Goal: Transaction & Acquisition: Purchase product/service

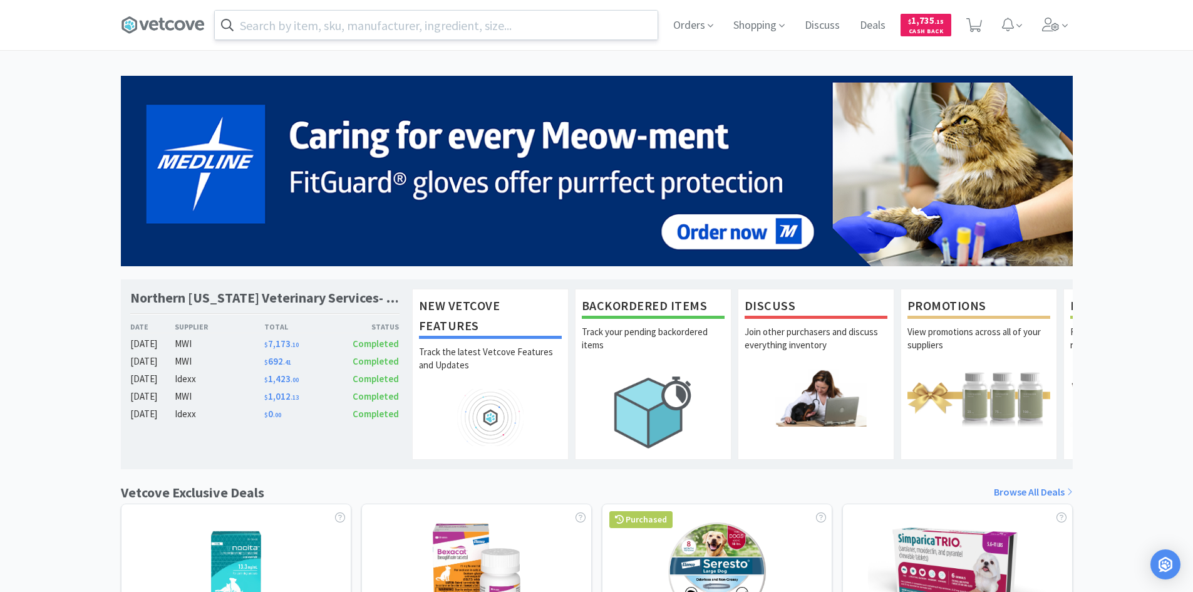
click at [327, 21] on input "text" at bounding box center [436, 25] width 443 height 29
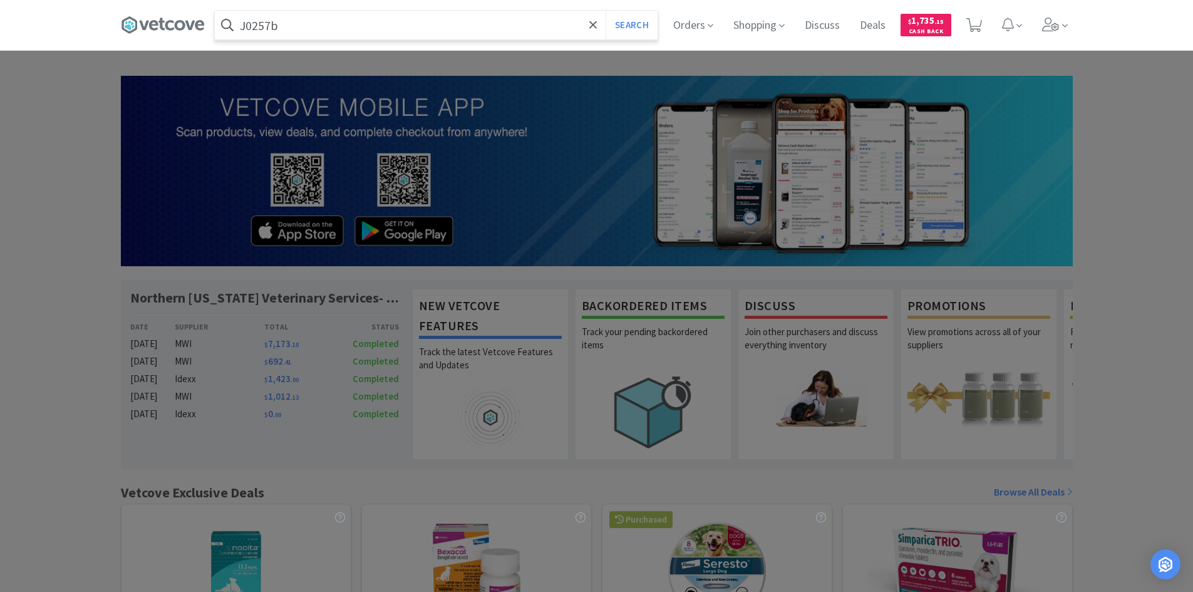
type input "J0257b"
click at [605, 11] on button "Search" at bounding box center [631, 25] width 52 height 29
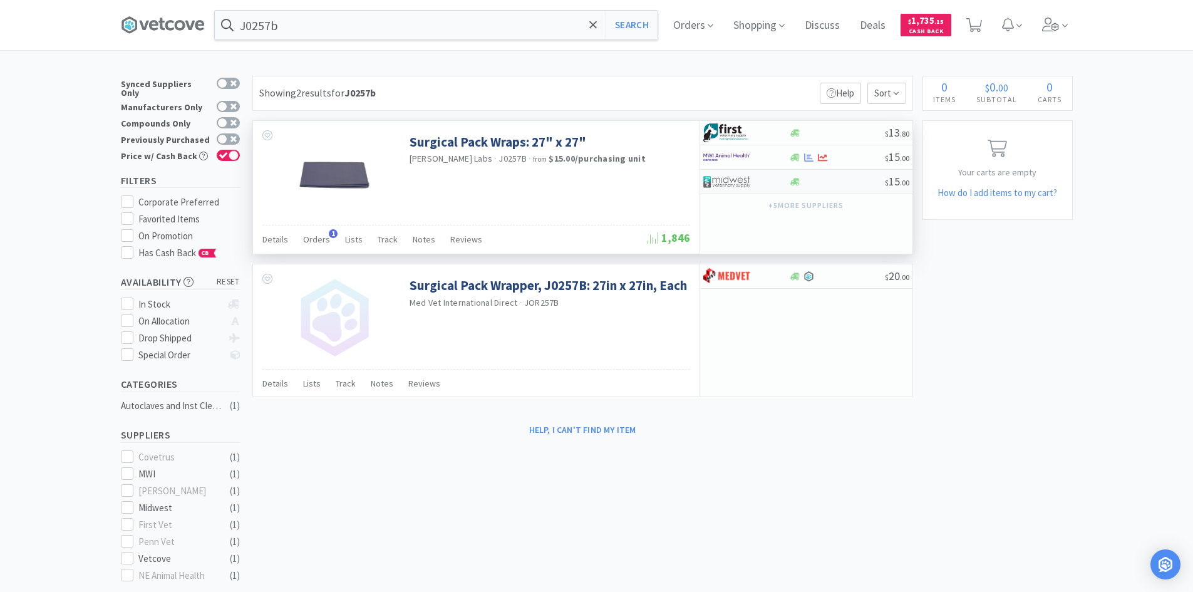
click at [775, 183] on div at bounding box center [746, 181] width 86 height 21
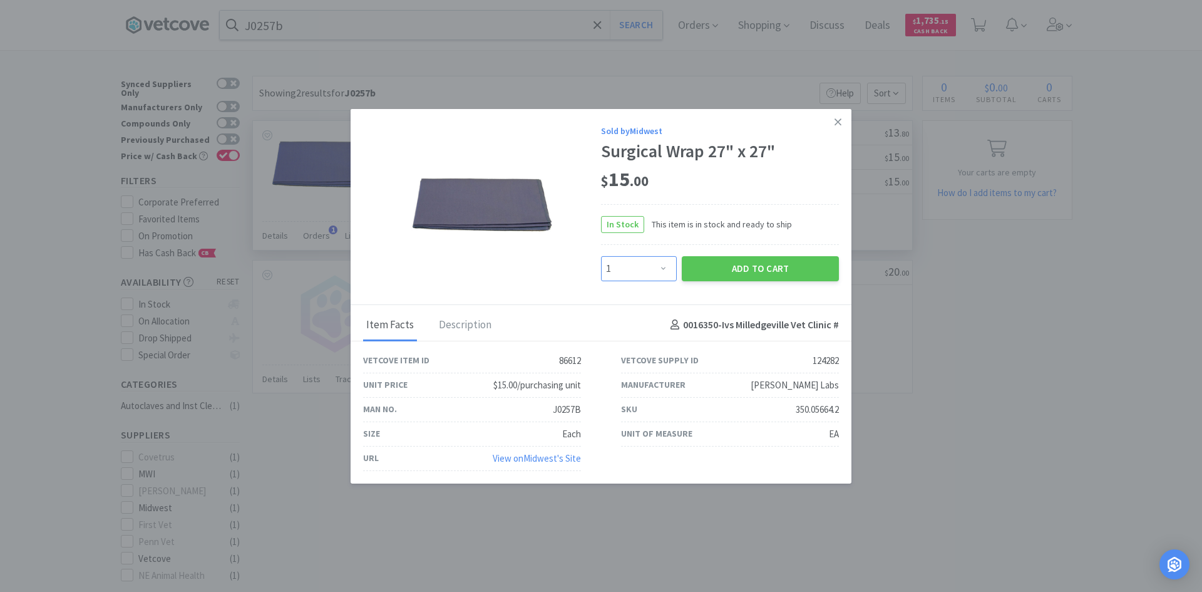
click at [664, 268] on select "Enter Quantity 1 2 3 4 5 6 7 8 9 10 11 12 13 14 15 16 17 18 19 20 Enter Quantity" at bounding box center [639, 268] width 76 height 25
select select "2"
click at [601, 256] on select "Enter Quantity 1 2 3 4 5 6 7 8 9 10 11 12 13 14 15 16 17 18 19 20 Enter Quantity" at bounding box center [639, 268] width 76 height 25
click at [737, 276] on button "Add to Cart" at bounding box center [760, 268] width 157 height 25
select select "2"
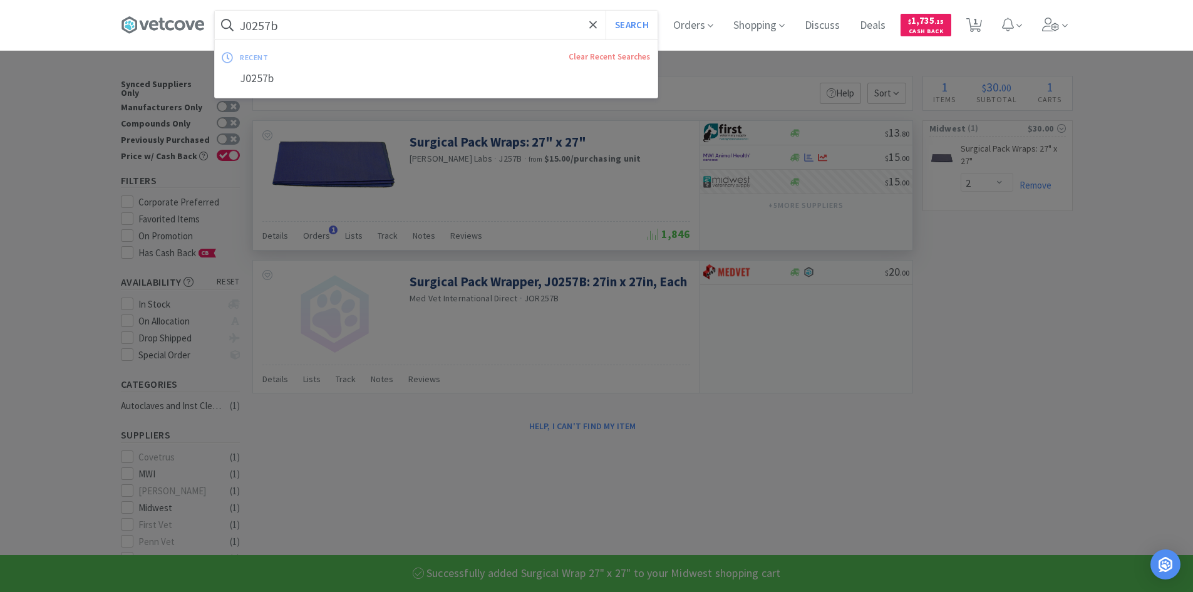
click at [398, 29] on input "J0257b" at bounding box center [436, 25] width 443 height 29
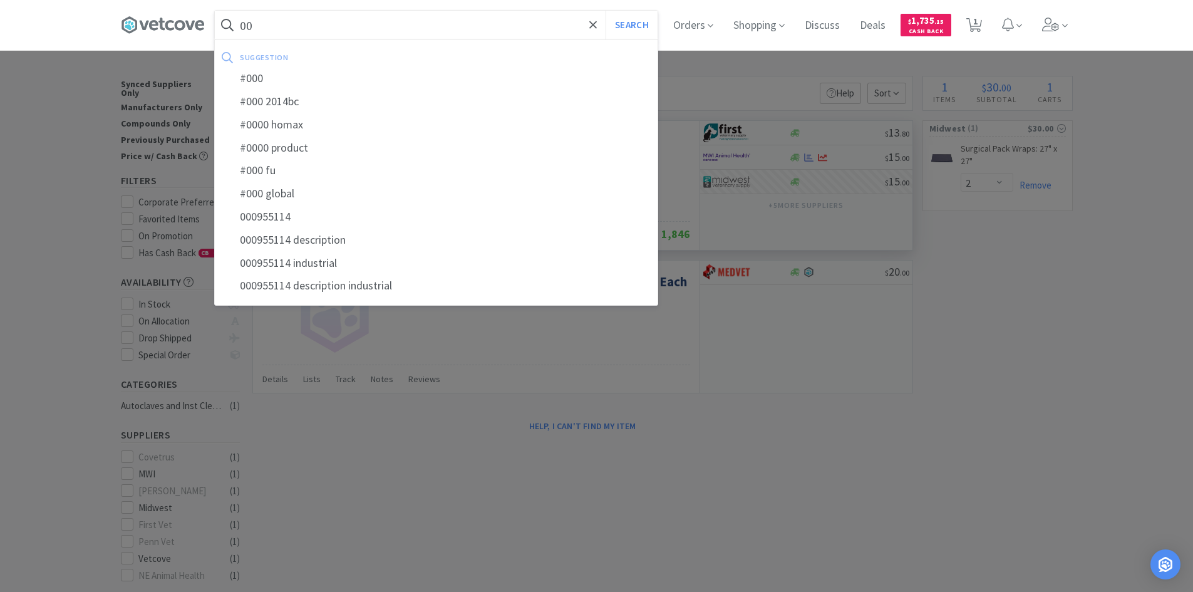
type input "0"
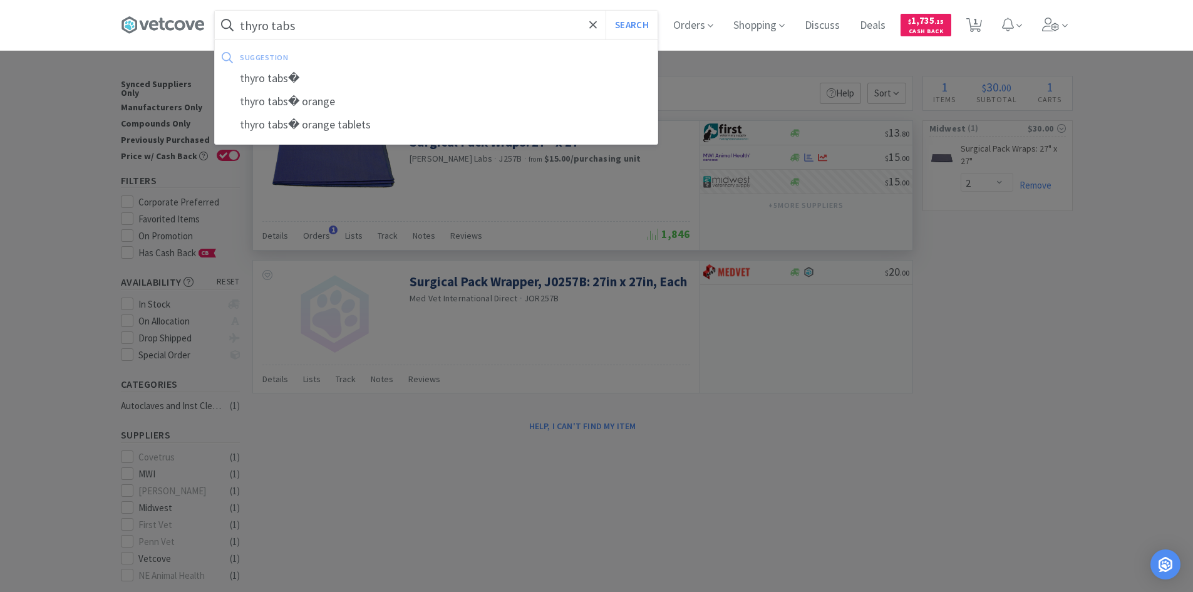
type input "thyro tabs"
click at [605, 11] on button "Search" at bounding box center [631, 25] width 52 height 29
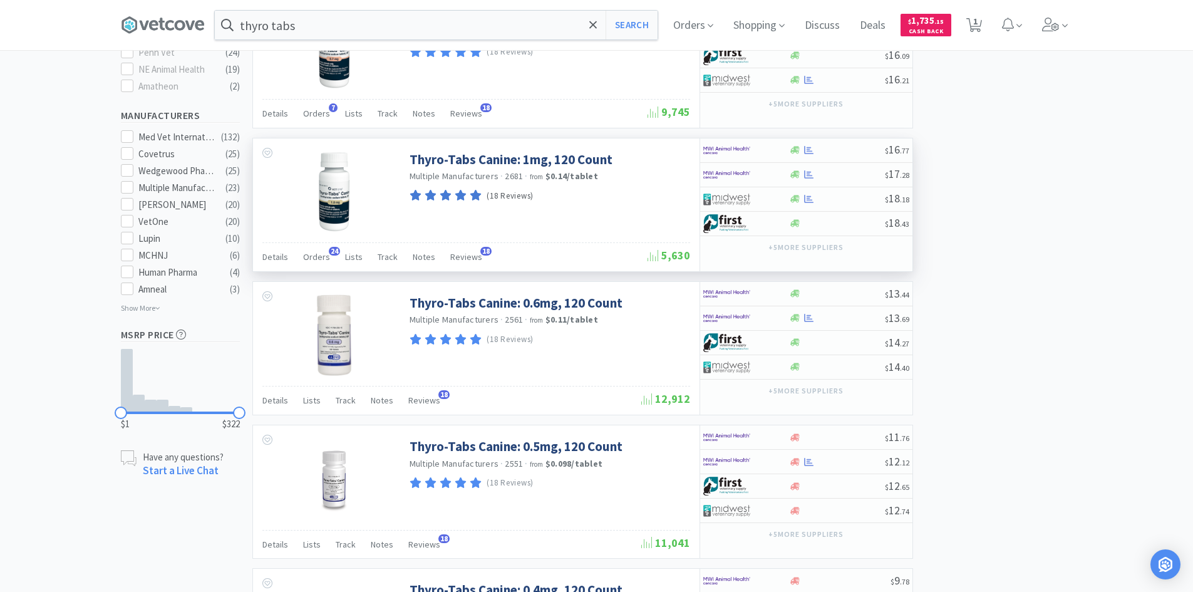
scroll to position [564, 0]
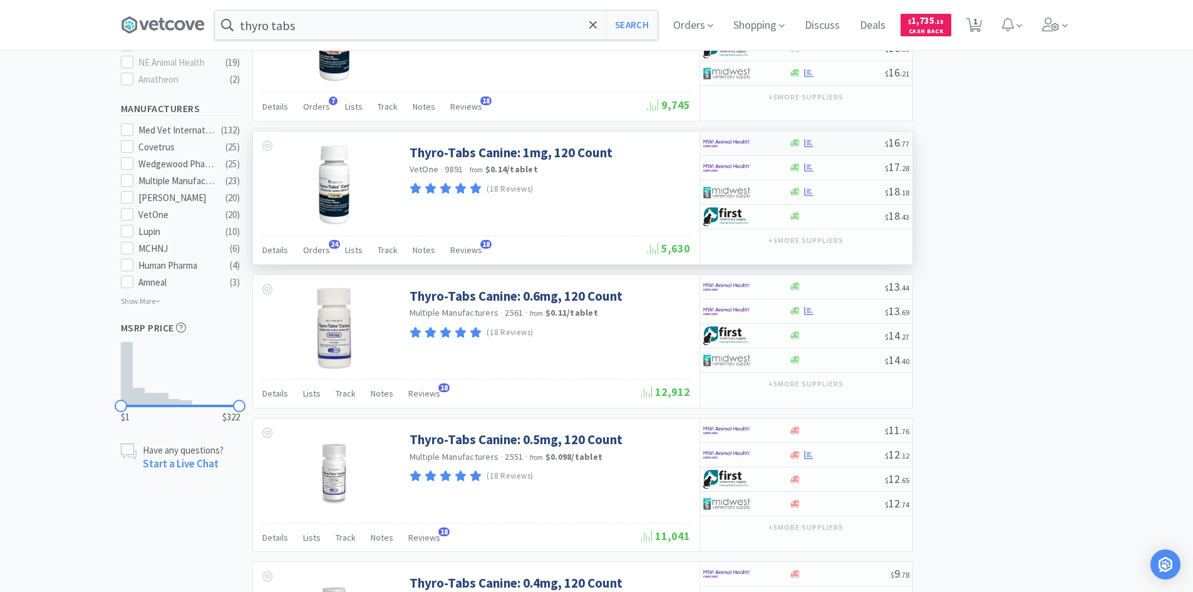
click at [753, 142] on div at bounding box center [737, 143] width 69 height 21
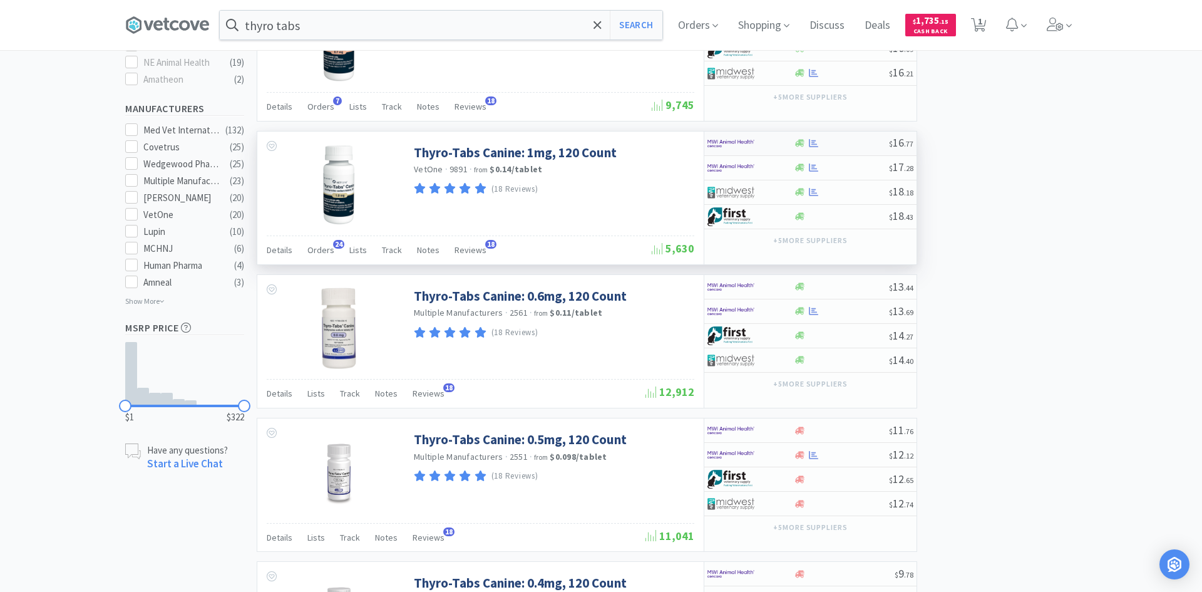
select select "1"
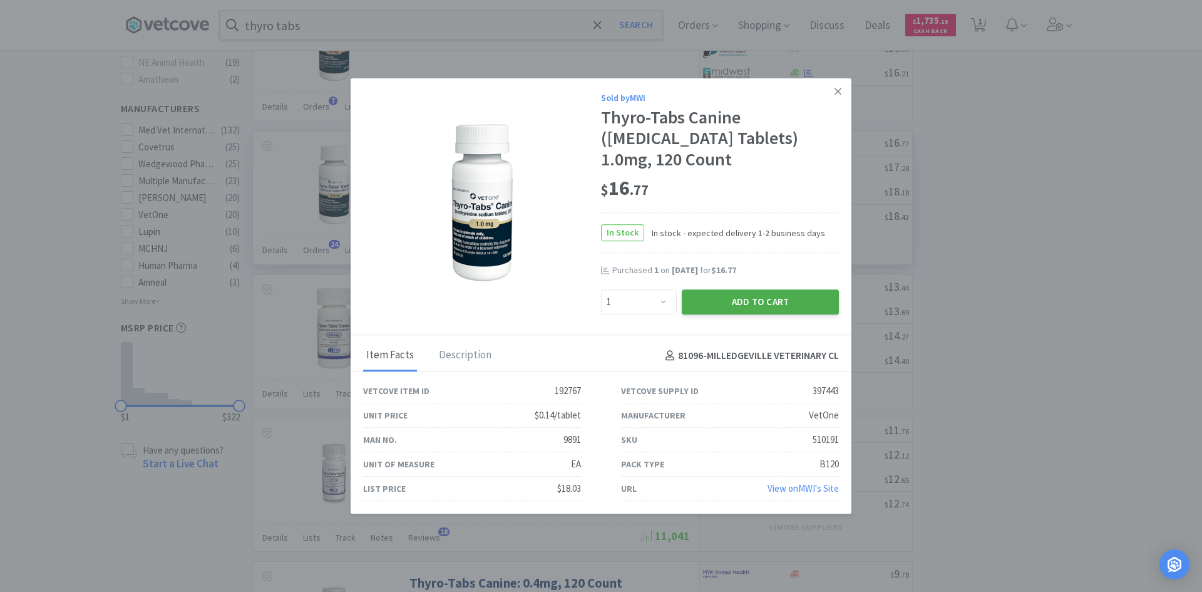
click at [747, 304] on button "Add to Cart" at bounding box center [760, 301] width 157 height 25
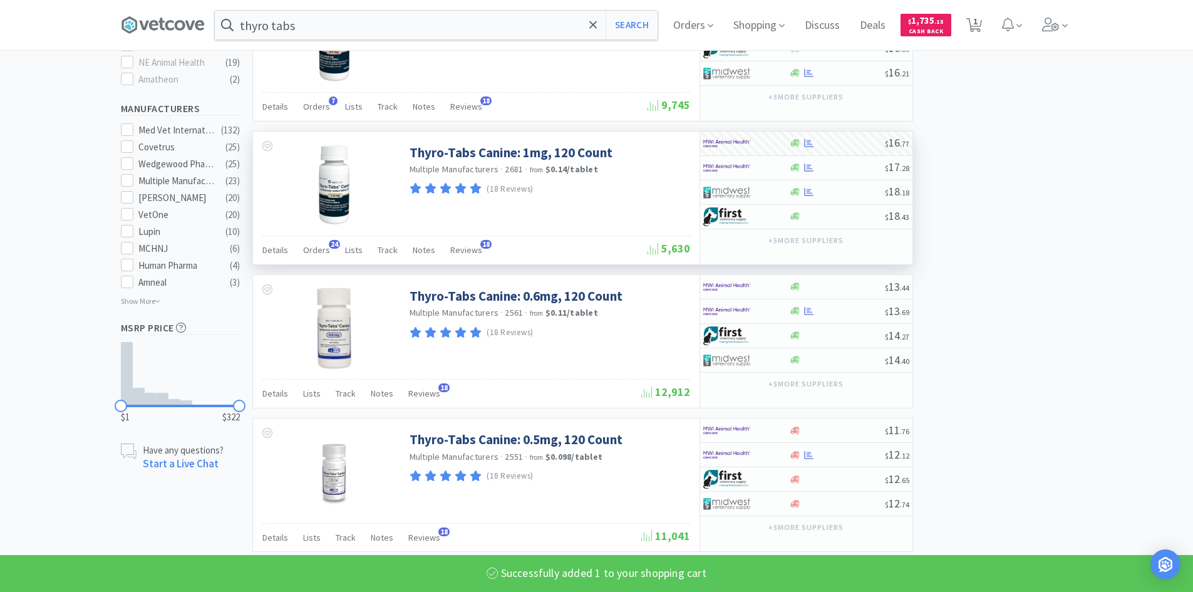
select select "1"
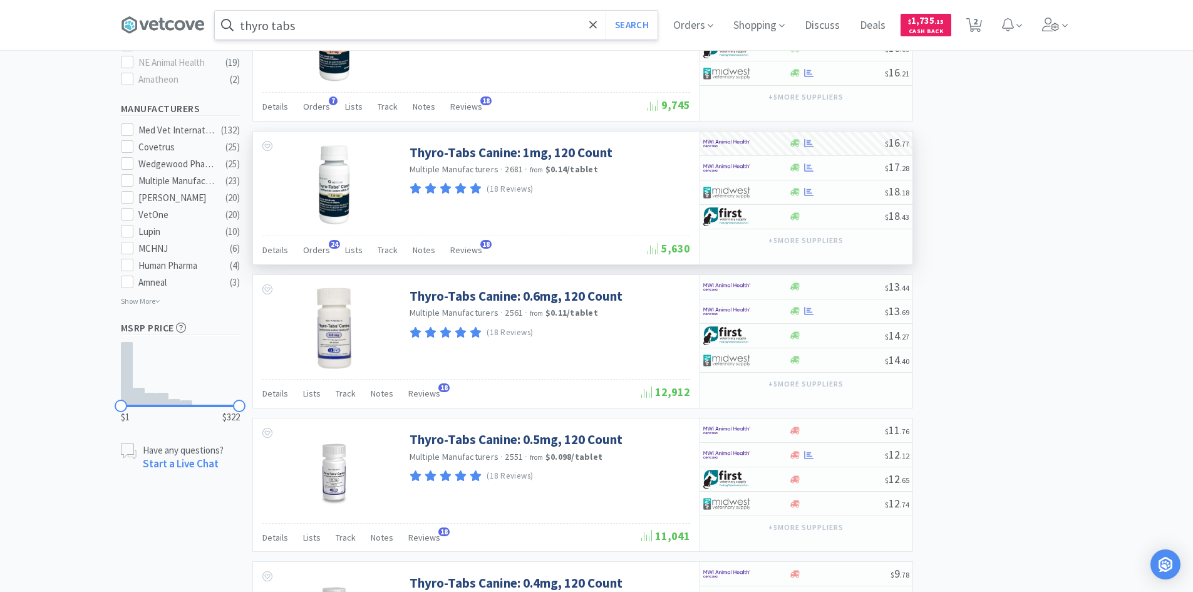
click at [352, 31] on input "thyro tabs" at bounding box center [436, 25] width 443 height 29
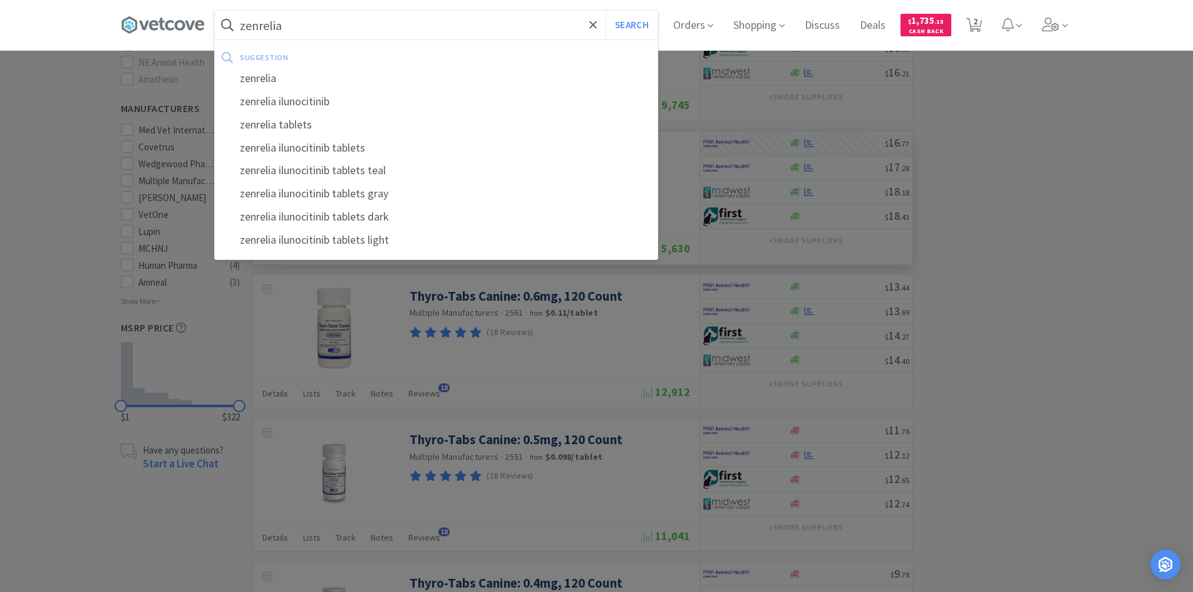
type input "zenrelia"
click at [605, 11] on button "Search" at bounding box center [631, 25] width 52 height 29
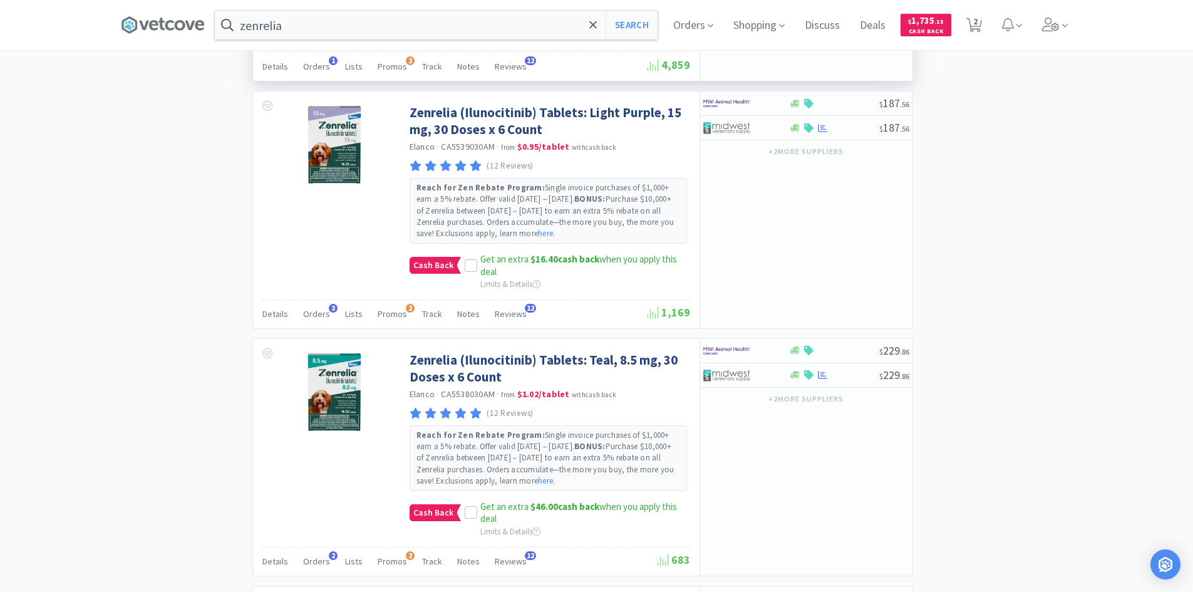
scroll to position [814, 0]
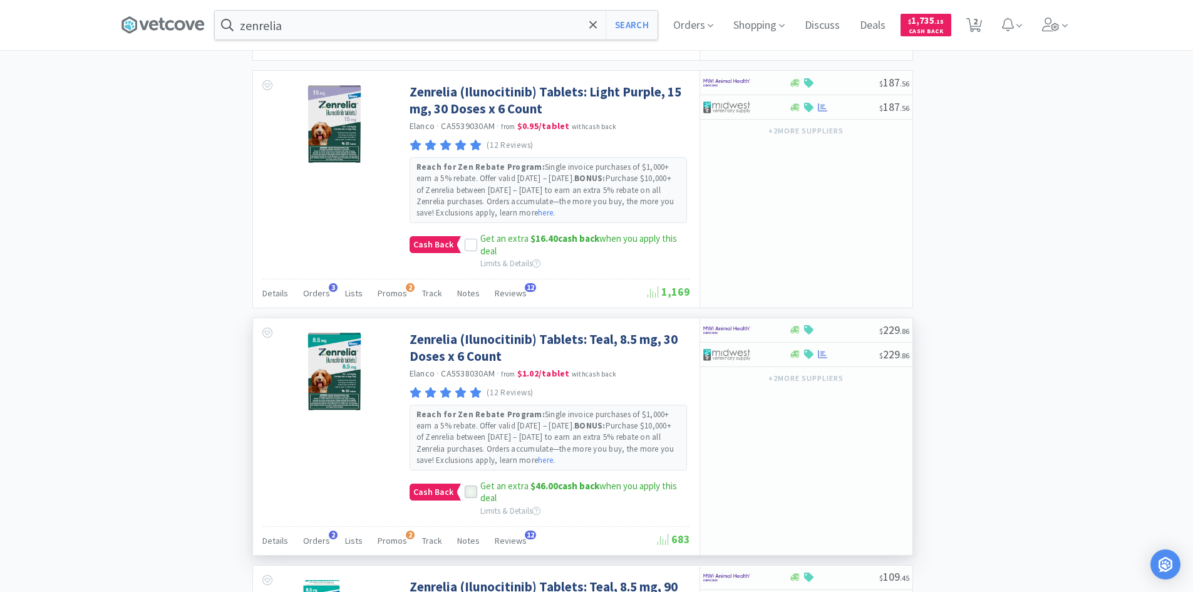
click at [469, 493] on icon at bounding box center [470, 492] width 8 height 6
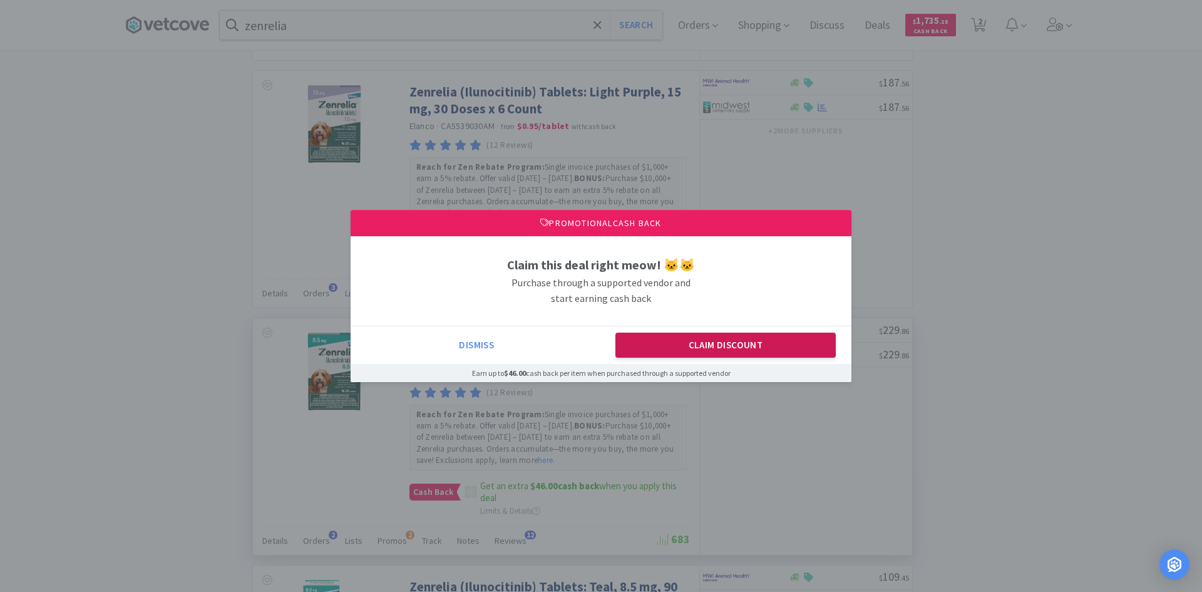
click at [754, 356] on button "Claim Discount" at bounding box center [725, 344] width 221 height 25
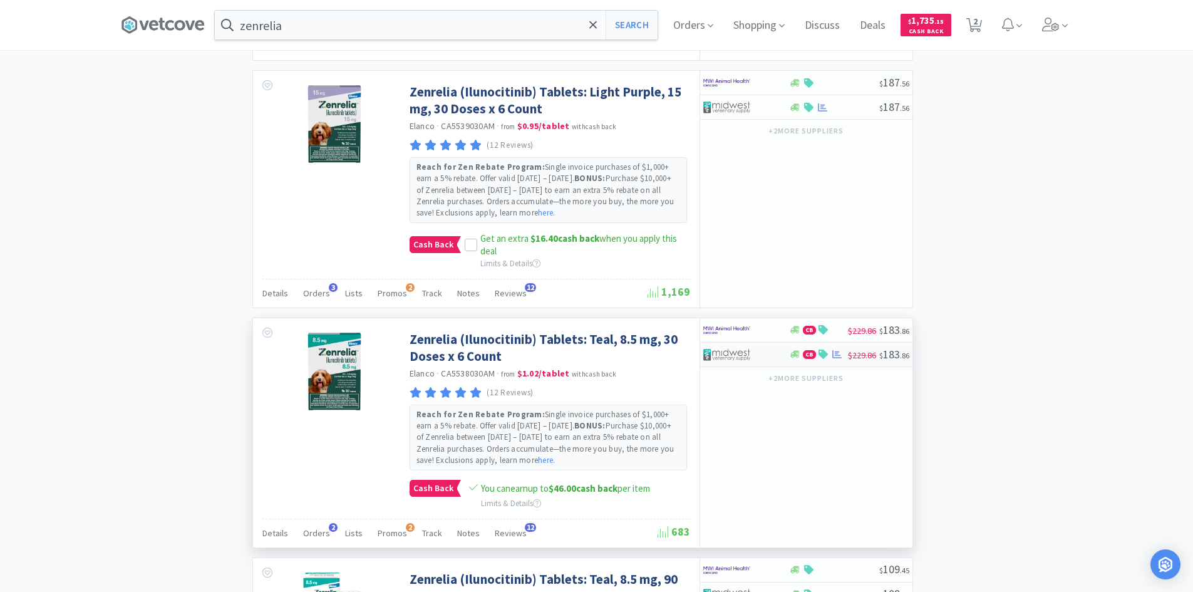
click at [774, 359] on div at bounding box center [746, 354] width 86 height 21
select select "1"
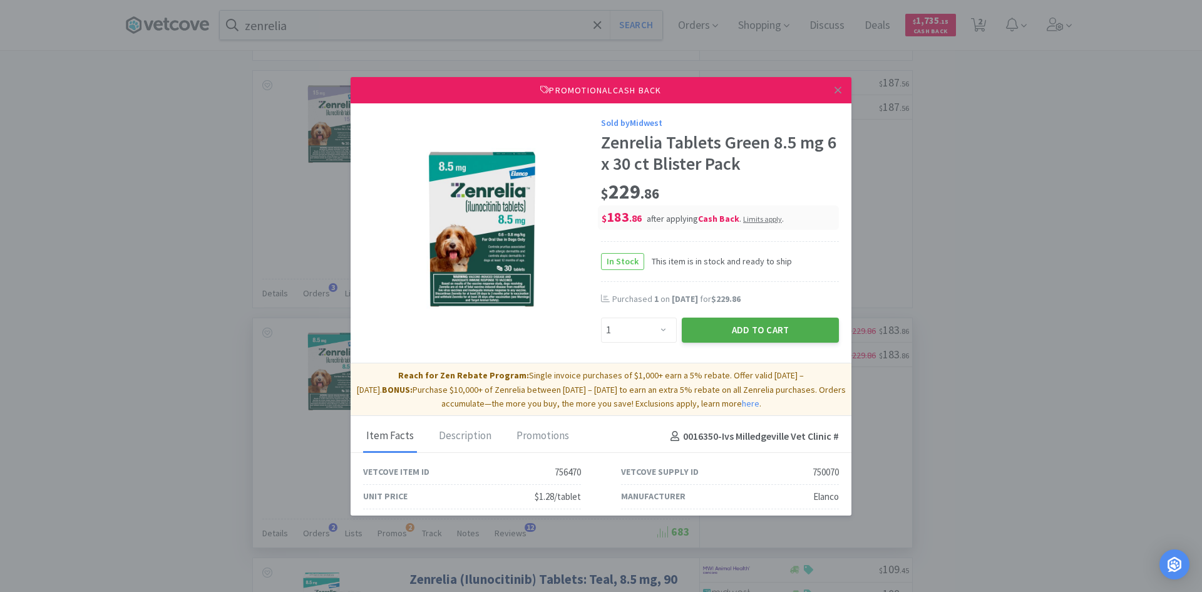
click at [773, 333] on button "Add to Cart" at bounding box center [760, 329] width 157 height 25
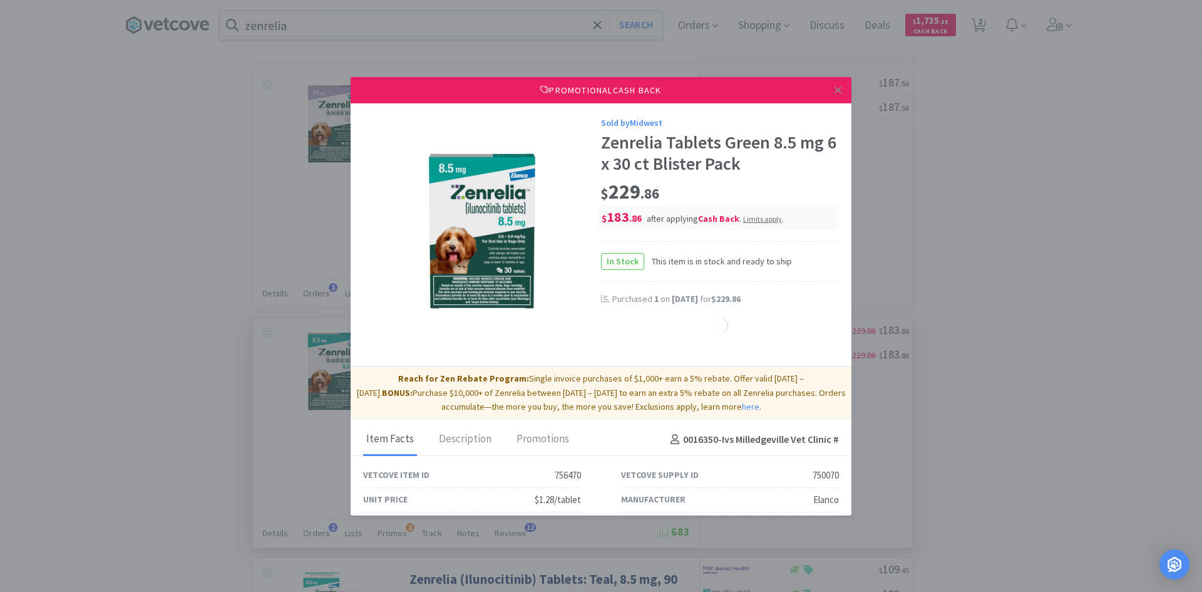
select select "1"
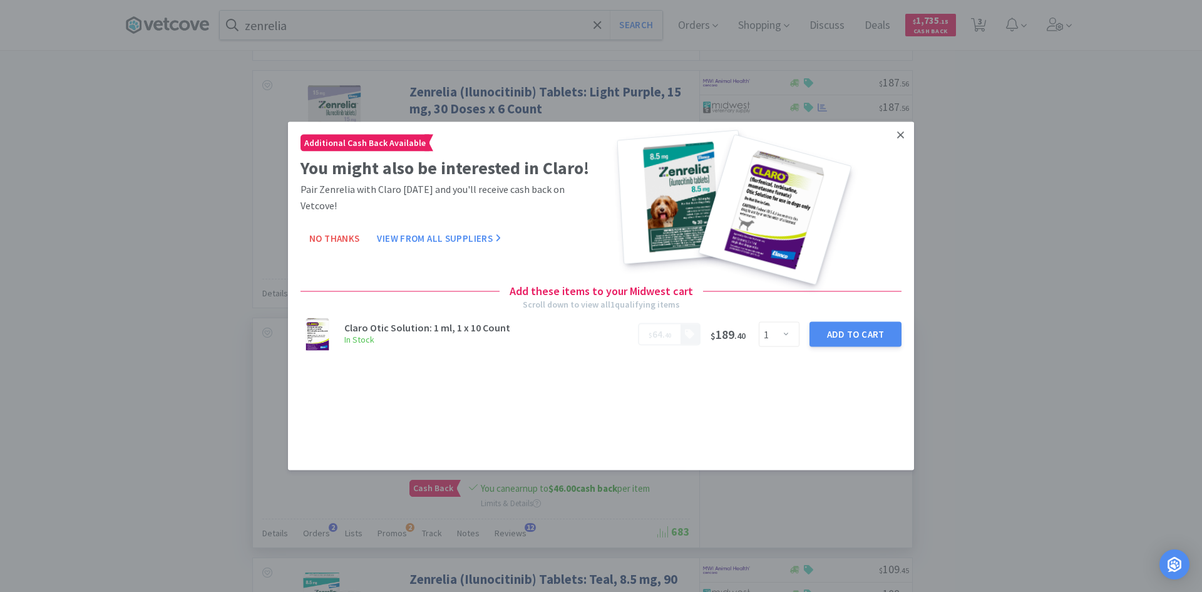
click at [900, 135] on icon at bounding box center [900, 134] width 7 height 11
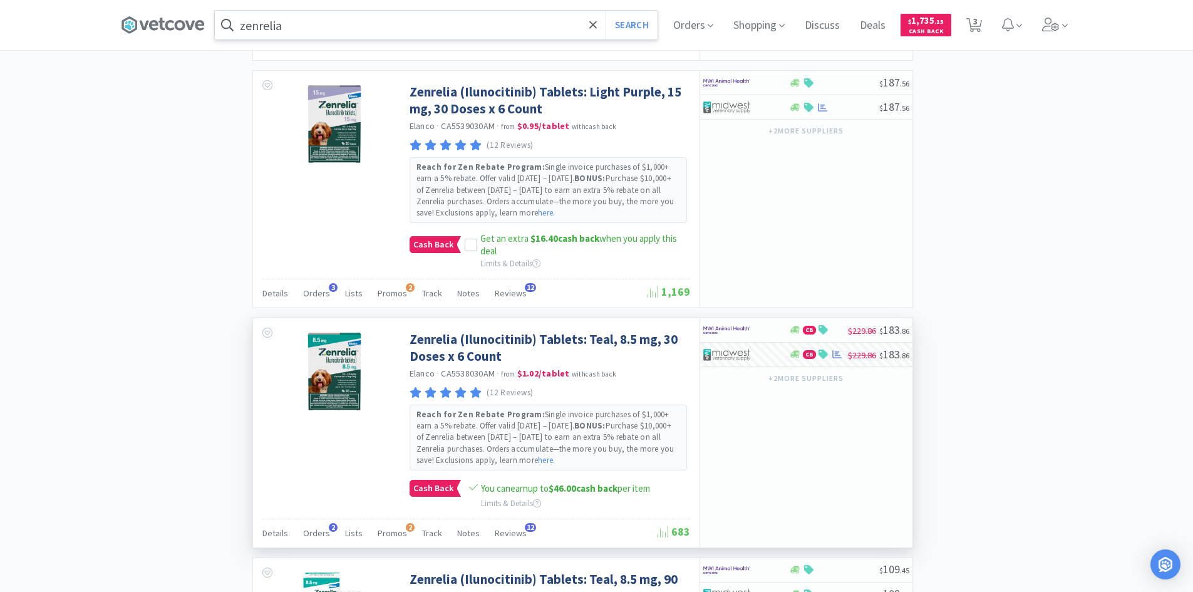
click at [287, 31] on input "zenrelia" at bounding box center [436, 25] width 443 height 29
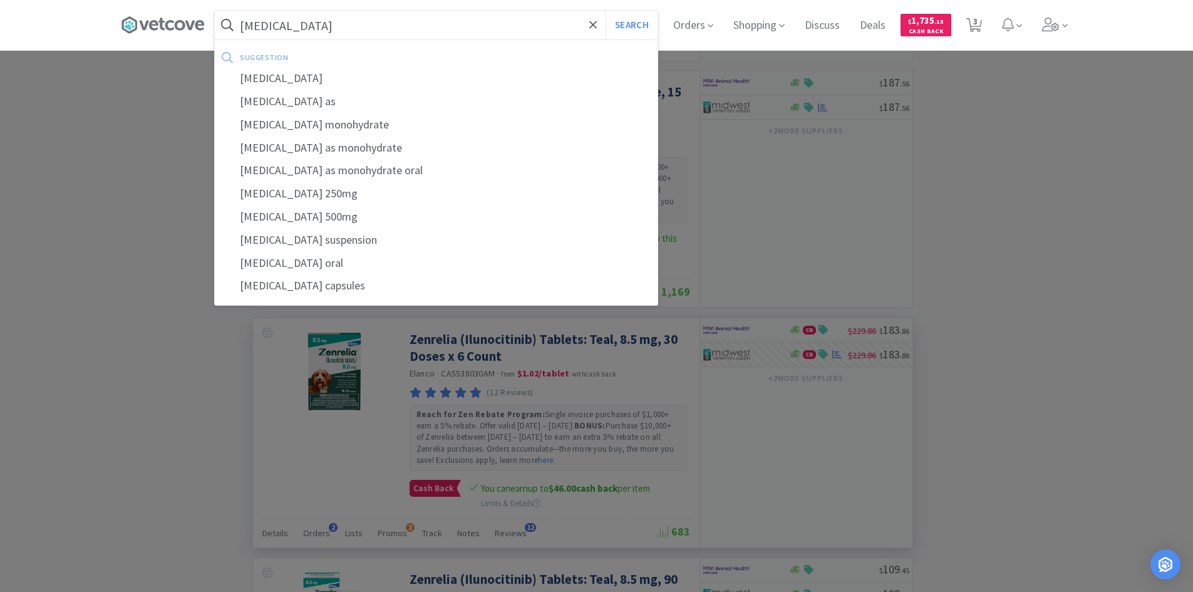
type input "[MEDICAL_DATA]"
click at [605, 11] on button "Search" at bounding box center [631, 25] width 52 height 29
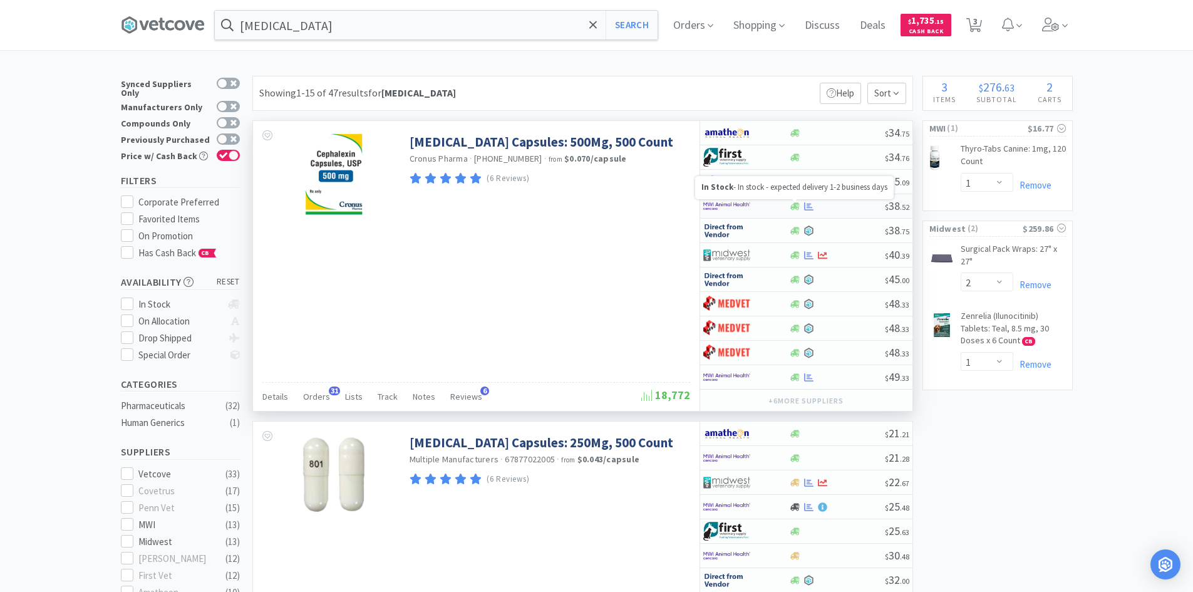
click at [794, 209] on icon at bounding box center [794, 206] width 9 height 9
select select "1"
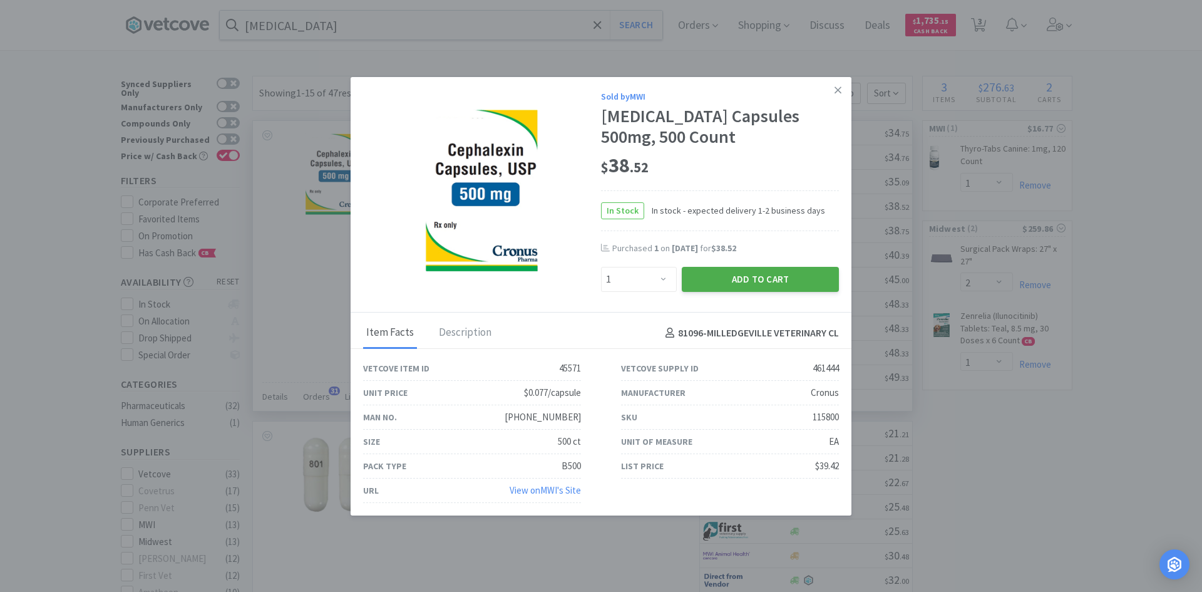
drag, startPoint x: 752, startPoint y: 279, endPoint x: 762, endPoint y: 276, distance: 10.3
click at [762, 276] on button "Add to Cart" at bounding box center [760, 279] width 157 height 25
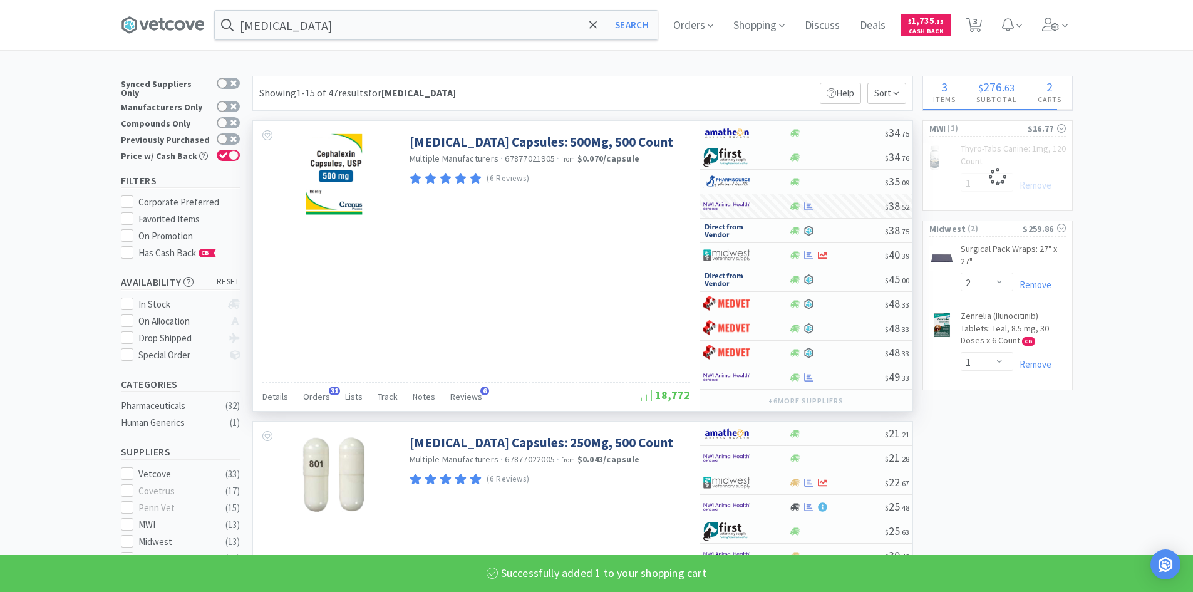
select select "1"
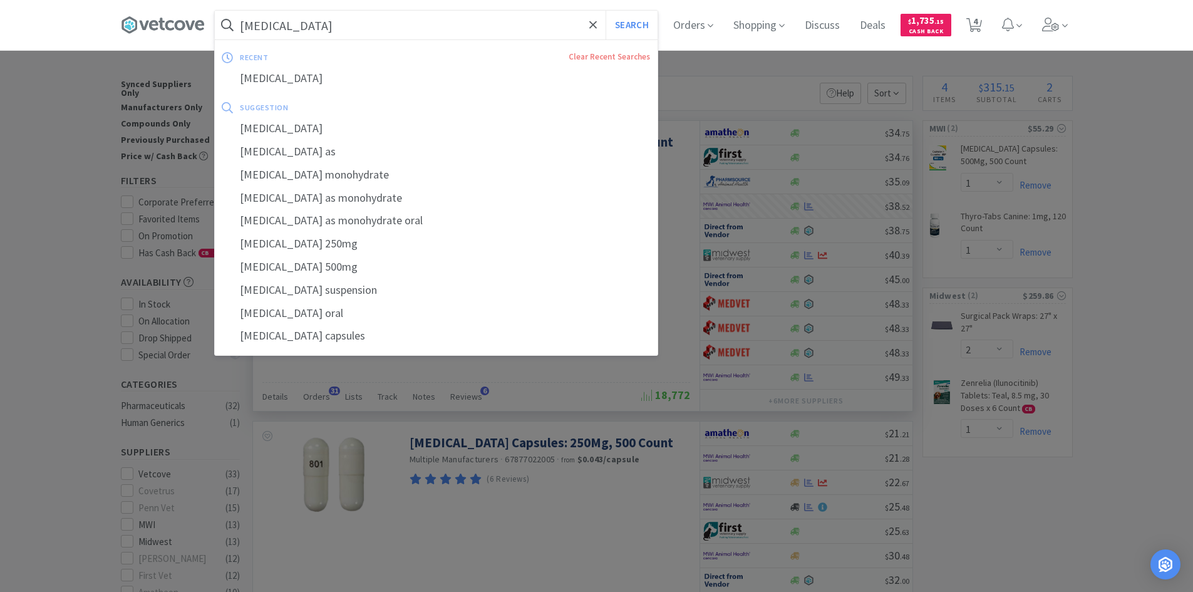
type input "\"
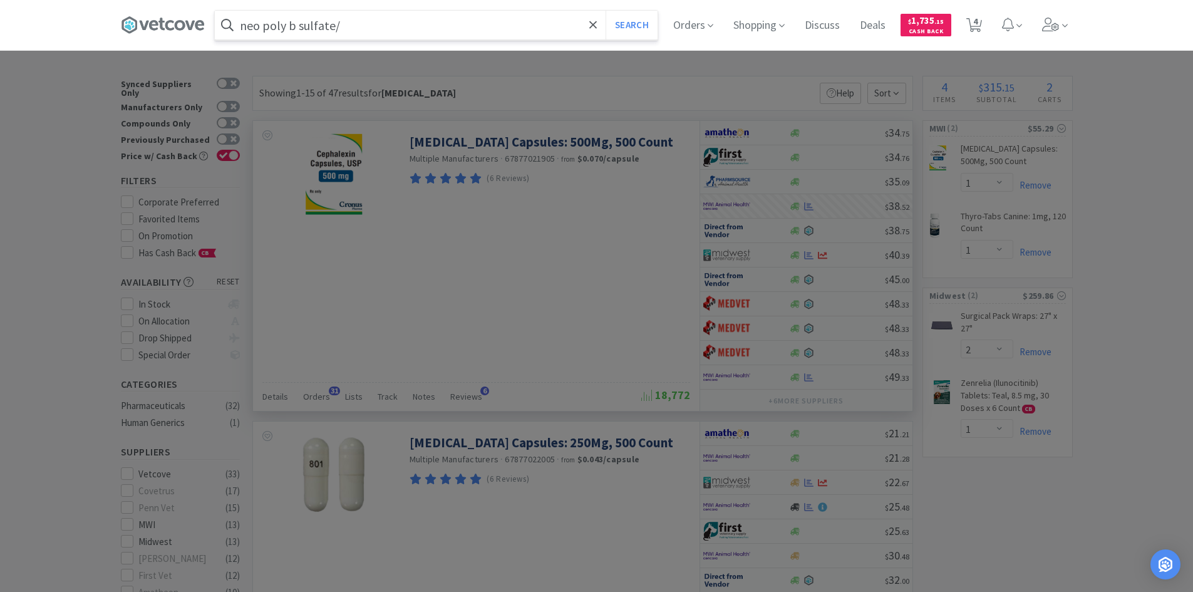
click at [605, 11] on button "Search" at bounding box center [631, 25] width 52 height 29
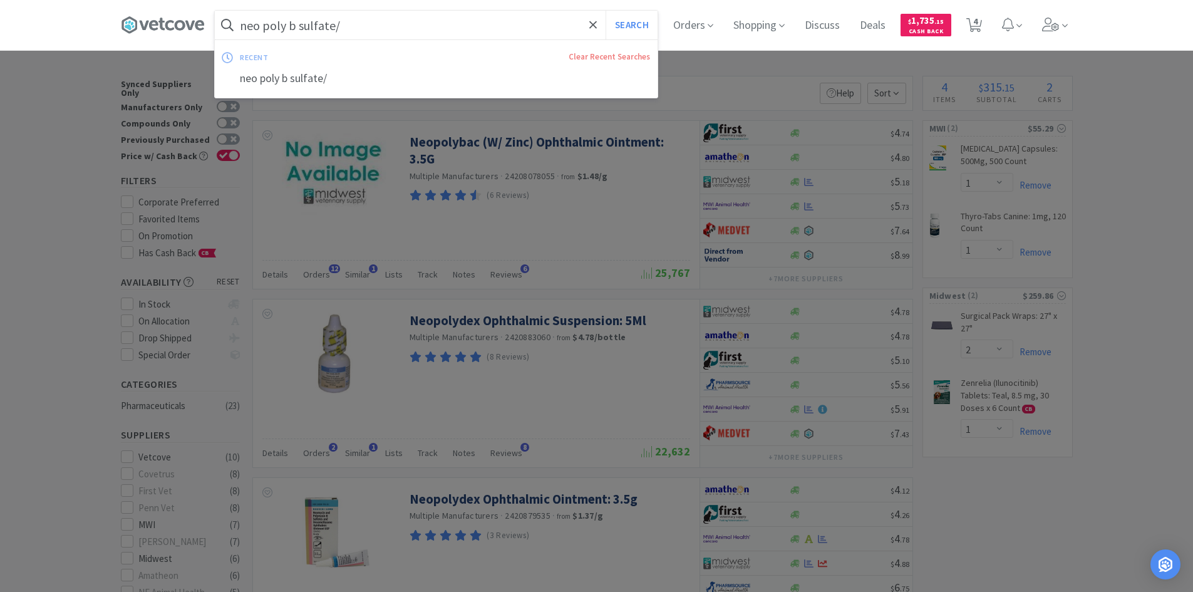
click at [394, 28] on input "neo poly b sulfate/" at bounding box center [436, 25] width 443 height 29
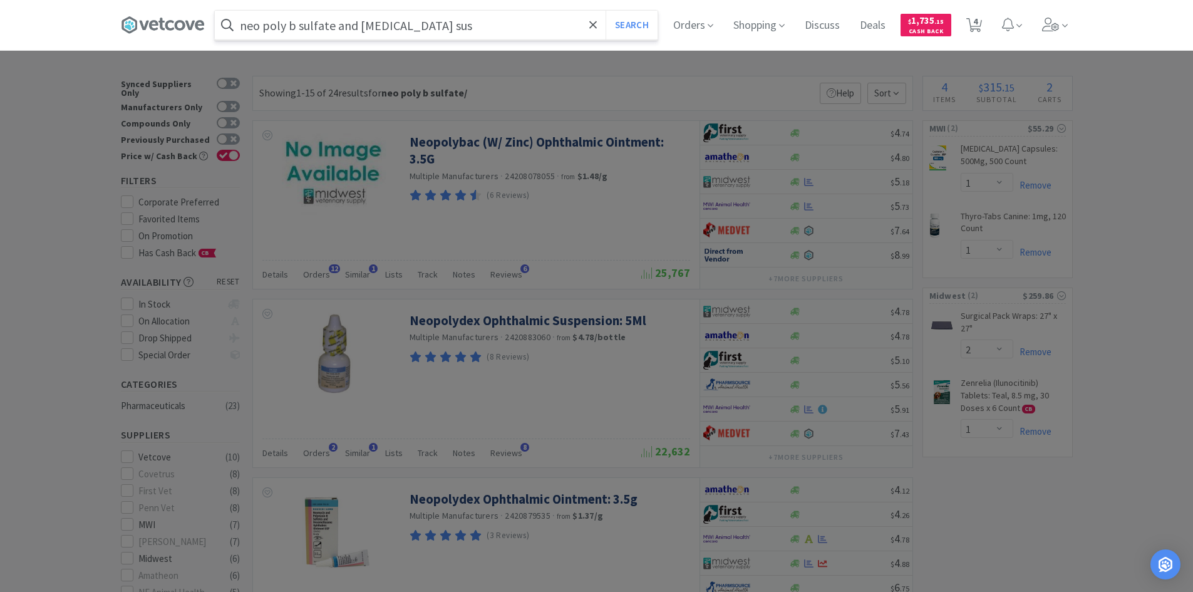
type input "neo poly b sulfate and [MEDICAL_DATA] sus"
click at [605, 11] on button "Search" at bounding box center [631, 25] width 52 height 29
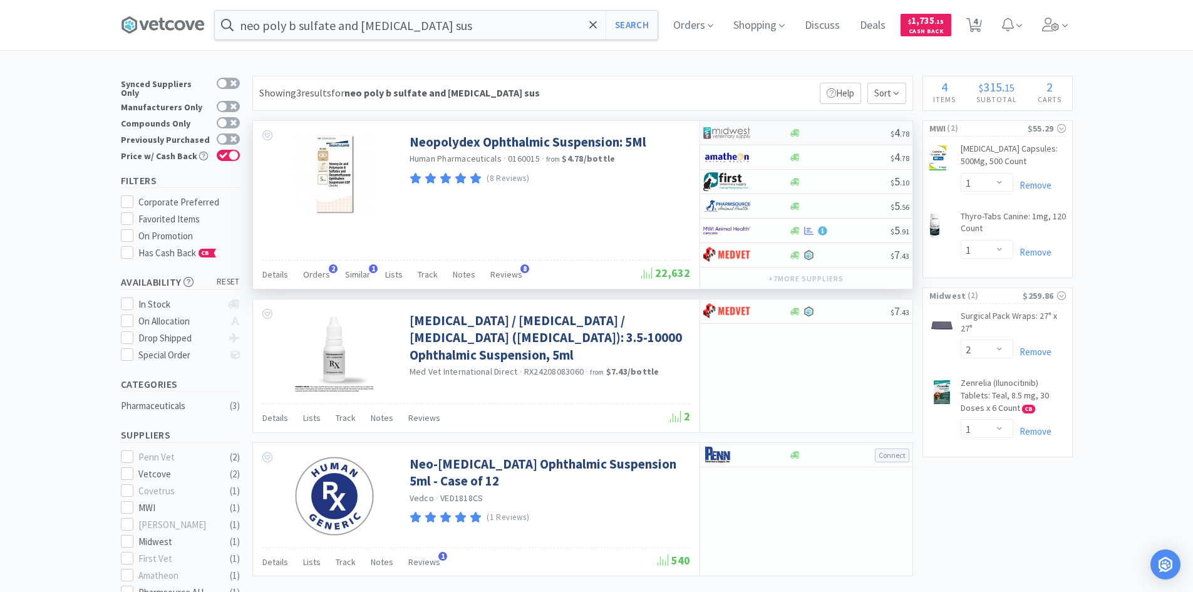
click at [758, 129] on div at bounding box center [737, 132] width 69 height 21
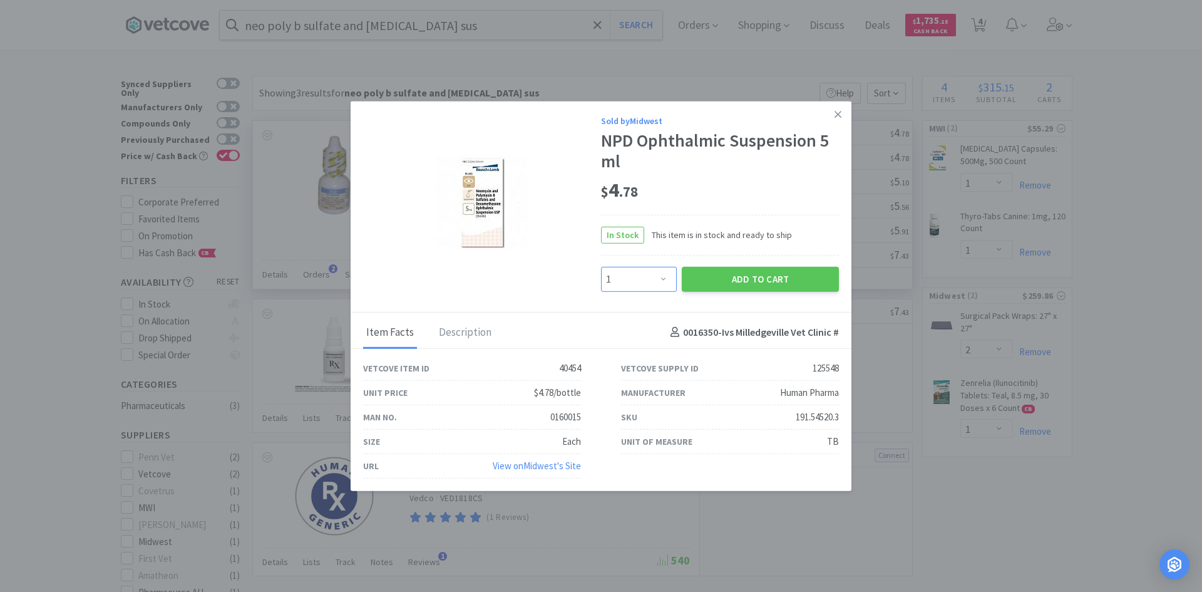
drag, startPoint x: 667, startPoint y: 281, endPoint x: 665, endPoint y: 271, distance: 9.6
click at [667, 281] on select "Enter Quantity 1 2 3 4 5 6 7 8 9 10 11 12 13 14 15 16 17 18 19 20 Enter Quantity" at bounding box center [639, 278] width 76 height 25
select select "2"
click at [601, 266] on select "Enter Quantity 1 2 3 4 5 6 7 8 9 10 11 12 13 14 15 16 17 18 19 20 Enter Quantity" at bounding box center [639, 278] width 76 height 25
click at [762, 284] on button "Add to Cart" at bounding box center [760, 278] width 157 height 25
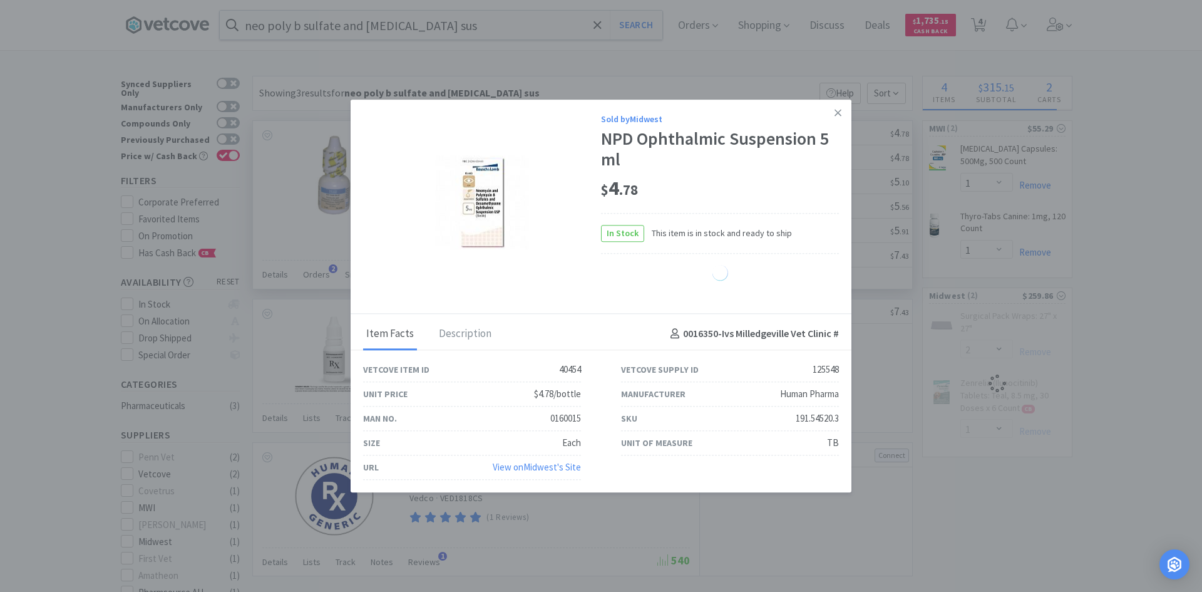
select select "2"
select select "1"
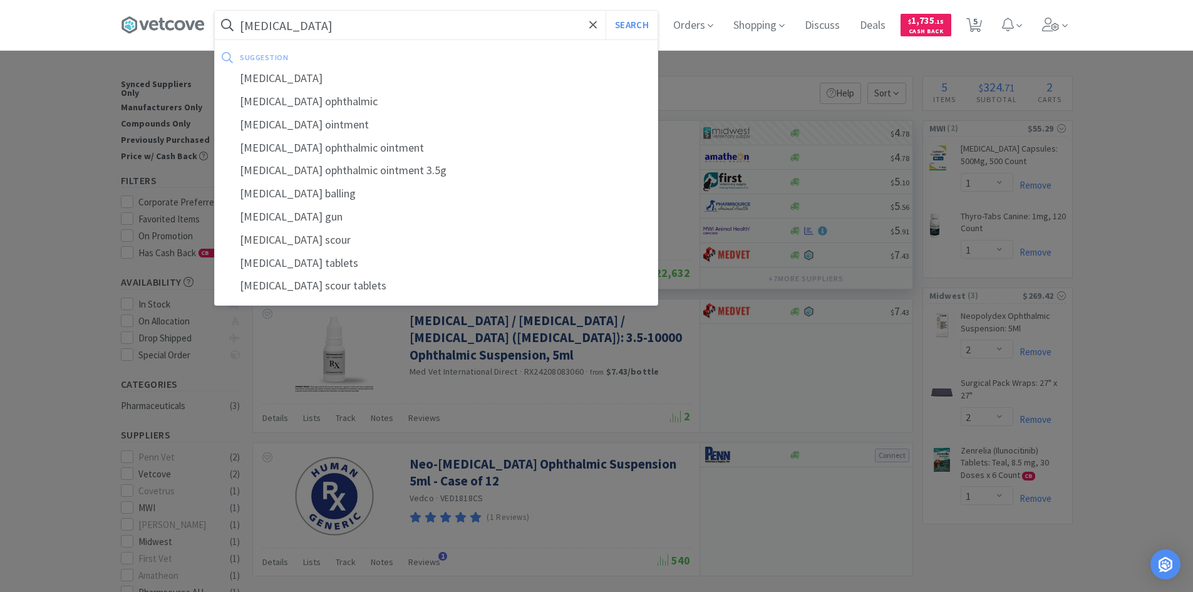
type input "[MEDICAL_DATA]"
click at [605, 11] on button "Search" at bounding box center [631, 25] width 52 height 29
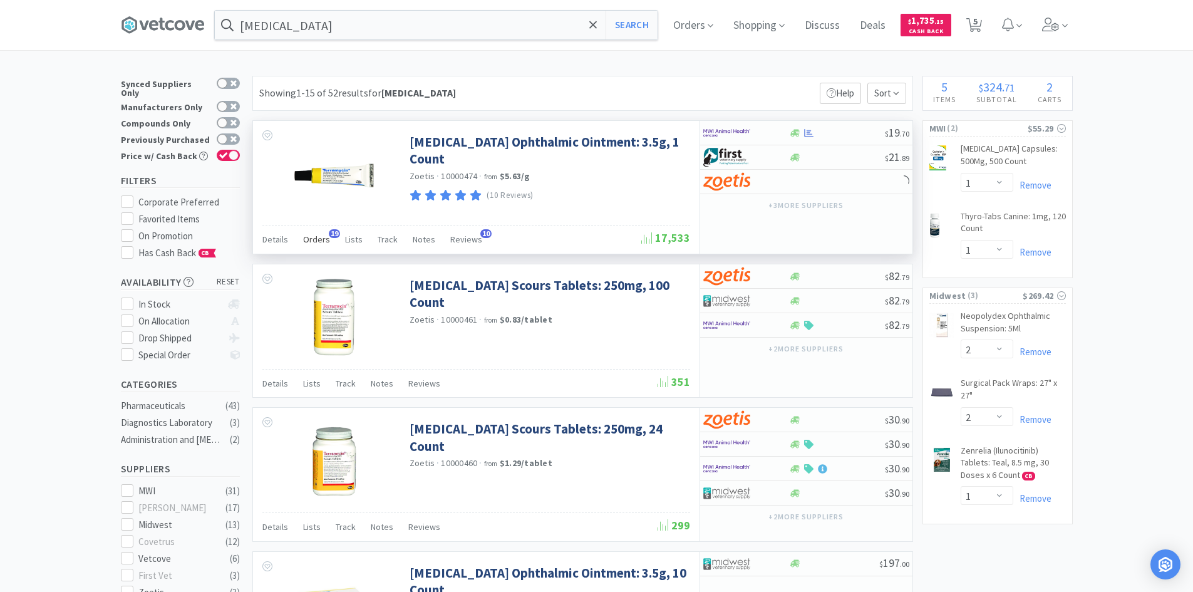
click at [312, 240] on span "Orders" at bounding box center [316, 239] width 27 height 11
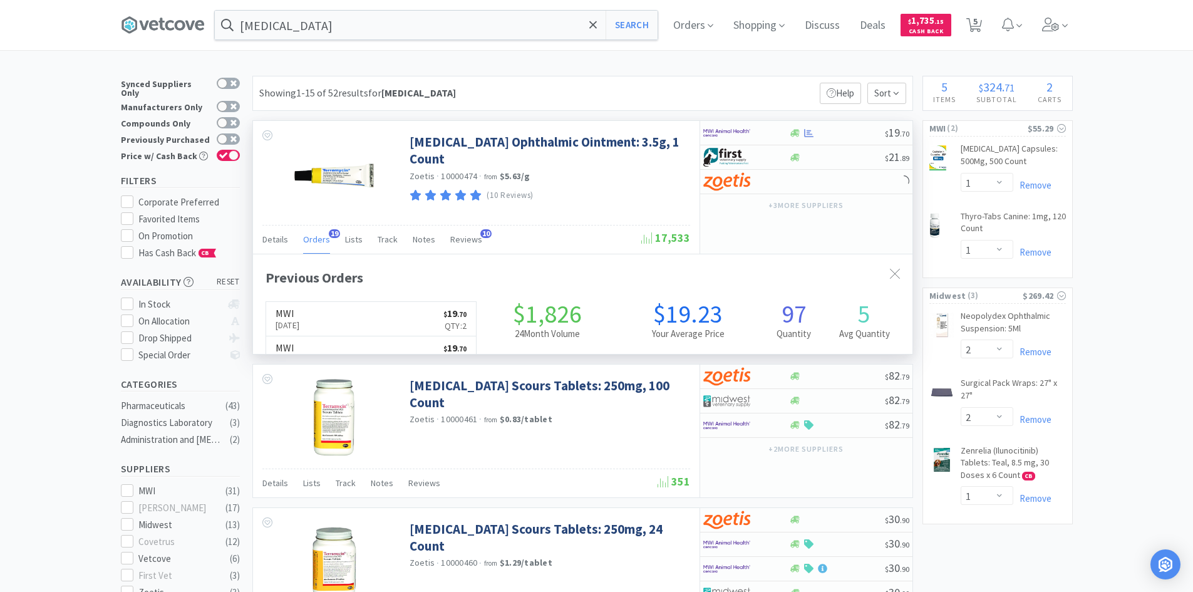
scroll to position [336, 659]
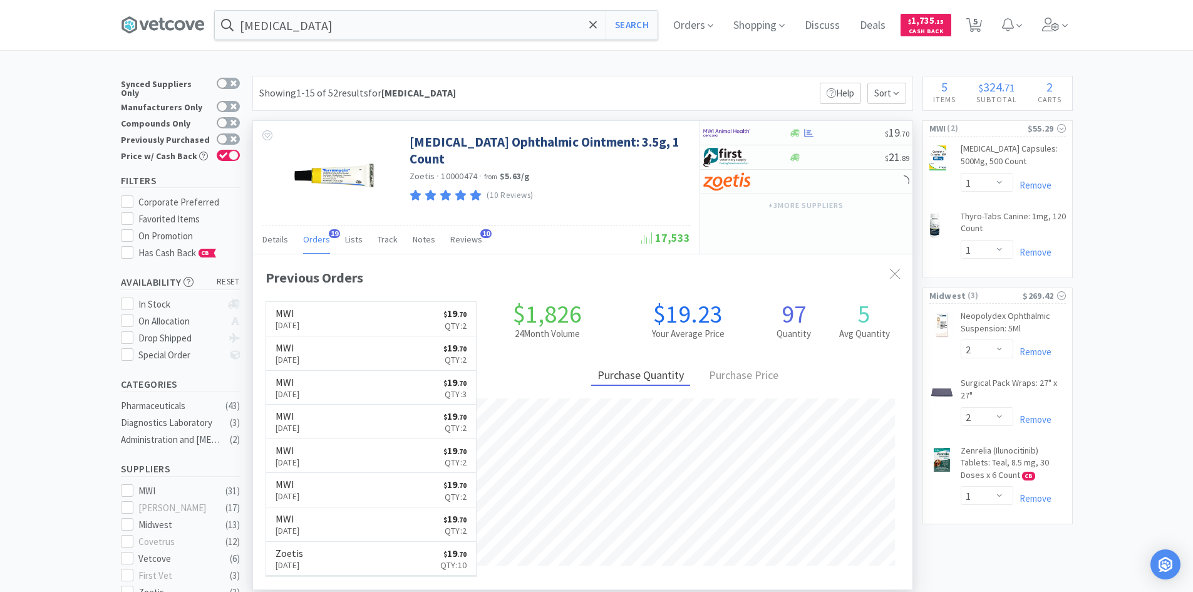
click at [312, 240] on span "Orders" at bounding box center [316, 239] width 27 height 11
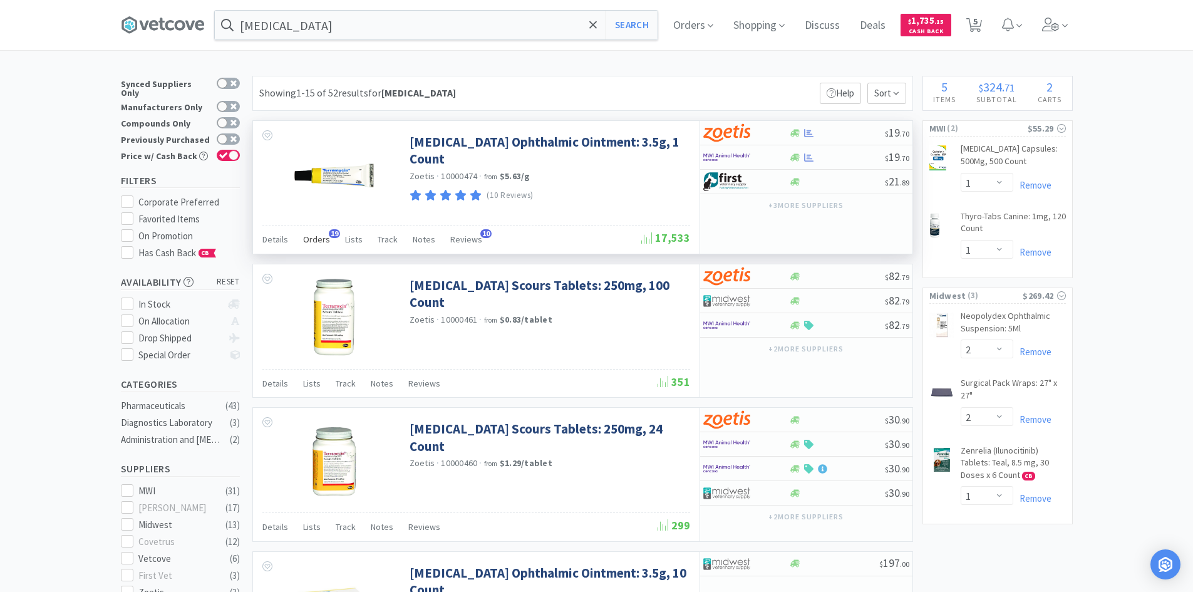
click at [312, 240] on span "Orders" at bounding box center [316, 239] width 27 height 11
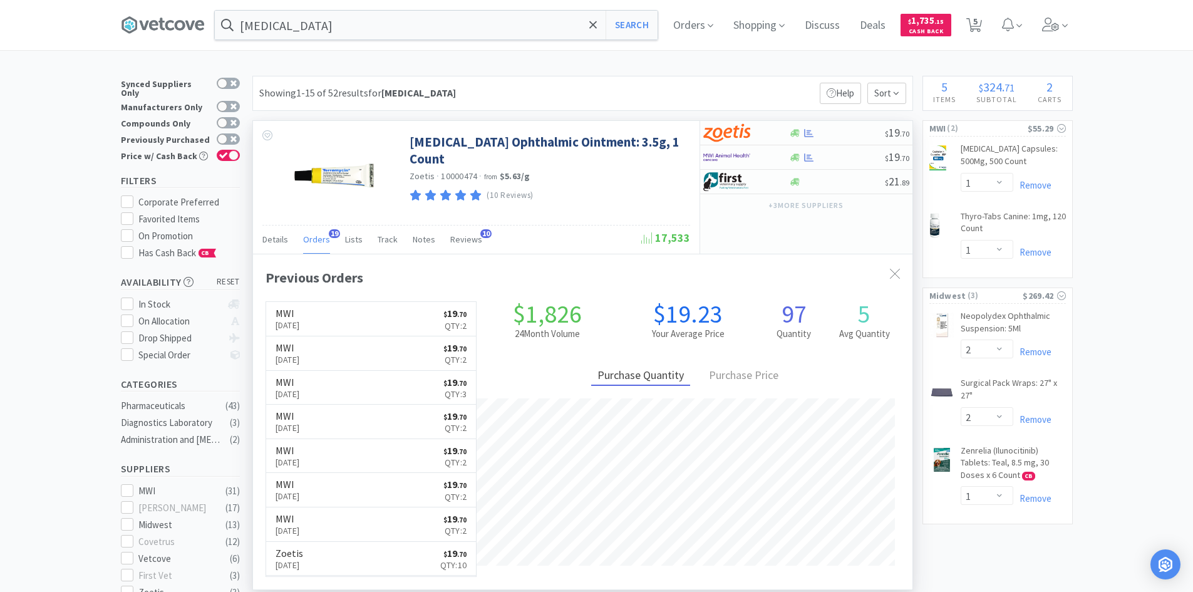
click at [312, 240] on span "Orders" at bounding box center [316, 239] width 27 height 11
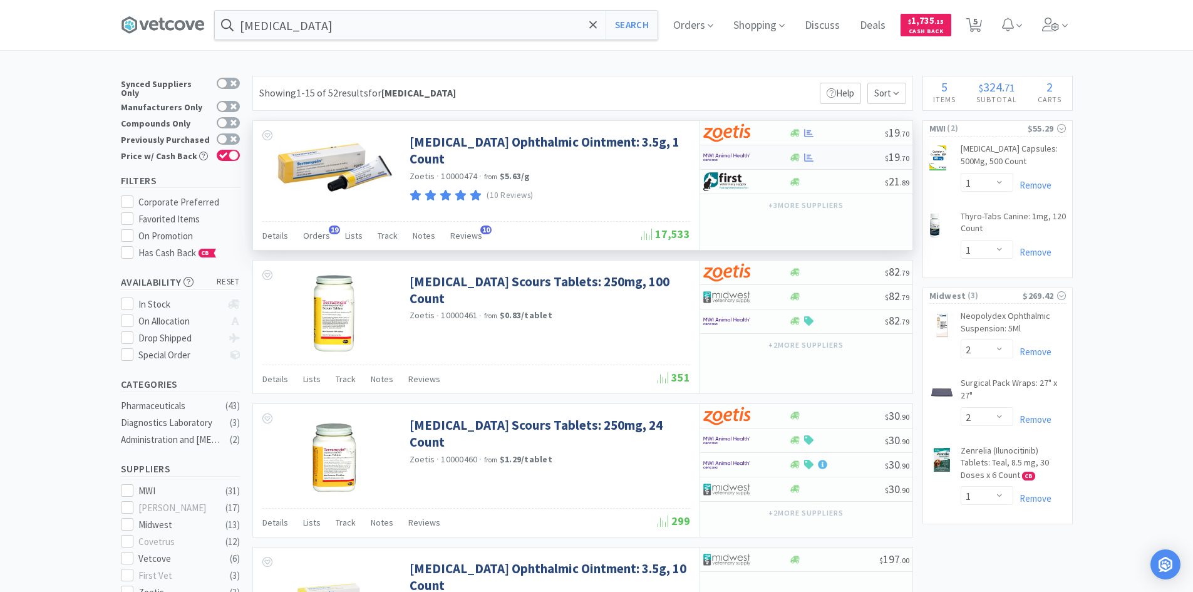
click at [771, 160] on div at bounding box center [737, 157] width 69 height 21
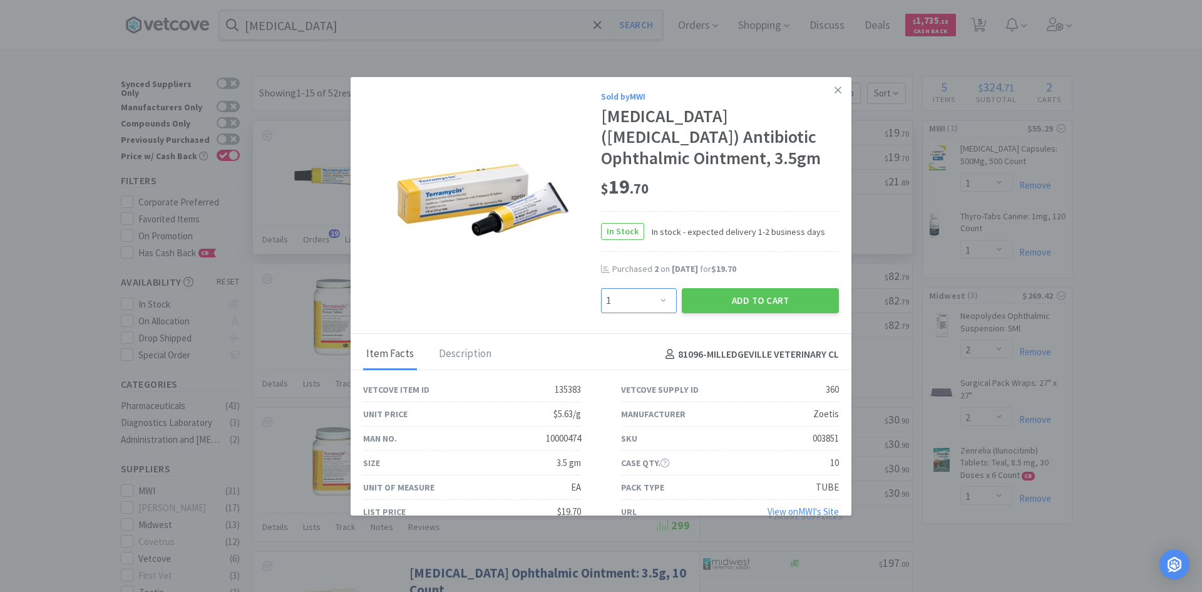
click at [660, 296] on select "Enter Quantity 1 2 3 4 5 6 7 8 9 10 11 12 13 14 15 16 17 18 19 20 Enter Quantity" at bounding box center [639, 300] width 76 height 25
select select "4"
click at [601, 288] on select "Enter Quantity 1 2 3 4 5 6 7 8 9 10 11 12 13 14 15 16 17 18 19 20 Enter Quantity" at bounding box center [639, 300] width 76 height 25
click at [735, 301] on button "Add to Cart" at bounding box center [760, 300] width 157 height 25
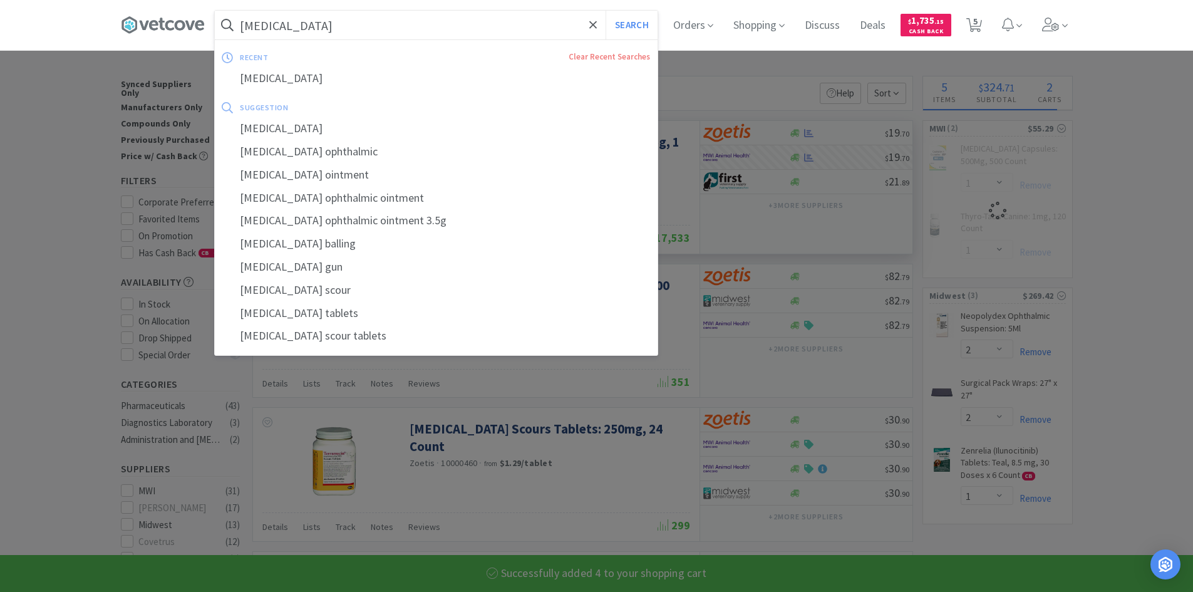
click at [359, 33] on input "[MEDICAL_DATA]" at bounding box center [436, 25] width 443 height 29
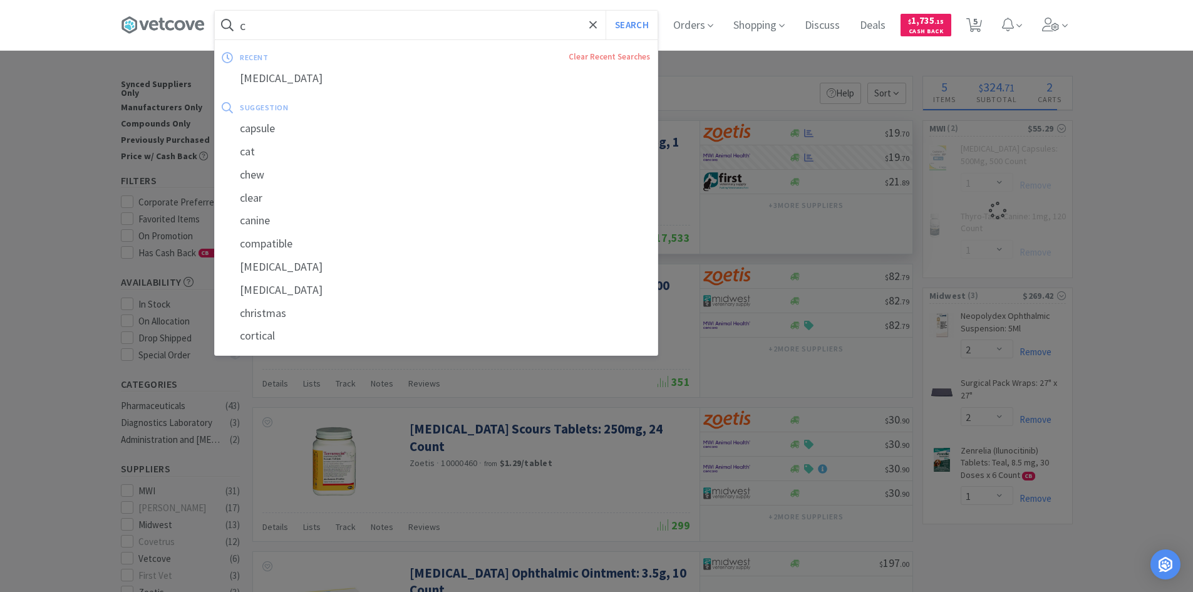
type input "ca"
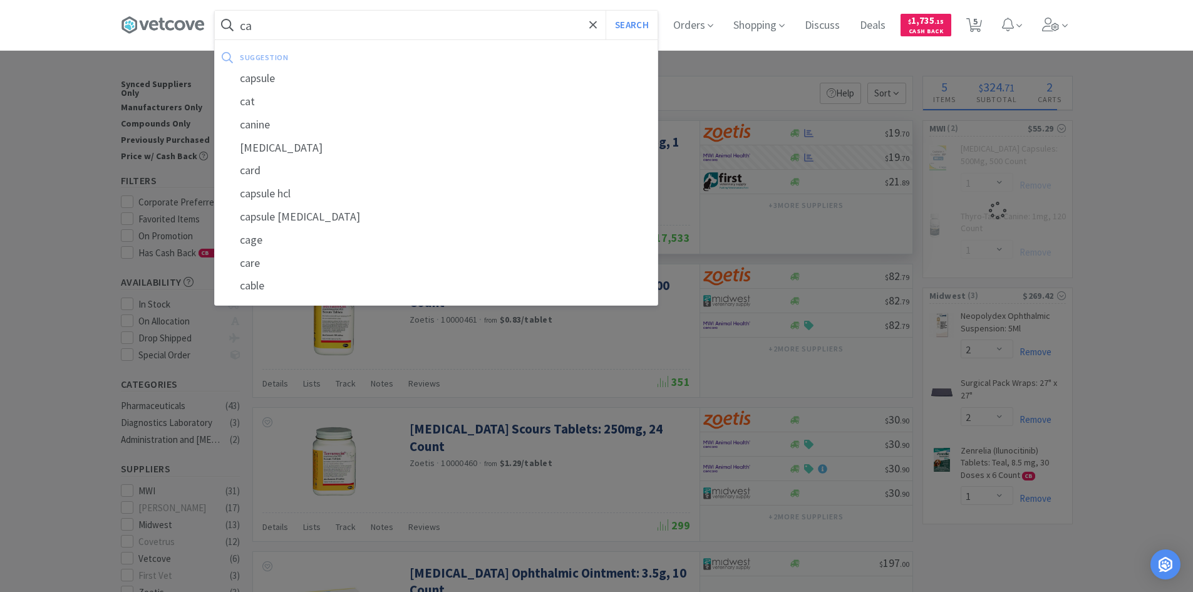
select select "4"
type input "car"
select select "1"
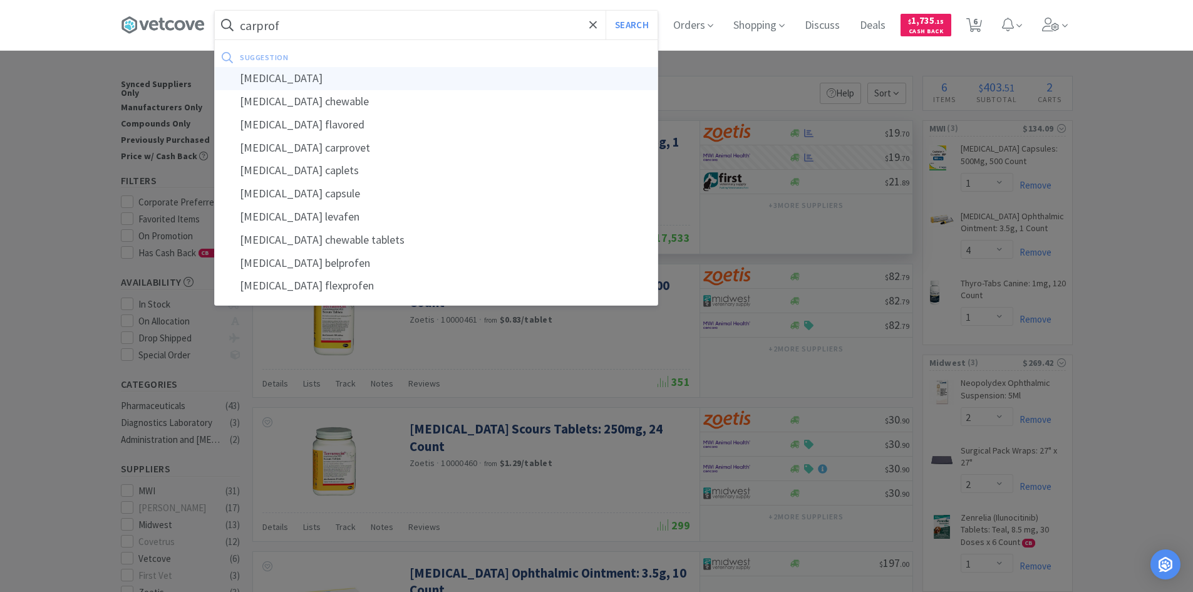
click at [284, 72] on div "[MEDICAL_DATA]" at bounding box center [436, 78] width 443 height 23
type input "[MEDICAL_DATA]"
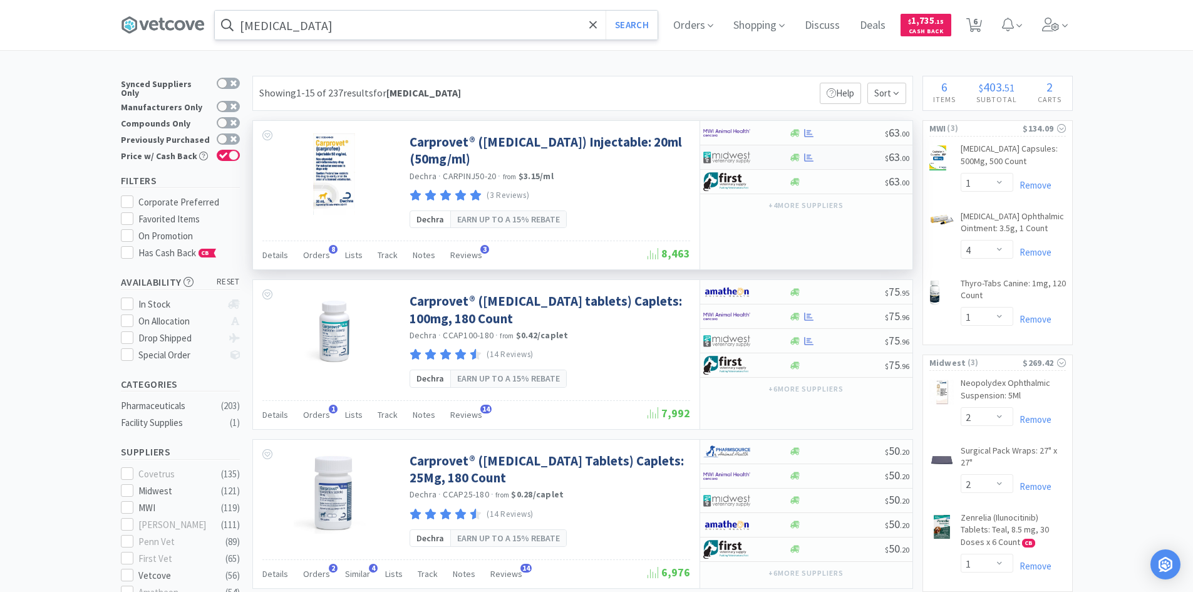
click at [769, 159] on div at bounding box center [737, 157] width 69 height 21
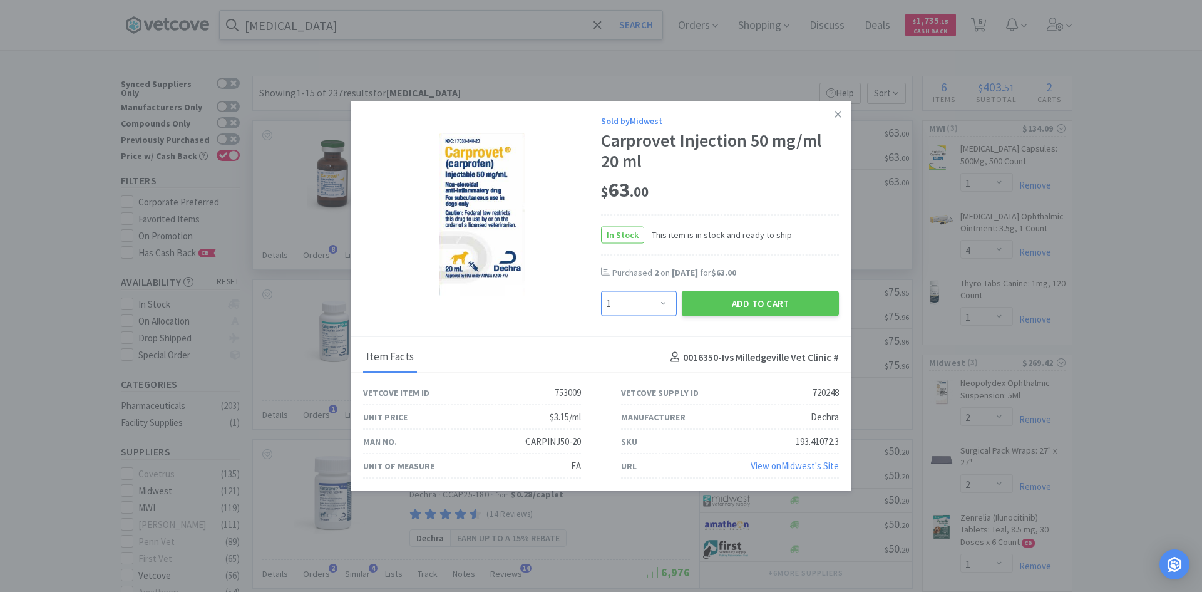
click at [668, 300] on select "Enter Quantity 1 2 3 4 5 6 7 8 9 10 11 12 13 14 15 16 17 18 19 20 Enter Quantity" at bounding box center [639, 303] width 76 height 25
select select "4"
click at [601, 291] on select "Enter Quantity 1 2 3 4 5 6 7 8 9 10 11 12 13 14 15 16 17 18 19 20 Enter Quantity" at bounding box center [639, 303] width 76 height 25
click at [836, 115] on icon at bounding box center [838, 113] width 7 height 11
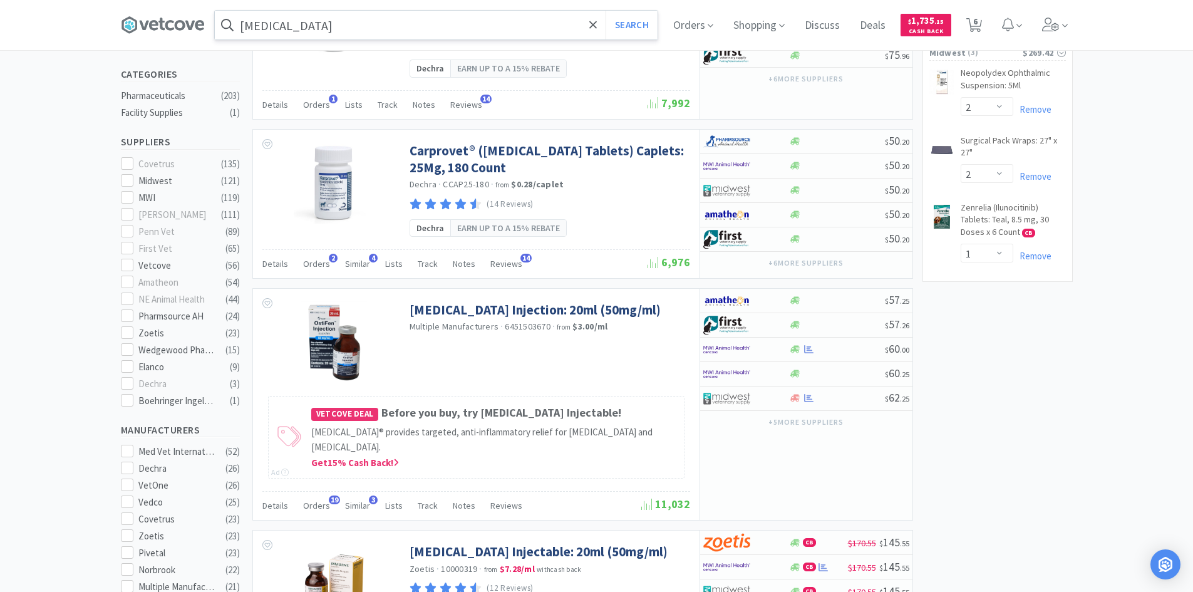
scroll to position [313, 0]
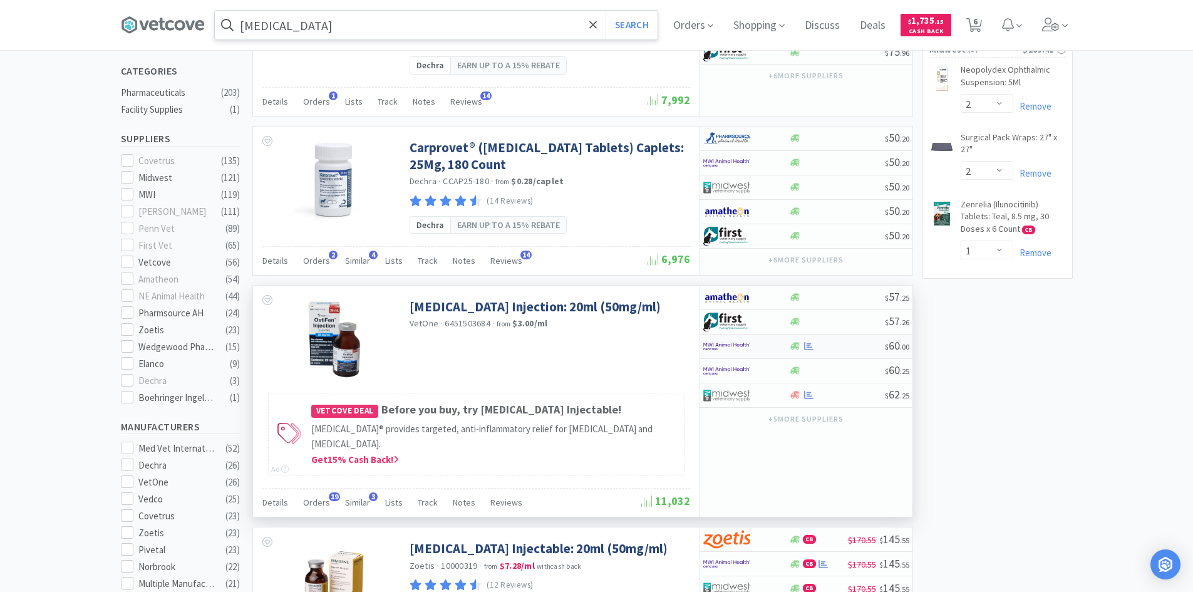
click at [766, 346] on div at bounding box center [737, 346] width 69 height 21
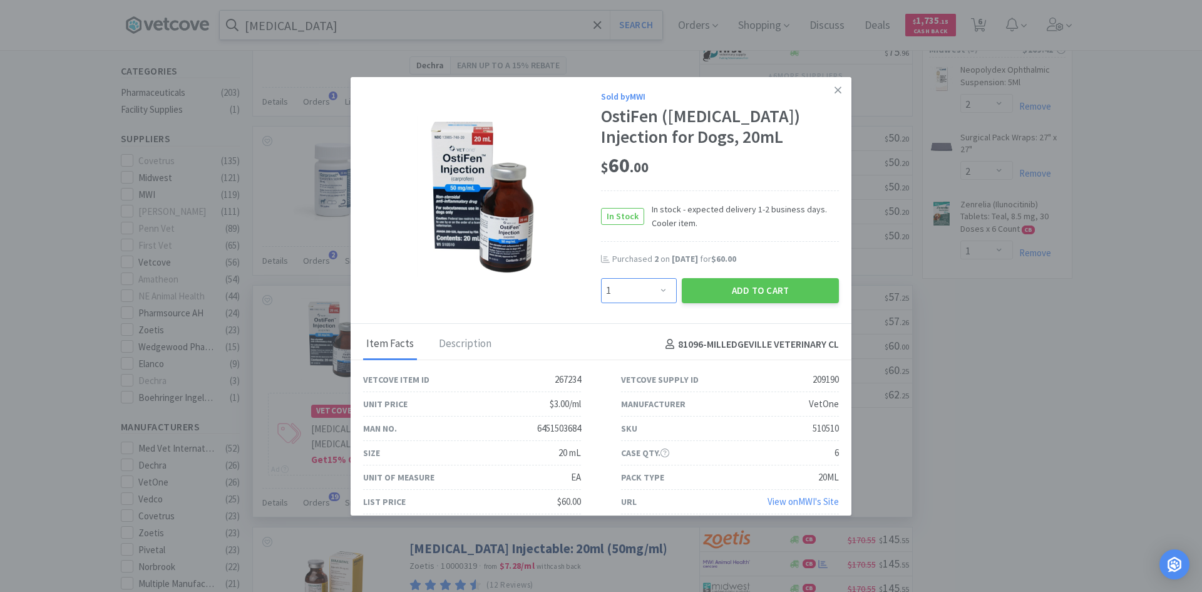
click at [658, 293] on select "Enter Quantity 1 2 3 4 5 6 7 8 9 10 11 12 13 14 15 16 17 18 19 20 Enter Quantity" at bounding box center [639, 290] width 76 height 25
select select "4"
click at [601, 278] on select "Enter Quantity 1 2 3 4 5 6 7 8 9 10 11 12 13 14 15 16 17 18 19 20 Enter Quantity" at bounding box center [639, 290] width 76 height 25
click at [738, 292] on button "Add to Cart" at bounding box center [760, 290] width 157 height 25
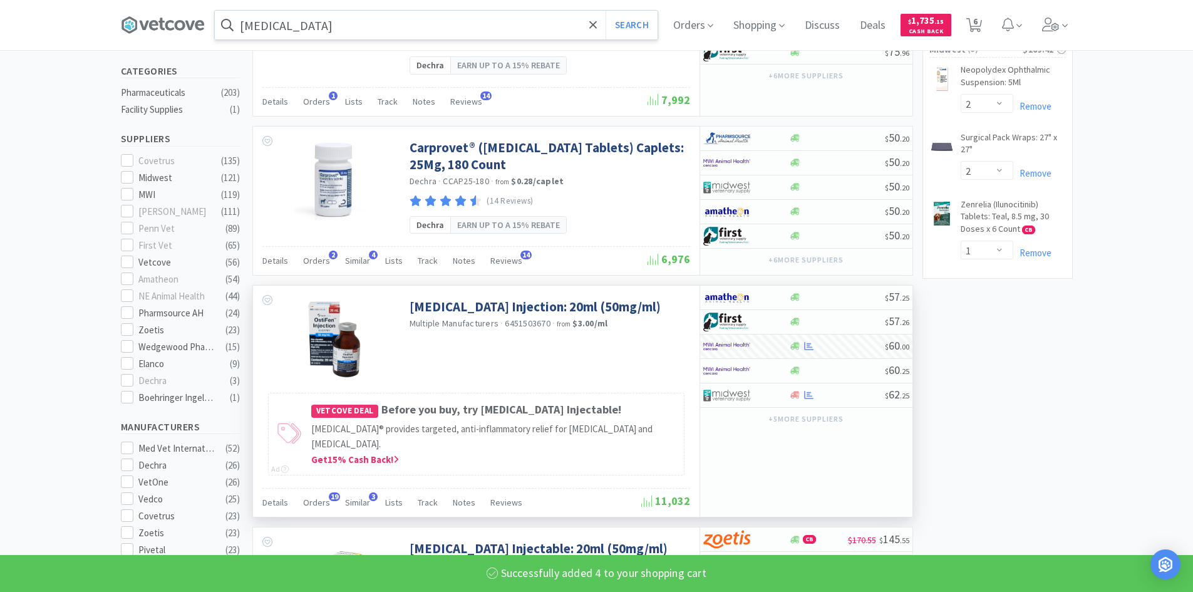
select select "4"
select select "1"
select select "4"
select select "1"
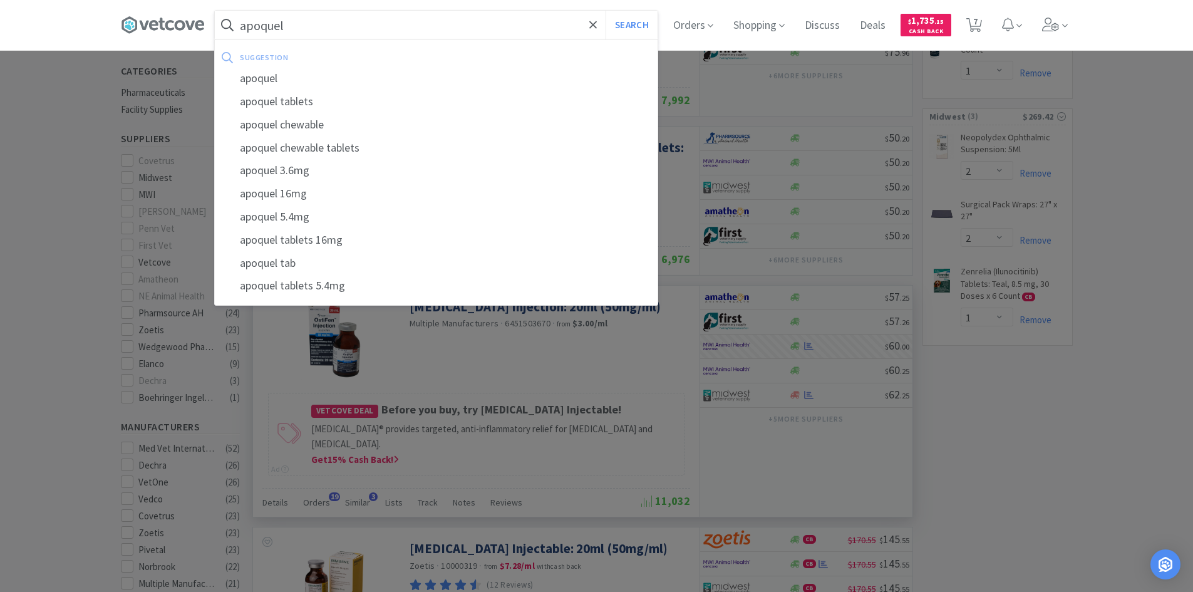
type input "apoquel"
click at [605, 11] on button "Search" at bounding box center [631, 25] width 52 height 29
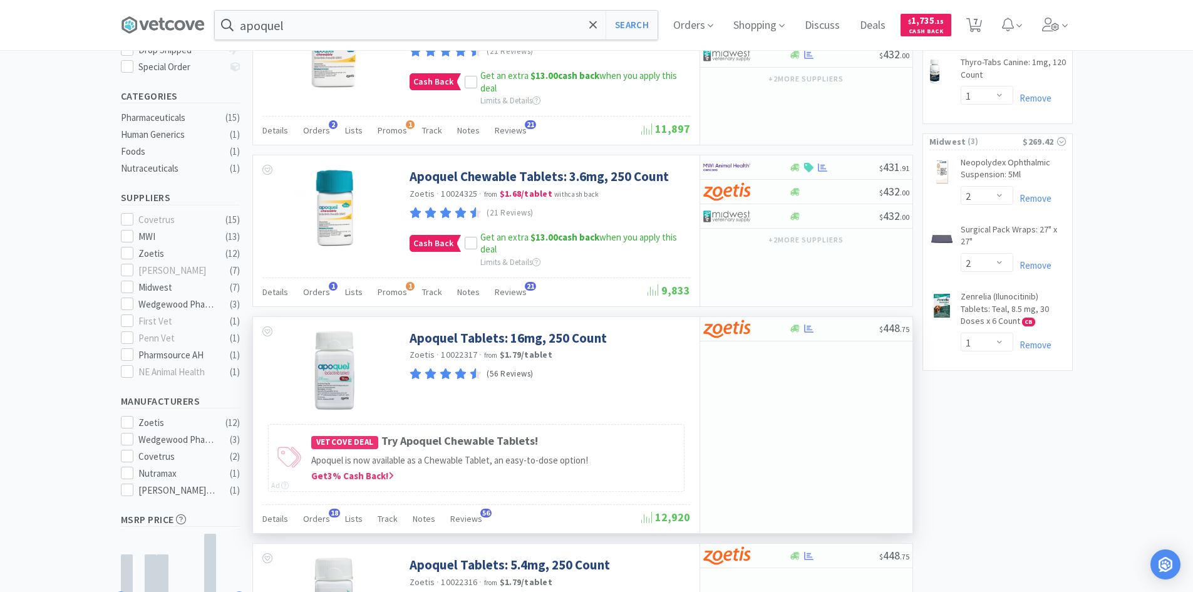
scroll to position [313, 0]
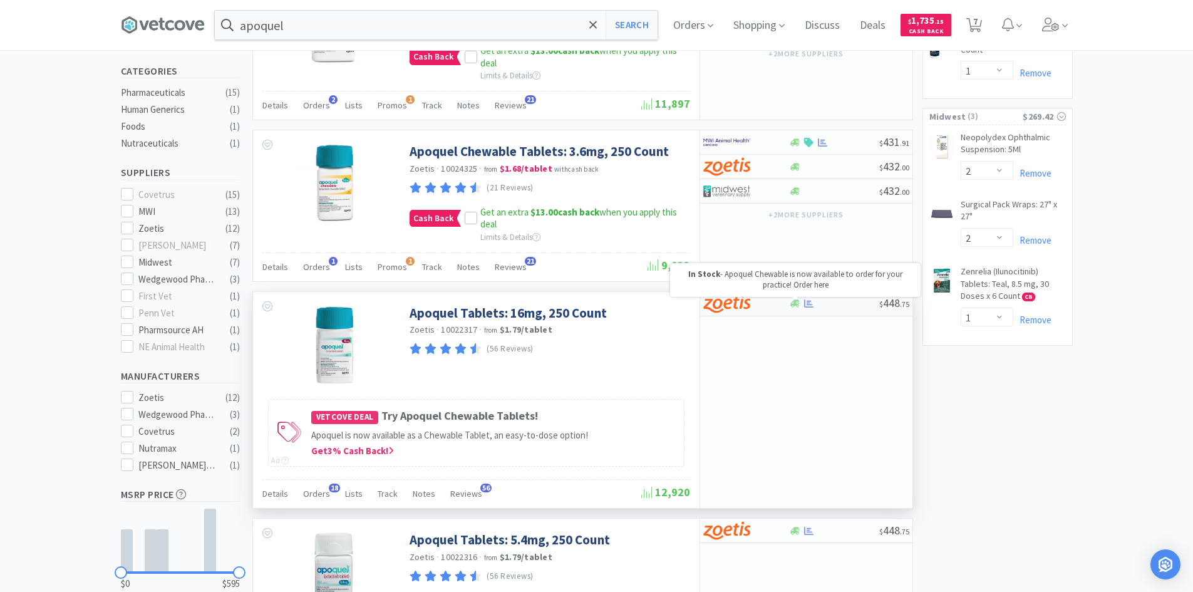
click at [794, 307] on icon at bounding box center [794, 303] width 9 height 9
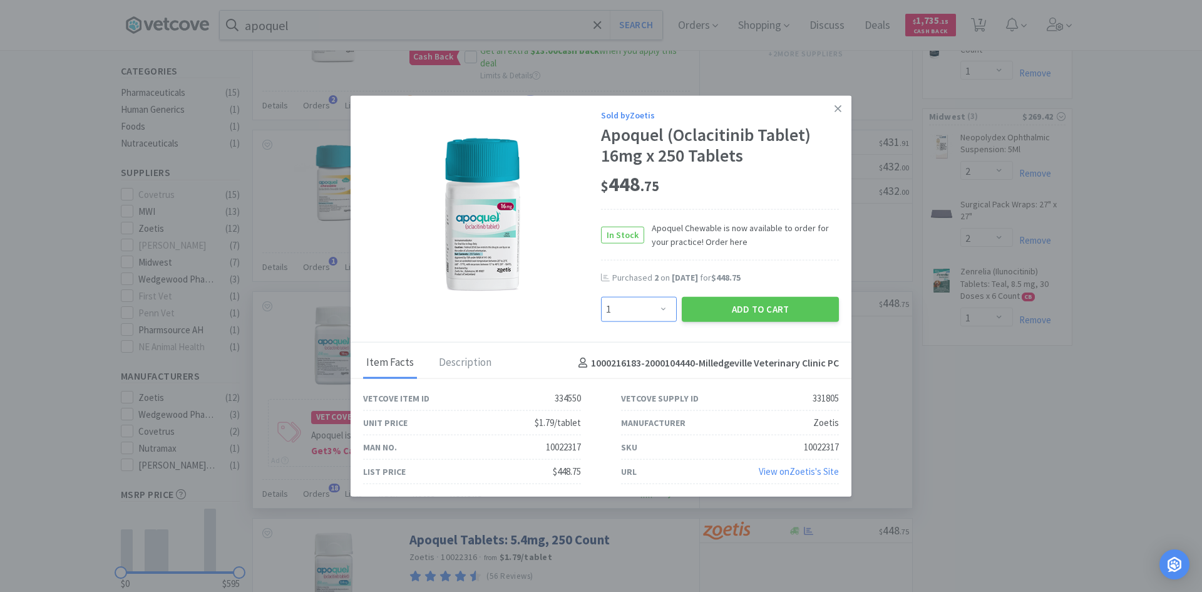
click at [668, 310] on select "Enter Quantity 1 2 3 4 5 6 7 8 9 10 11 12 13 14 15 16 17 18 19 20 Enter Quantity" at bounding box center [639, 309] width 76 height 25
select select "2"
click at [601, 297] on select "Enter Quantity 1 2 3 4 5 6 7 8 9 10 11 12 13 14 15 16 17 18 19 20 Enter Quantity" at bounding box center [639, 309] width 76 height 25
click at [755, 309] on button "Add to Cart" at bounding box center [760, 309] width 157 height 25
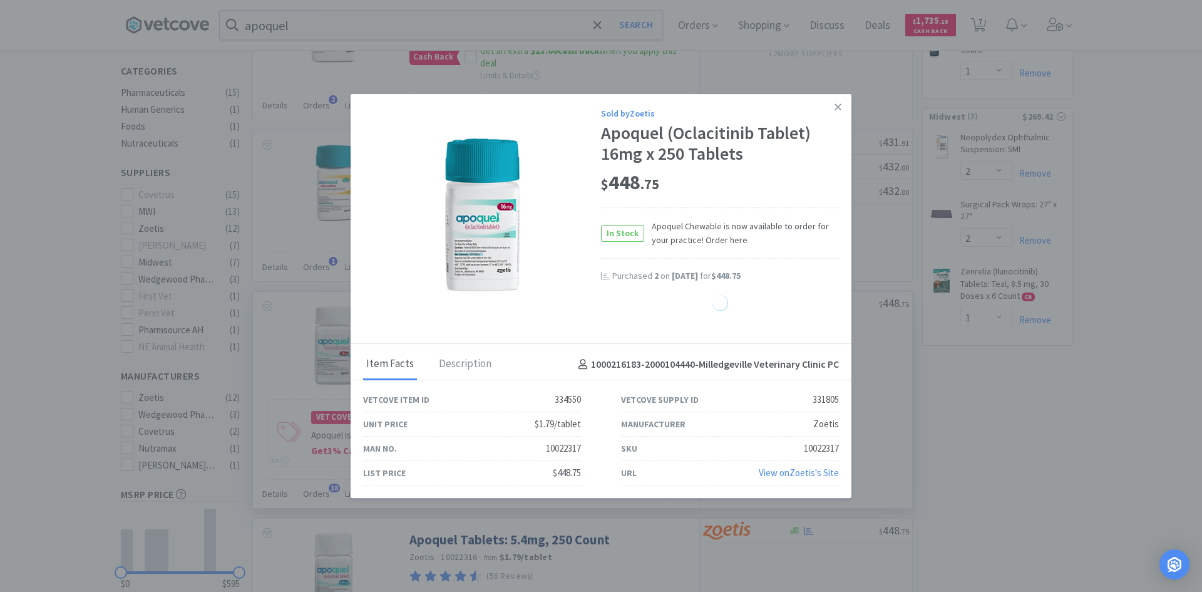
select select "2"
select select "1"
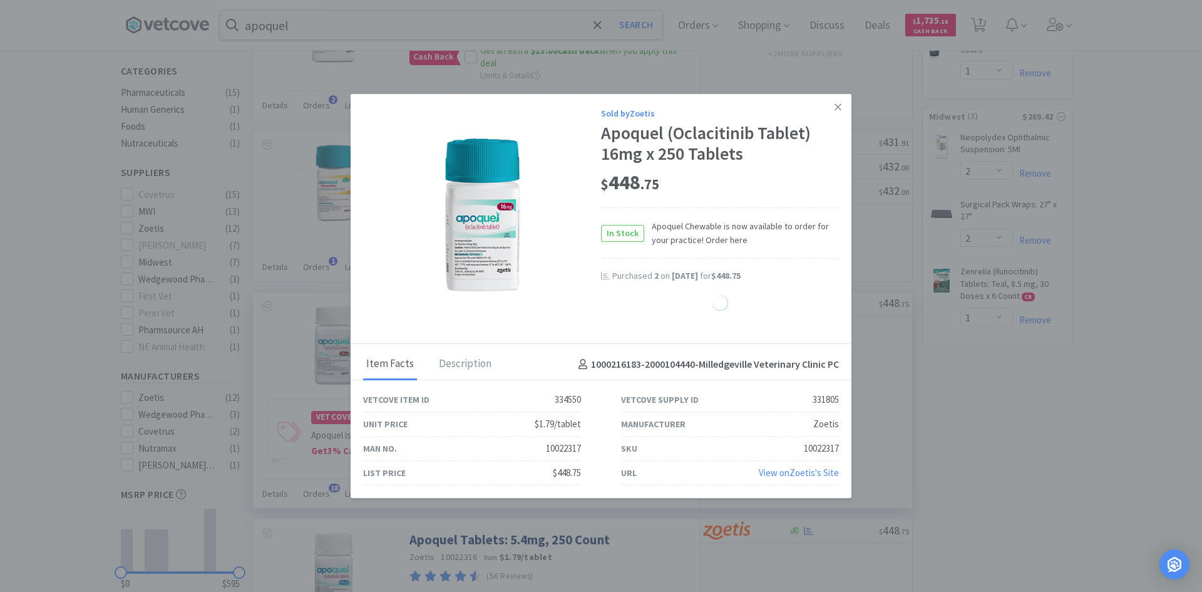
select select "1"
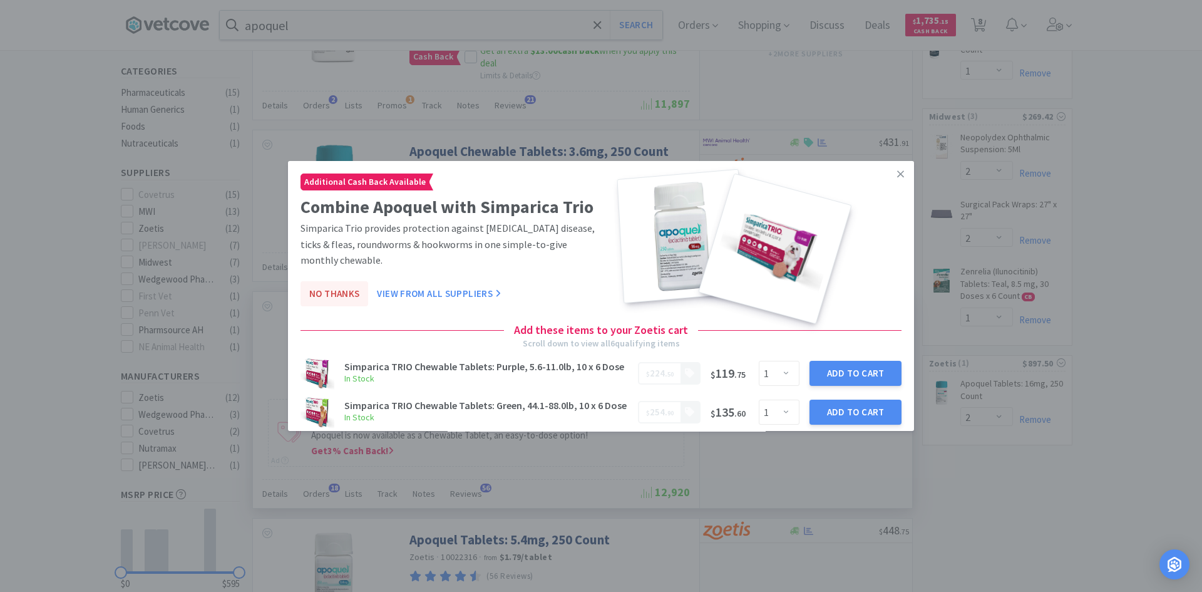
click at [335, 288] on button "No Thanks" at bounding box center [335, 293] width 68 height 25
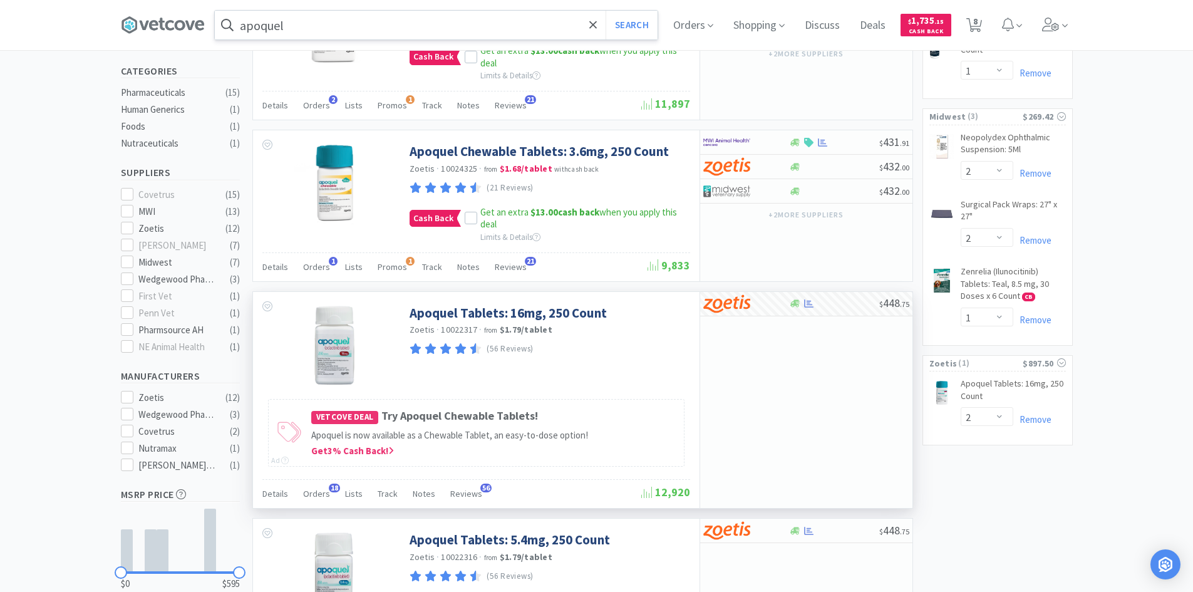
click at [321, 33] on input "apoquel" at bounding box center [436, 25] width 443 height 29
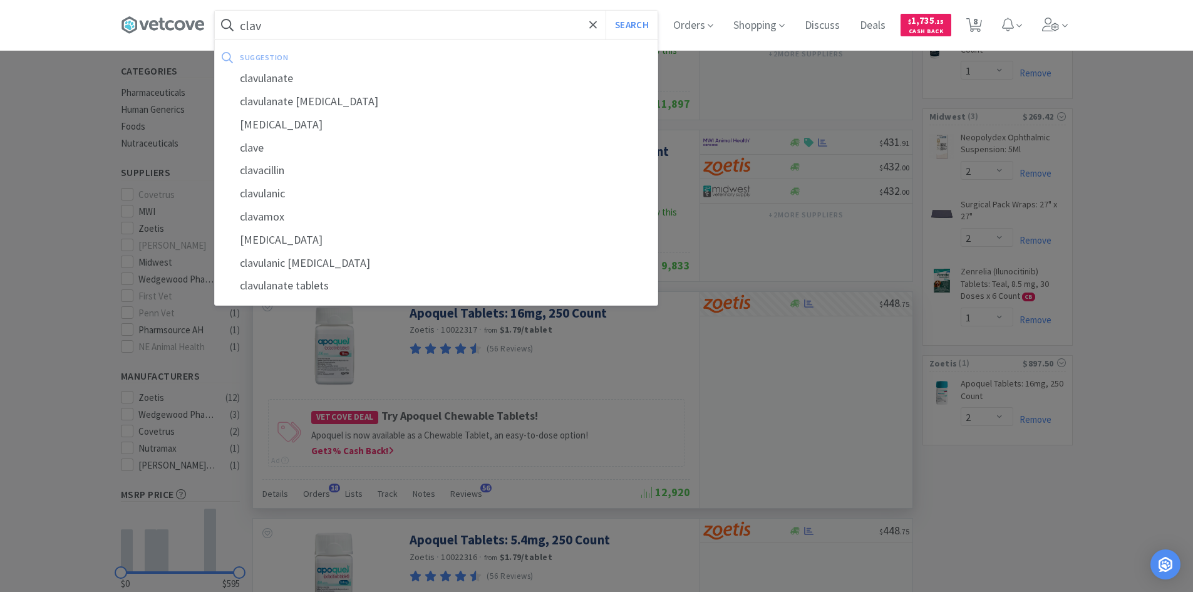
type input "clav"
click at [605, 11] on button "Search" at bounding box center [631, 25] width 52 height 29
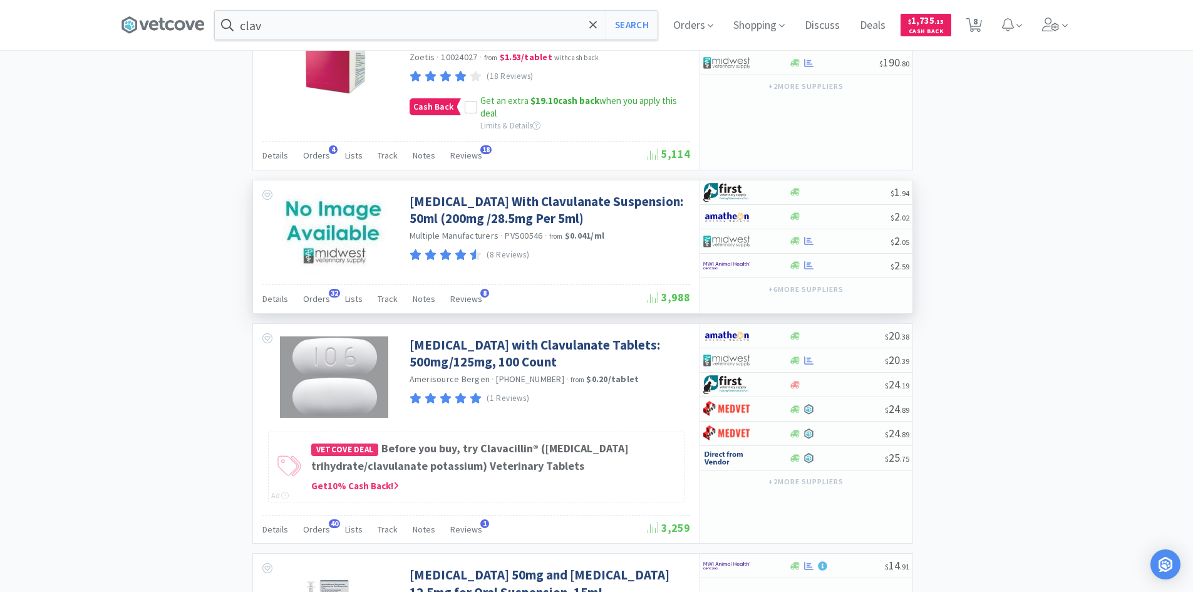
scroll to position [1127, 0]
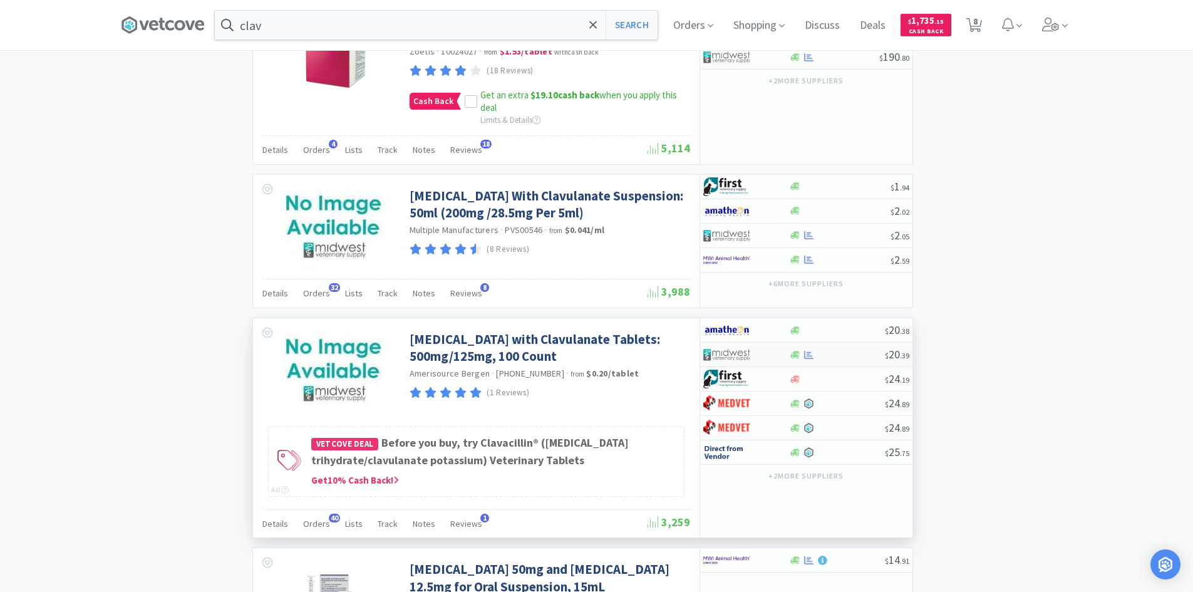
click at [790, 359] on div at bounding box center [795, 354] width 13 height 9
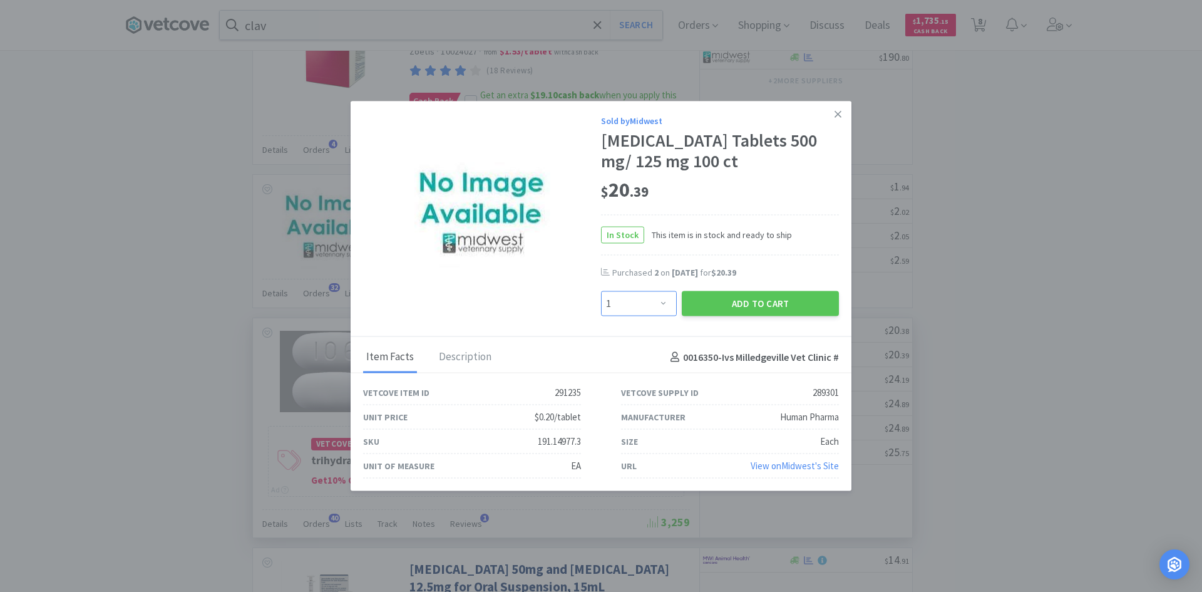
drag, startPoint x: 663, startPoint y: 312, endPoint x: 660, endPoint y: 302, distance: 9.9
click at [663, 312] on select "Enter Quantity 1 2 3 4 5 6 7 8 9 10 11 12 13 14 15 16 17 18 19 20 Enter Quantity" at bounding box center [639, 303] width 76 height 25
select select "2"
click at [601, 301] on select "Enter Quantity 1 2 3 4 5 6 7 8 9 10 11 12 13 14 15 16 17 18 19 20 Enter Quantity" at bounding box center [639, 303] width 76 height 25
click at [770, 311] on button "Add to Cart" at bounding box center [760, 303] width 157 height 25
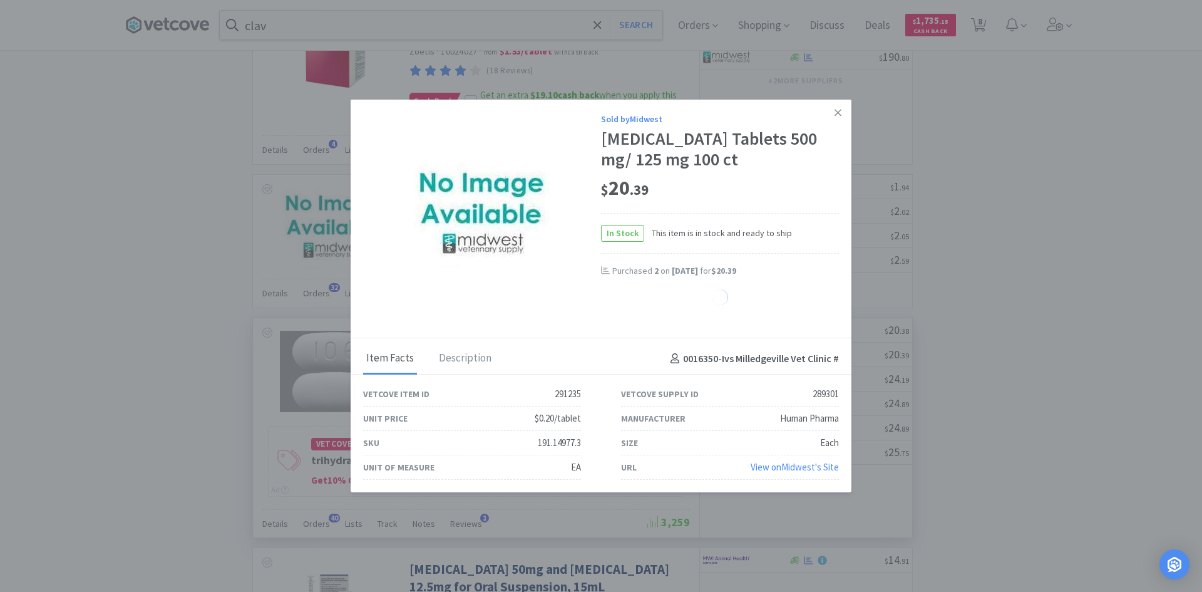
select select "2"
select select "1"
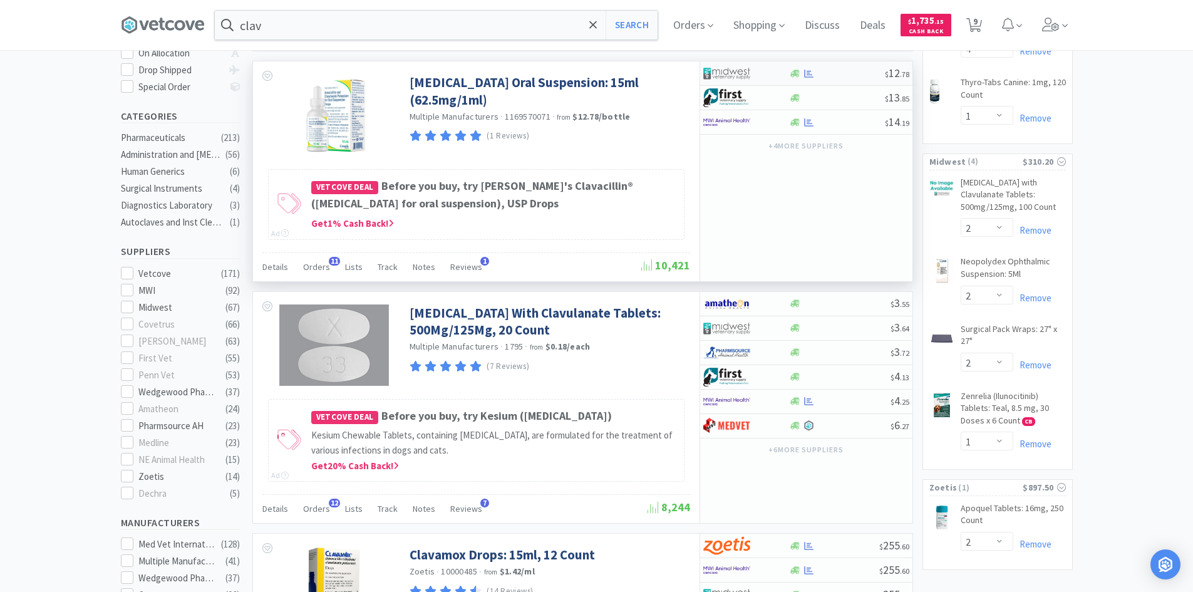
scroll to position [0, 0]
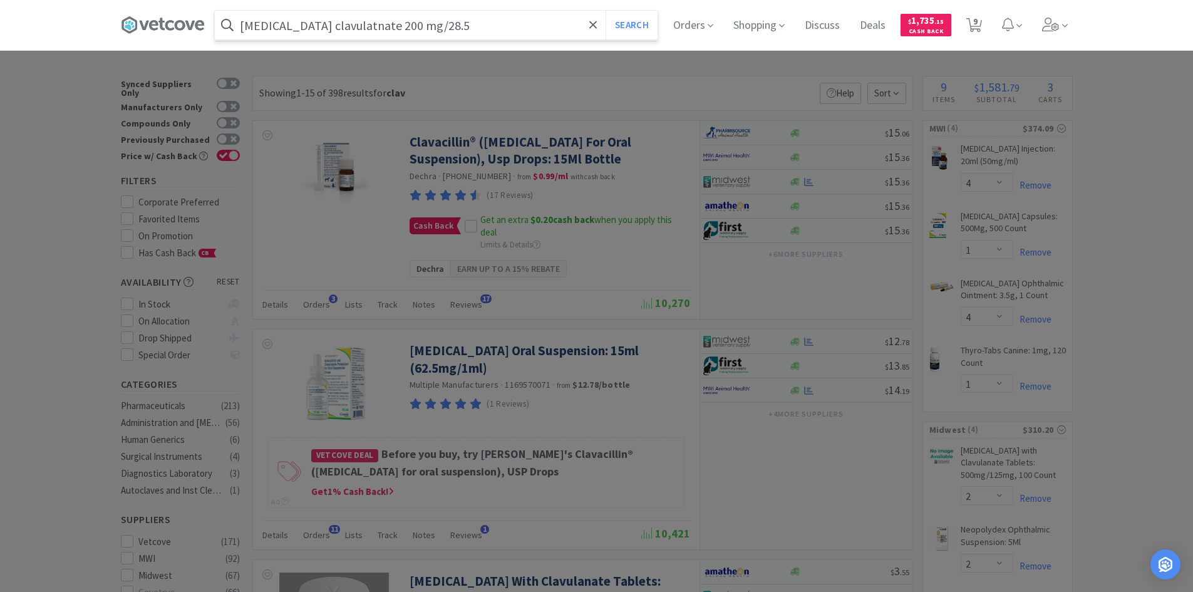
click at [605, 11] on button "Search" at bounding box center [631, 25] width 52 height 29
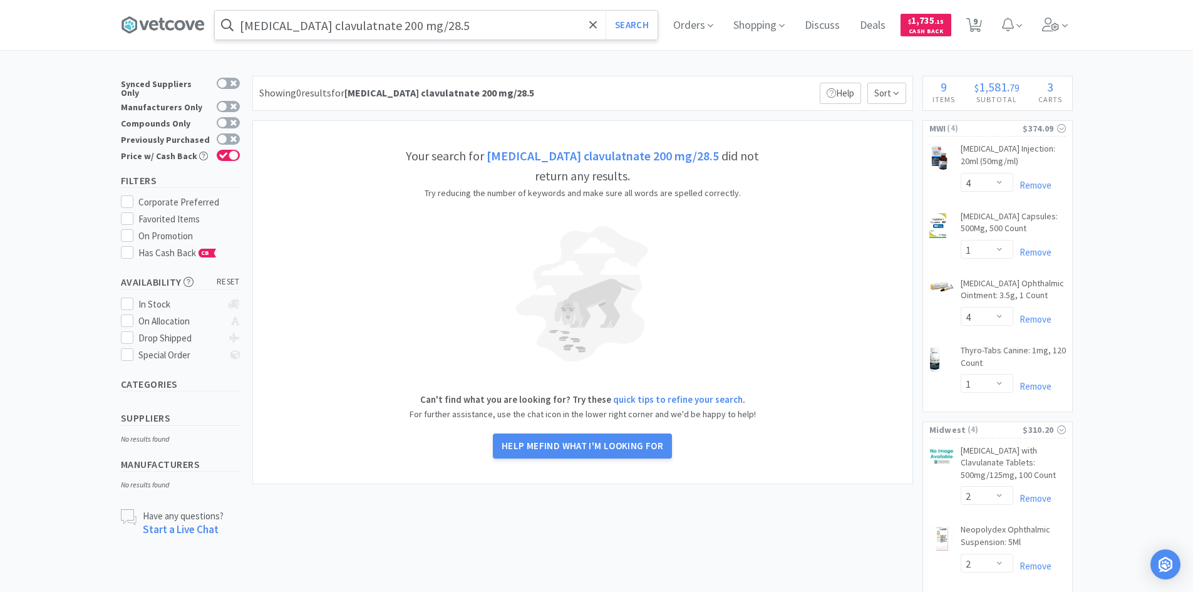
click at [467, 31] on input "[MEDICAL_DATA] clavulatnate 200 mg/28.5" at bounding box center [436, 25] width 443 height 29
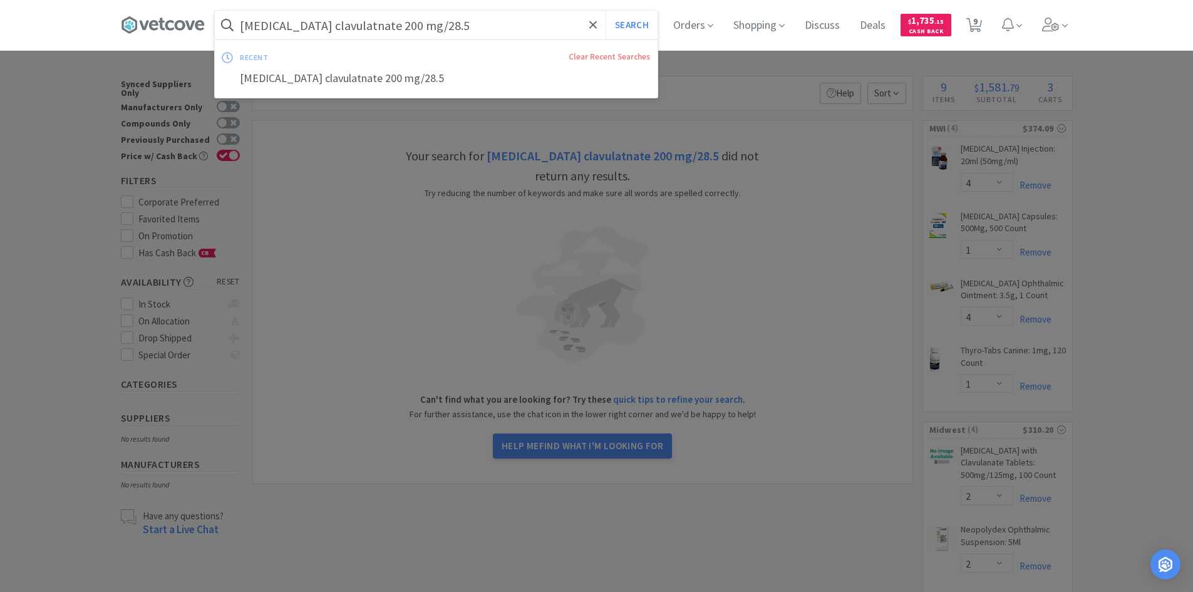
click at [463, 23] on input "[MEDICAL_DATA] clavulatnate 200 mg/28.5" at bounding box center [436, 25] width 443 height 29
type input "[MEDICAL_DATA] clavulatnate"
click at [605, 11] on button "Search" at bounding box center [631, 25] width 52 height 29
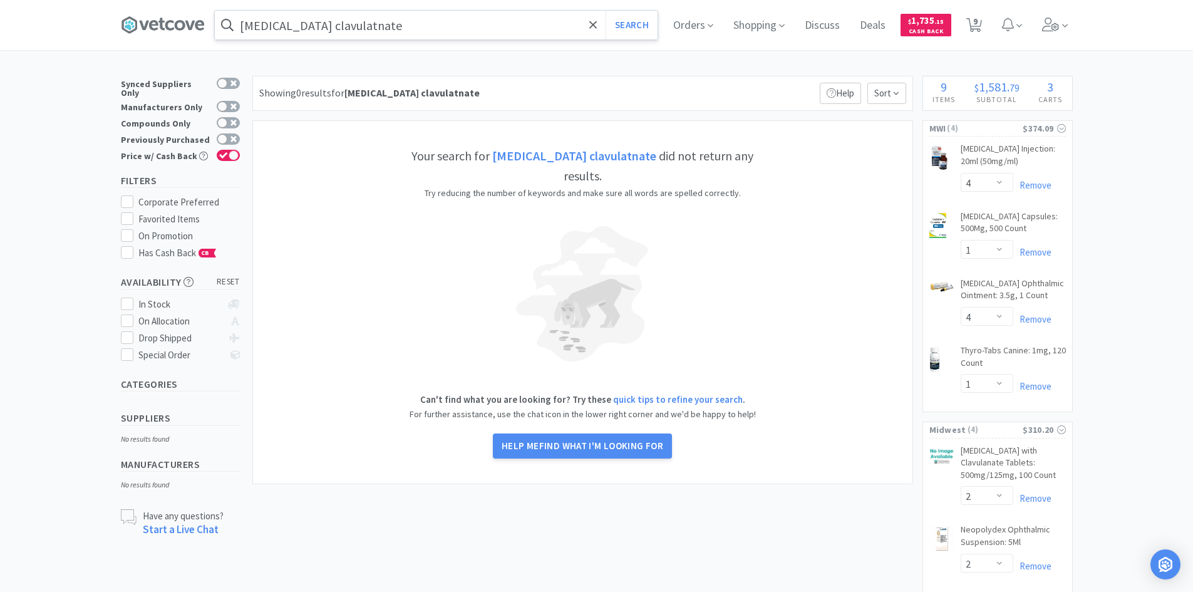
click at [423, 28] on input "[MEDICAL_DATA] clavulatnate" at bounding box center [436, 25] width 443 height 29
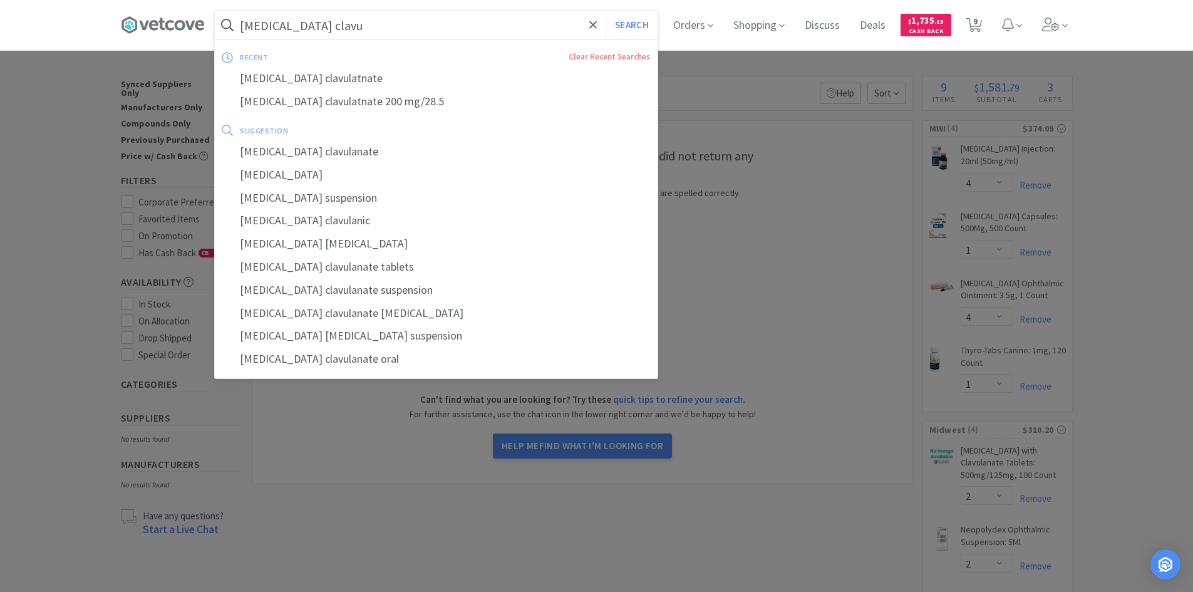
click at [605, 11] on button "Search" at bounding box center [631, 25] width 52 height 29
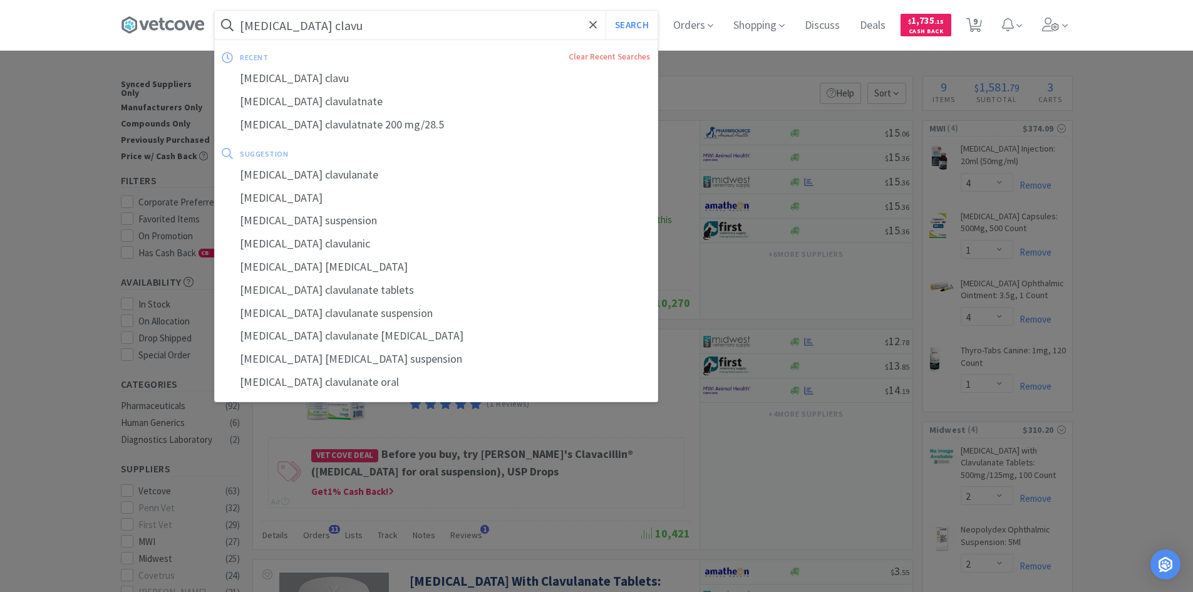
click at [367, 26] on input "[MEDICAL_DATA] clavu" at bounding box center [436, 25] width 443 height 29
click at [348, 98] on div "[MEDICAL_DATA] clavulatnate" at bounding box center [436, 101] width 443 height 23
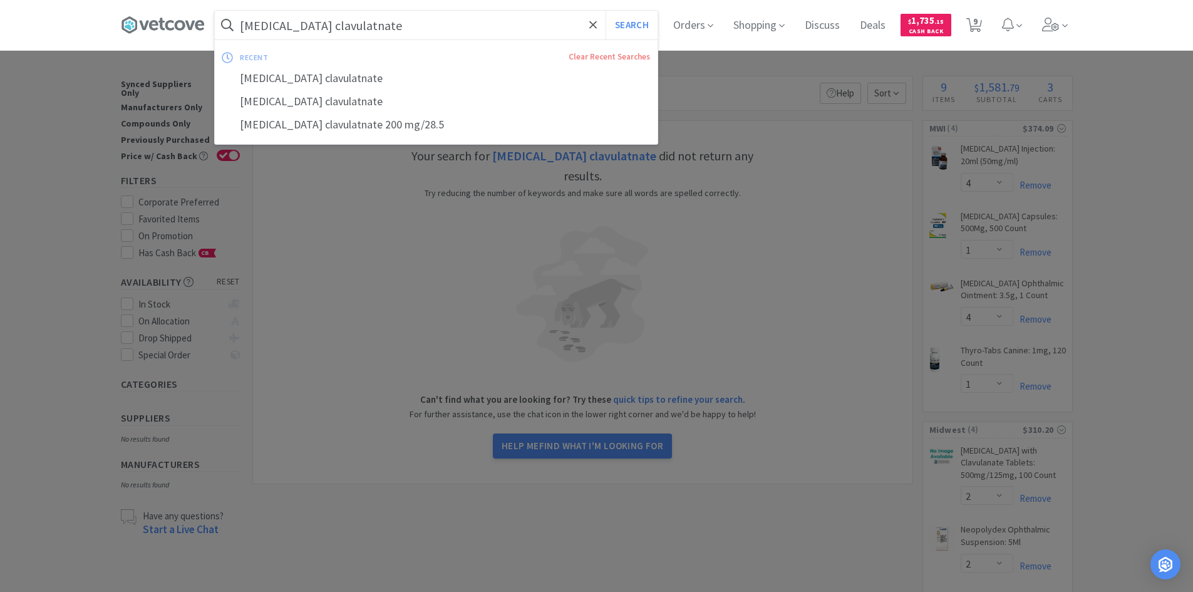
click at [396, 31] on input "[MEDICAL_DATA] clavulatnate" at bounding box center [436, 25] width 443 height 29
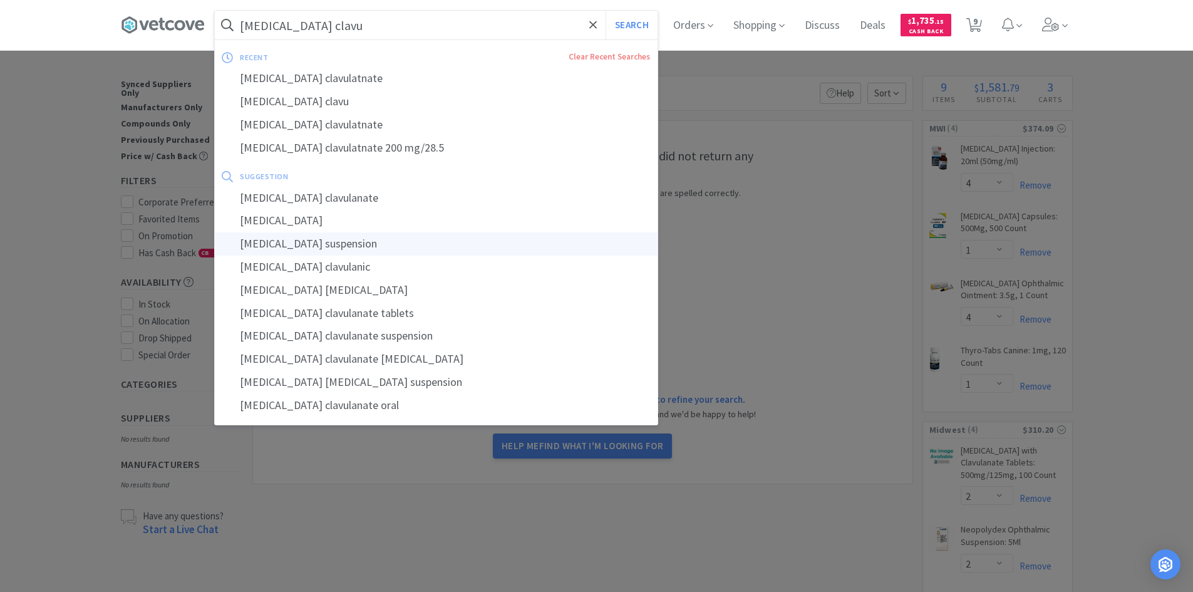
click at [412, 245] on div "[MEDICAL_DATA] suspension" at bounding box center [436, 243] width 443 height 23
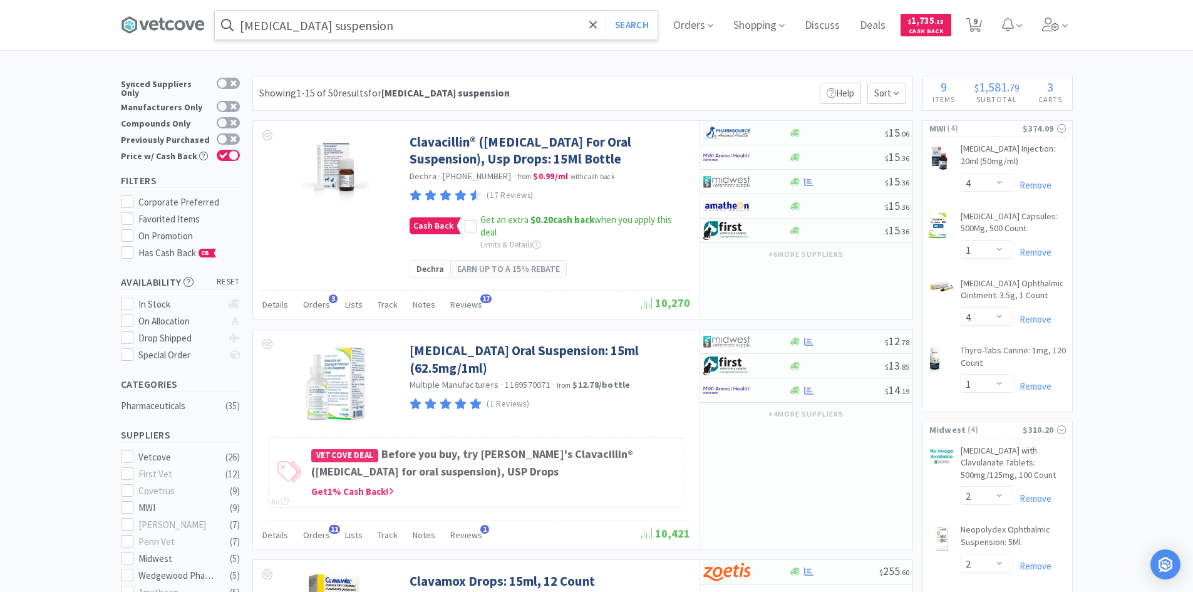
click at [512, 28] on input "[MEDICAL_DATA] suspension" at bounding box center [436, 25] width 443 height 29
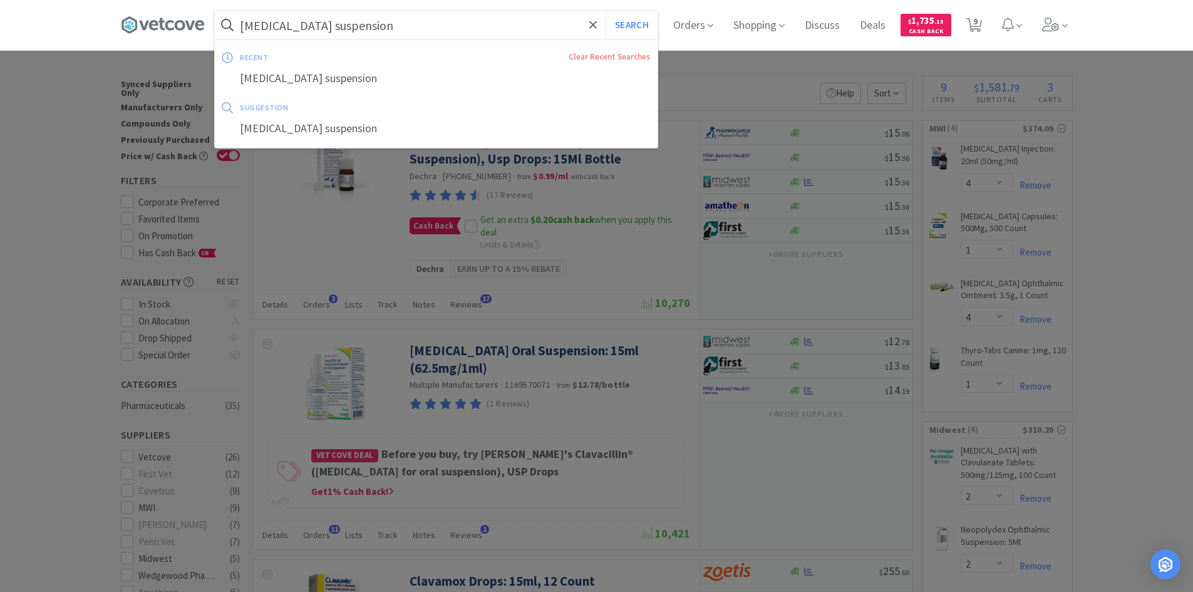
click at [521, 27] on input "[MEDICAL_DATA] suspension" at bounding box center [436, 25] width 443 height 29
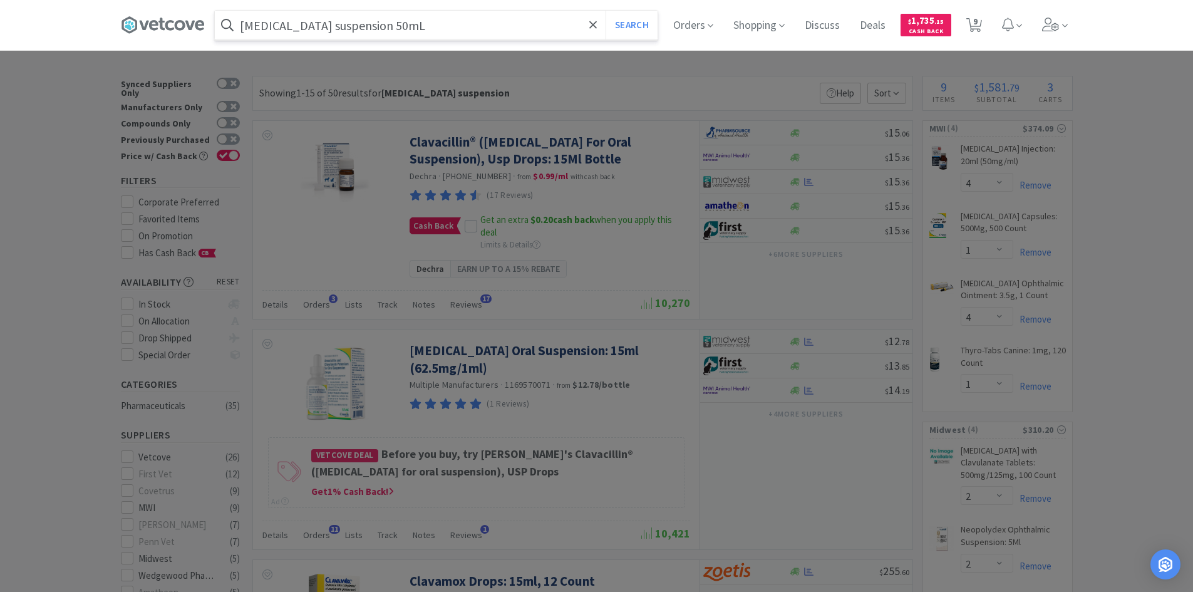
type input "[MEDICAL_DATA] suspension 50mL"
click at [605, 11] on button "Search" at bounding box center [631, 25] width 52 height 29
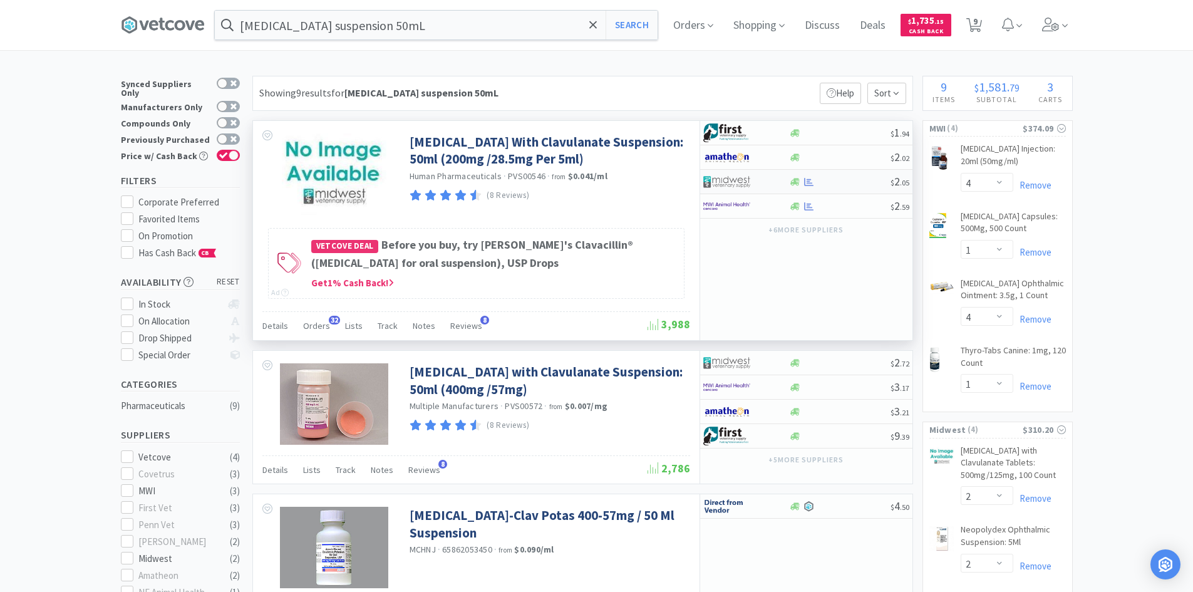
click at [820, 183] on div at bounding box center [839, 181] width 101 height 9
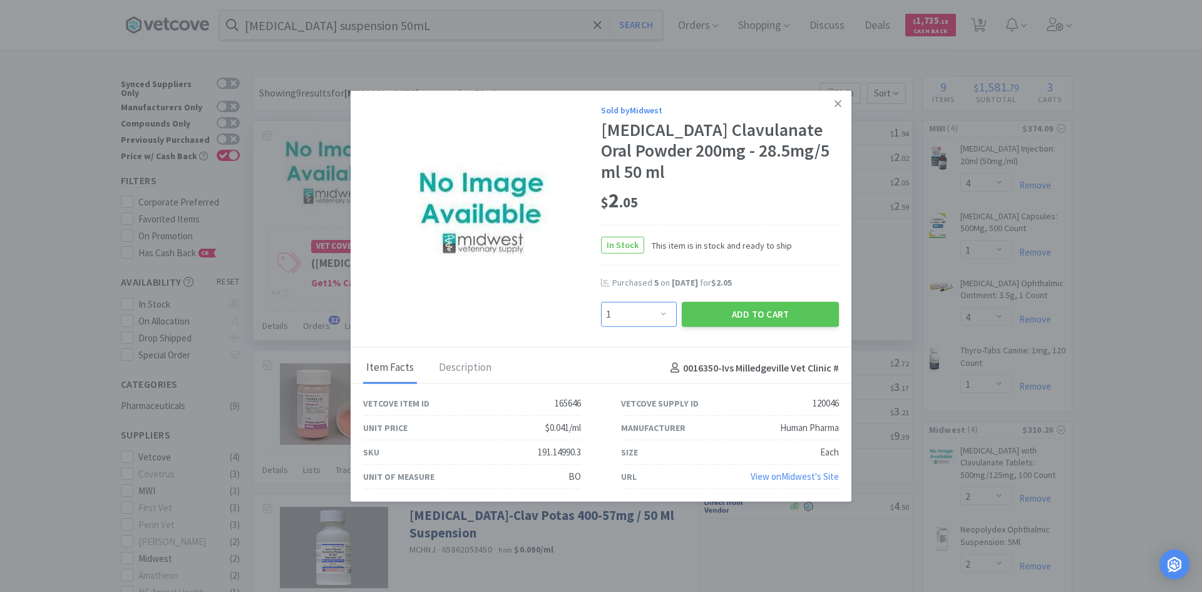
click at [662, 314] on select "Enter Quantity 1 2 3 4 5 6 7 8 9 10 11 12 13 14 15 16 17 18 19 20 Enter Quantity" at bounding box center [639, 314] width 76 height 25
select select "4"
click at [601, 302] on select "Enter Quantity 1 2 3 4 5 6 7 8 9 10 11 12 13 14 15 16 17 18 19 20 Enter Quantity" at bounding box center [639, 314] width 76 height 25
click at [780, 316] on button "Add to Cart" at bounding box center [760, 314] width 157 height 25
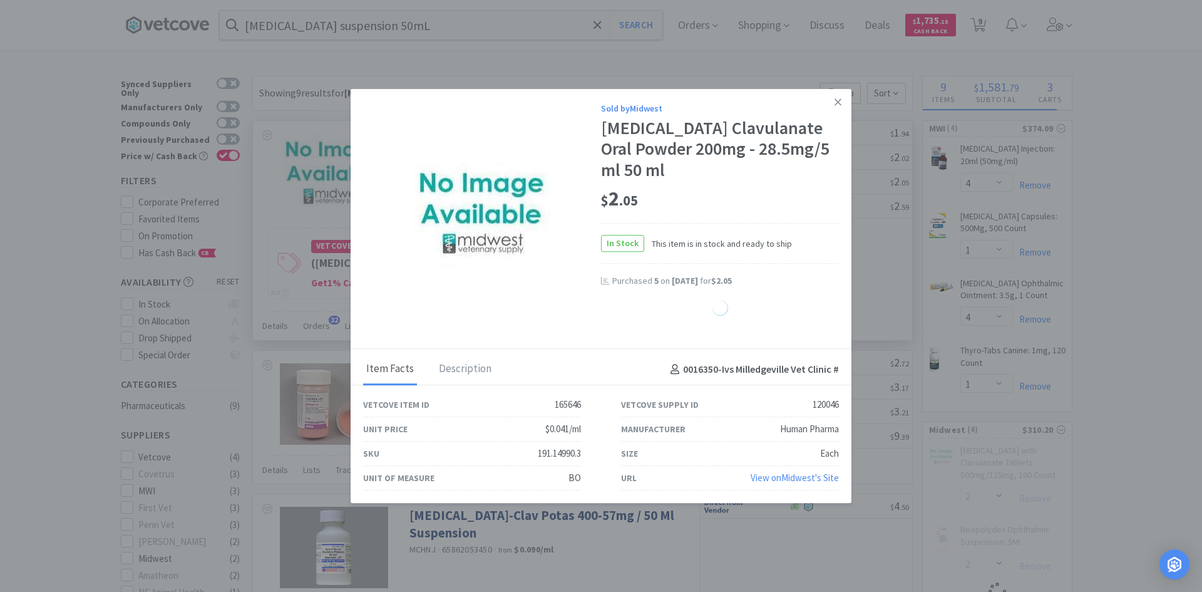
select select "4"
select select "2"
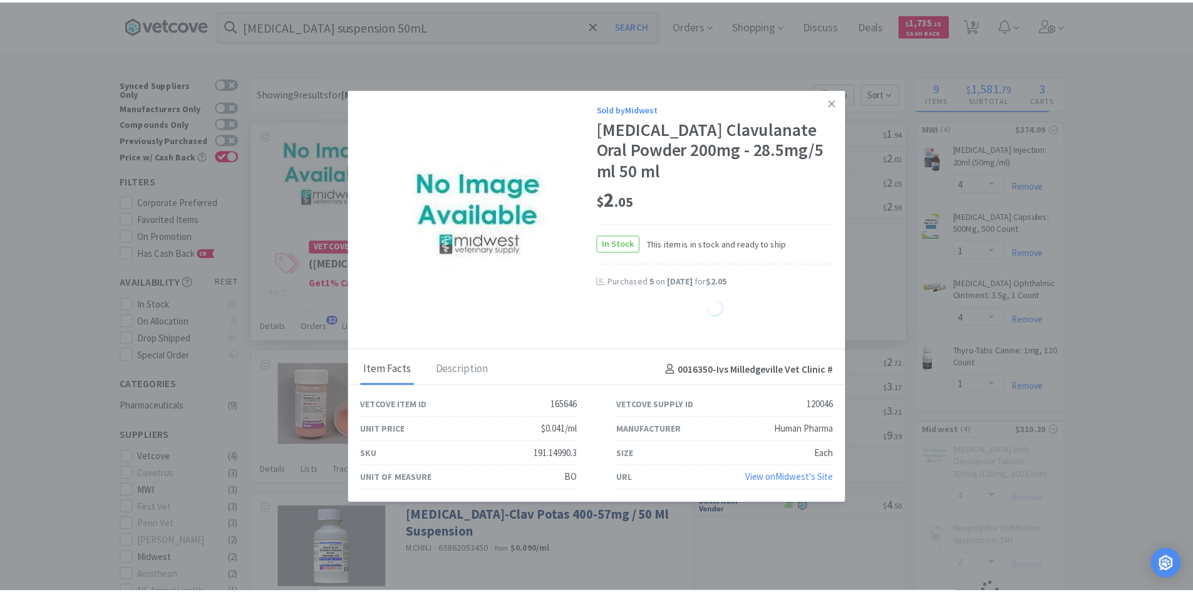
select select "1"
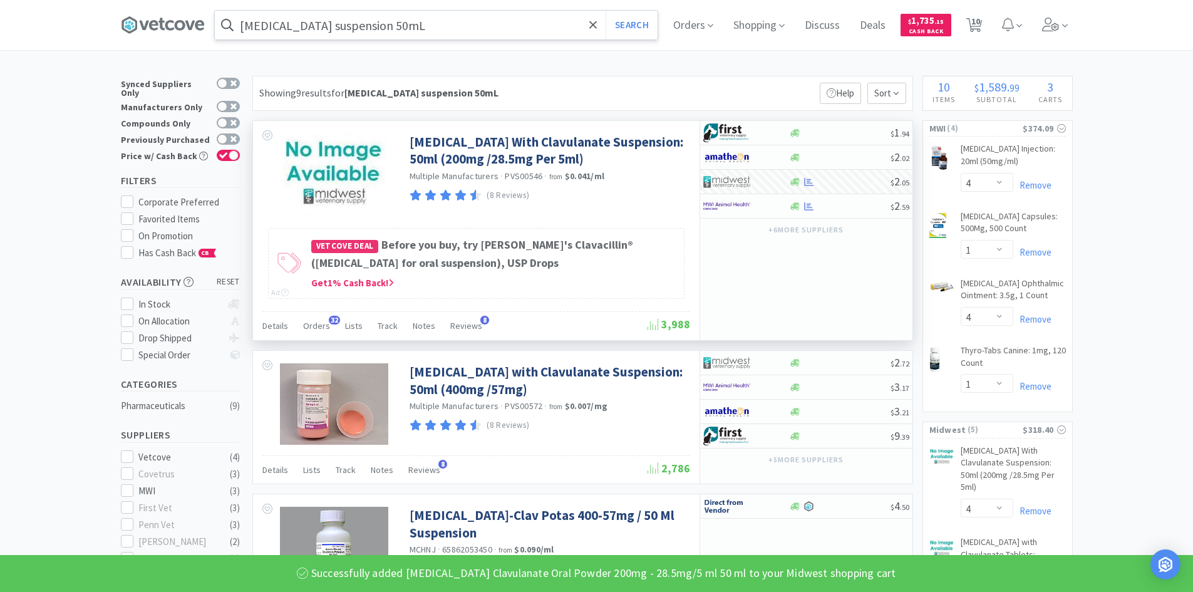
click at [552, 33] on input "[MEDICAL_DATA] suspension 50mL" at bounding box center [436, 25] width 443 height 29
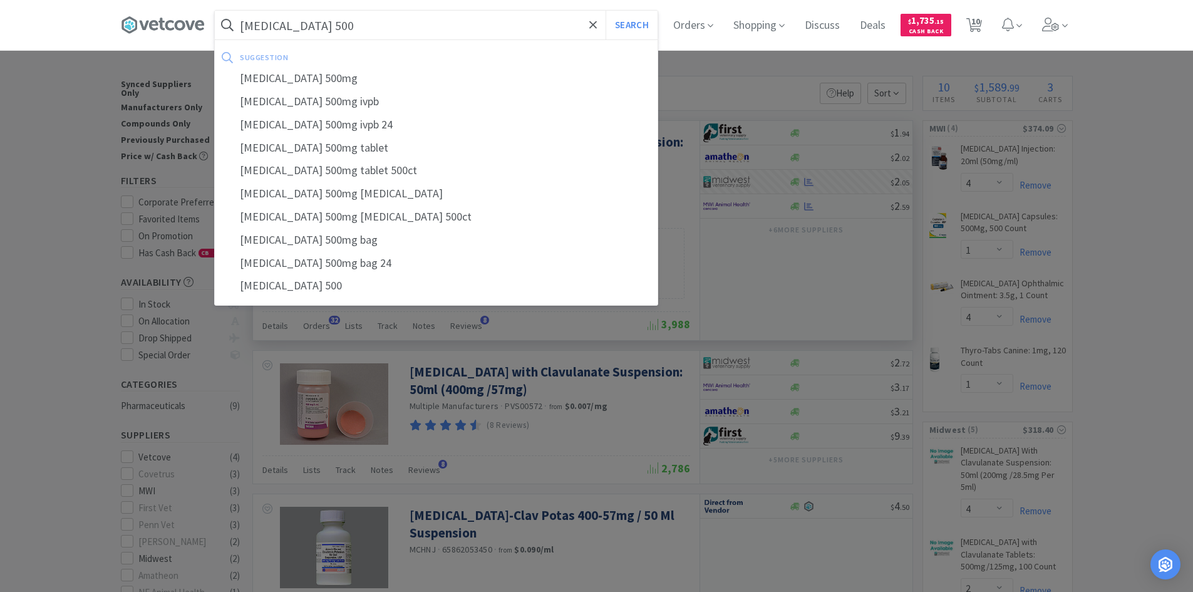
click at [336, 81] on div "[MEDICAL_DATA] 500mg" at bounding box center [436, 78] width 443 height 23
type input "[MEDICAL_DATA] 500mg"
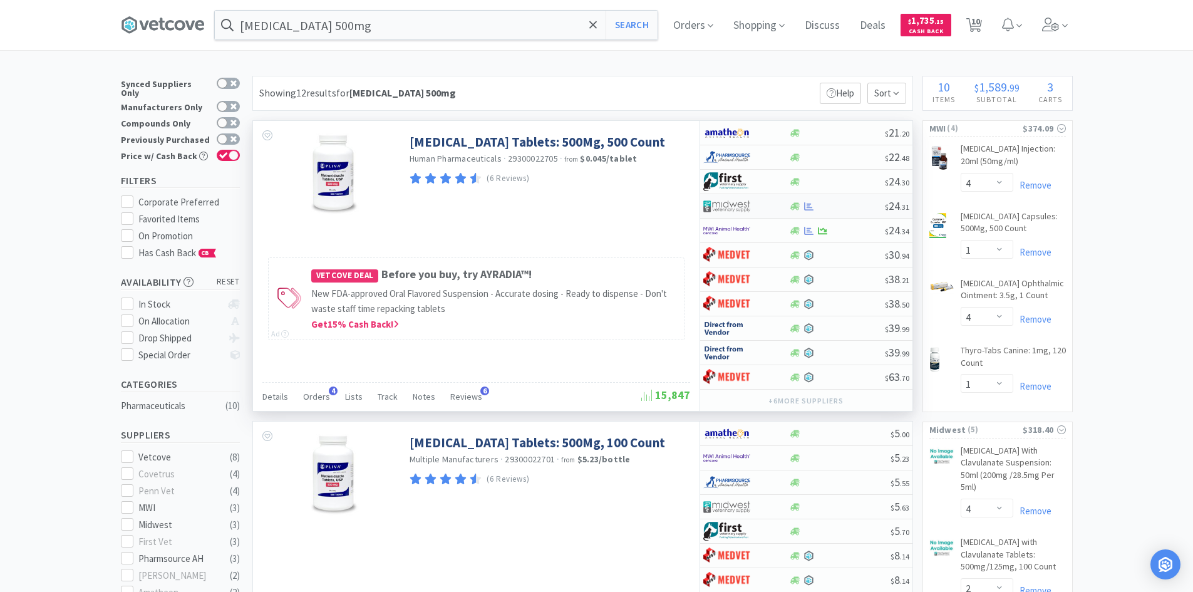
click at [752, 210] on div at bounding box center [737, 205] width 69 height 21
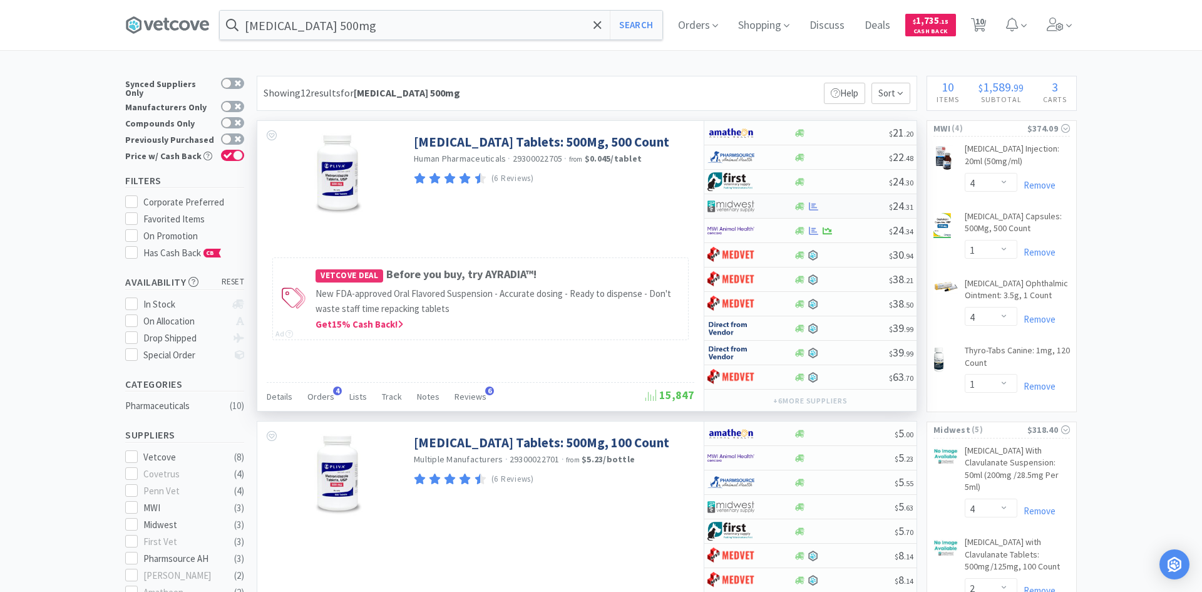
select select "1"
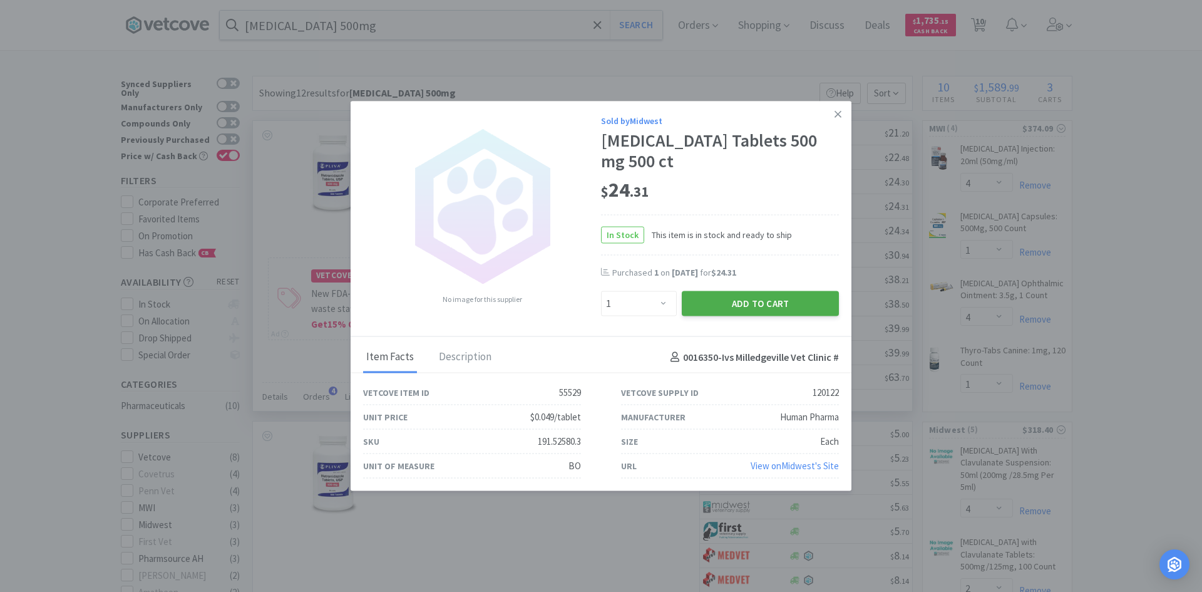
click at [708, 304] on button "Add to Cart" at bounding box center [760, 303] width 157 height 25
select select "1"
select select "2"
select select "1"
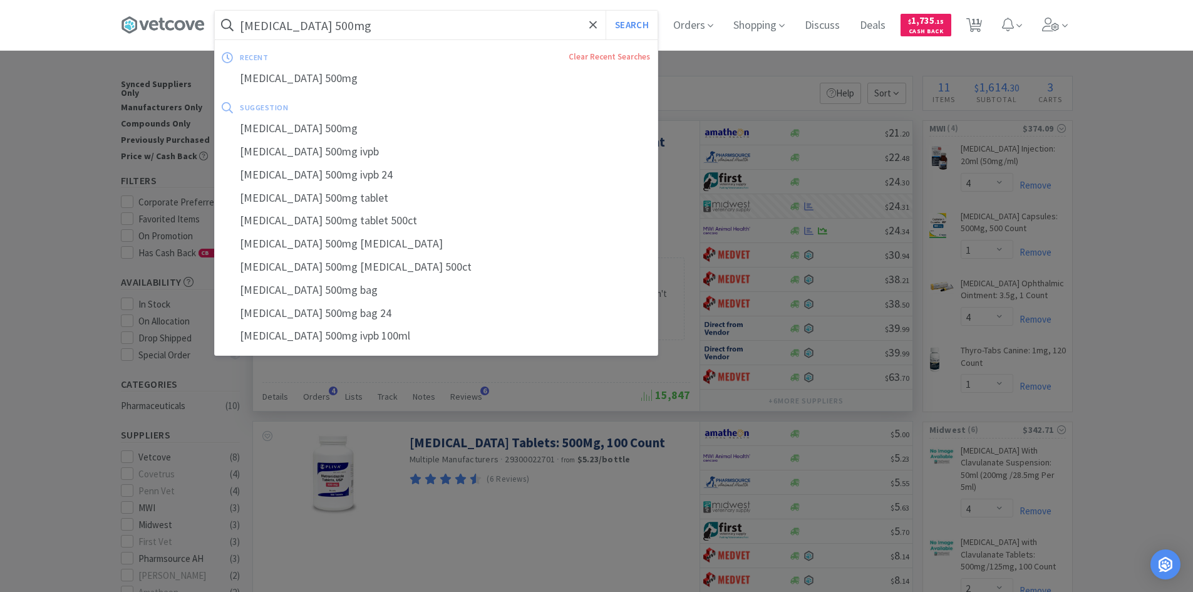
click at [396, 28] on input "[MEDICAL_DATA] 500mg" at bounding box center [436, 25] width 443 height 29
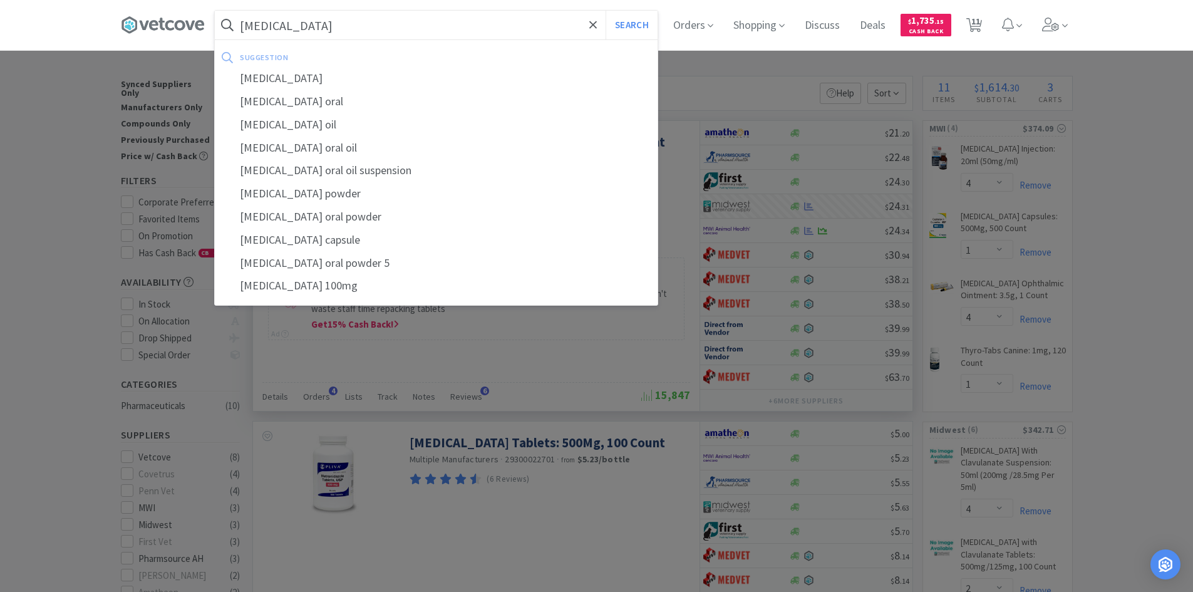
type input "[MEDICAL_DATA]"
click at [605, 11] on button "Search" at bounding box center [631, 25] width 52 height 29
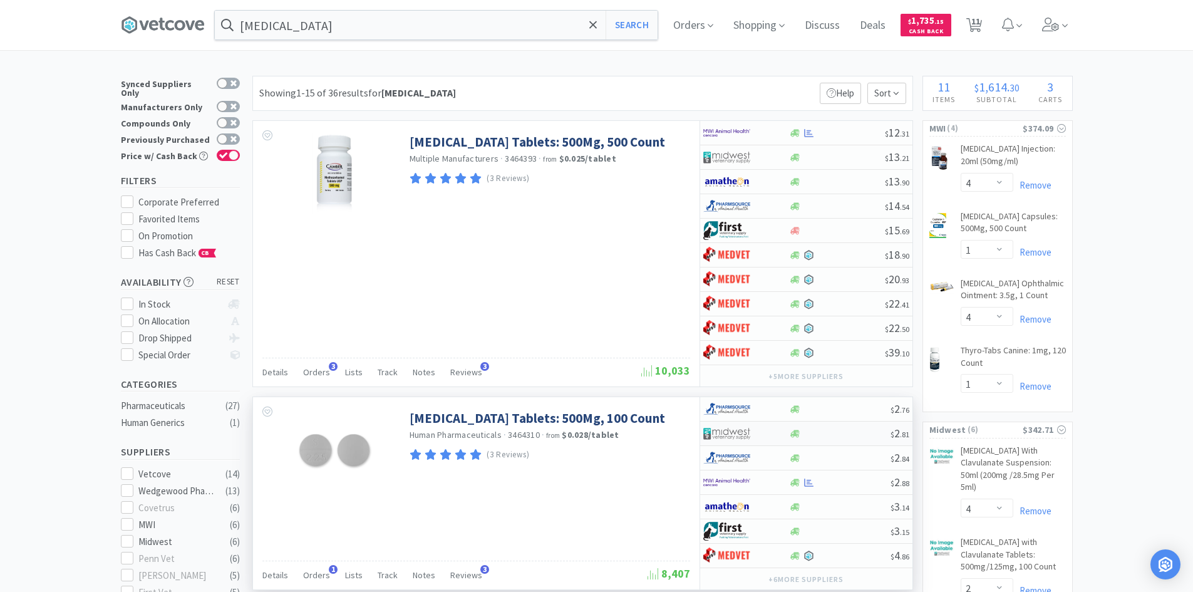
click at [811, 437] on div at bounding box center [839, 433] width 101 height 9
select select "1"
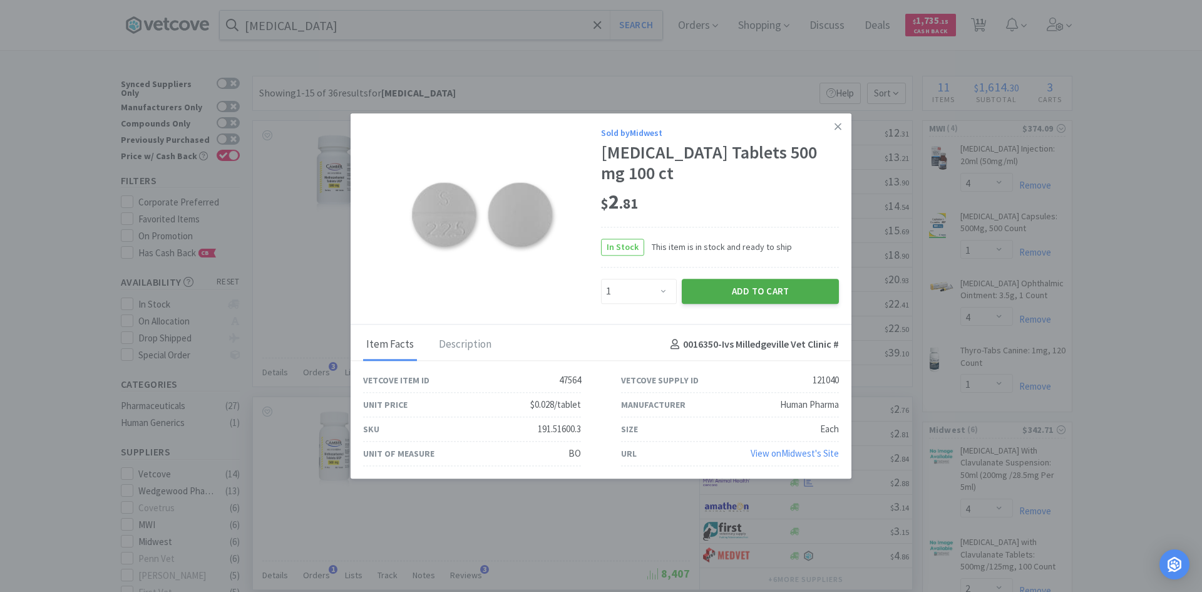
click at [775, 289] on button "Add to Cart" at bounding box center [760, 291] width 157 height 25
select select "1"
select select "2"
select select "1"
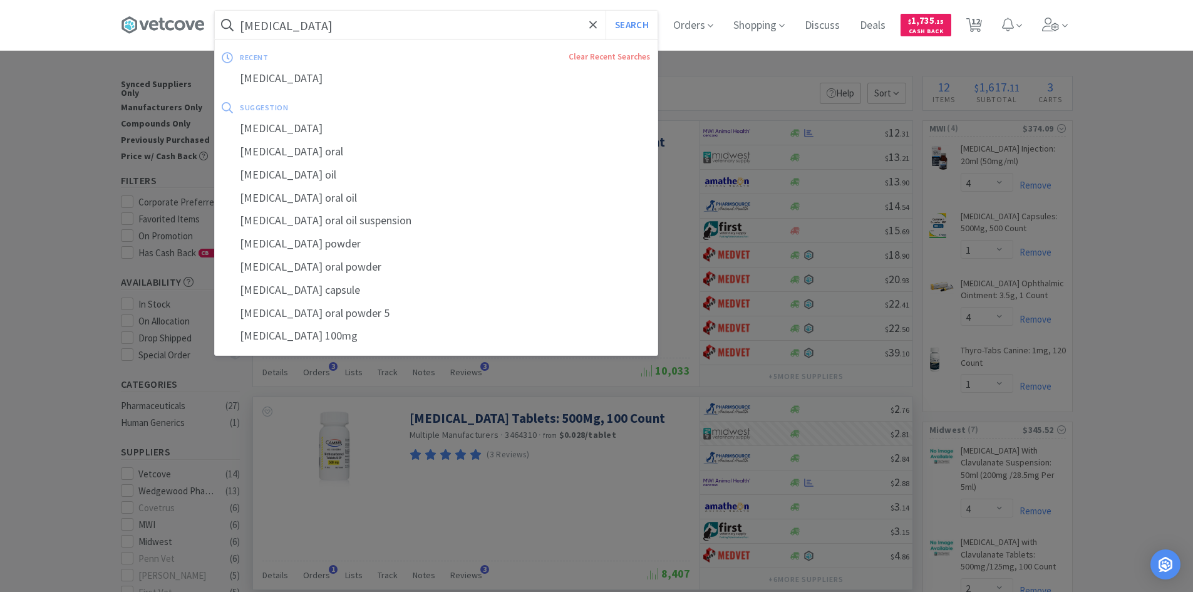
click at [364, 36] on input "[MEDICAL_DATA]" at bounding box center [436, 25] width 443 height 29
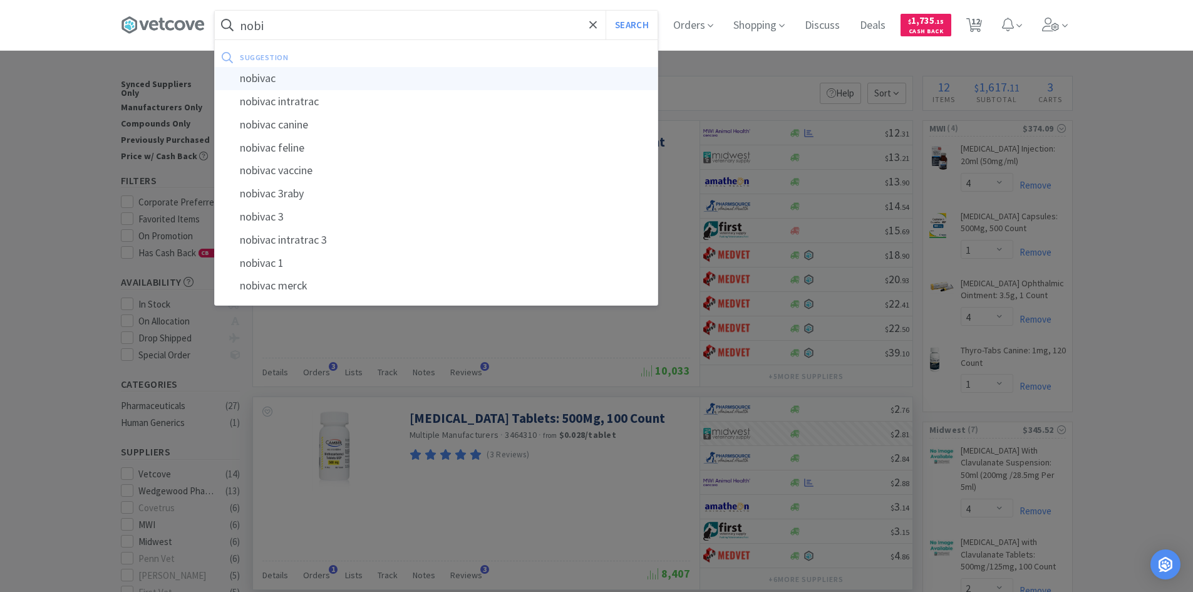
click at [274, 75] on div "nobivac" at bounding box center [436, 78] width 443 height 23
type input "nobivac"
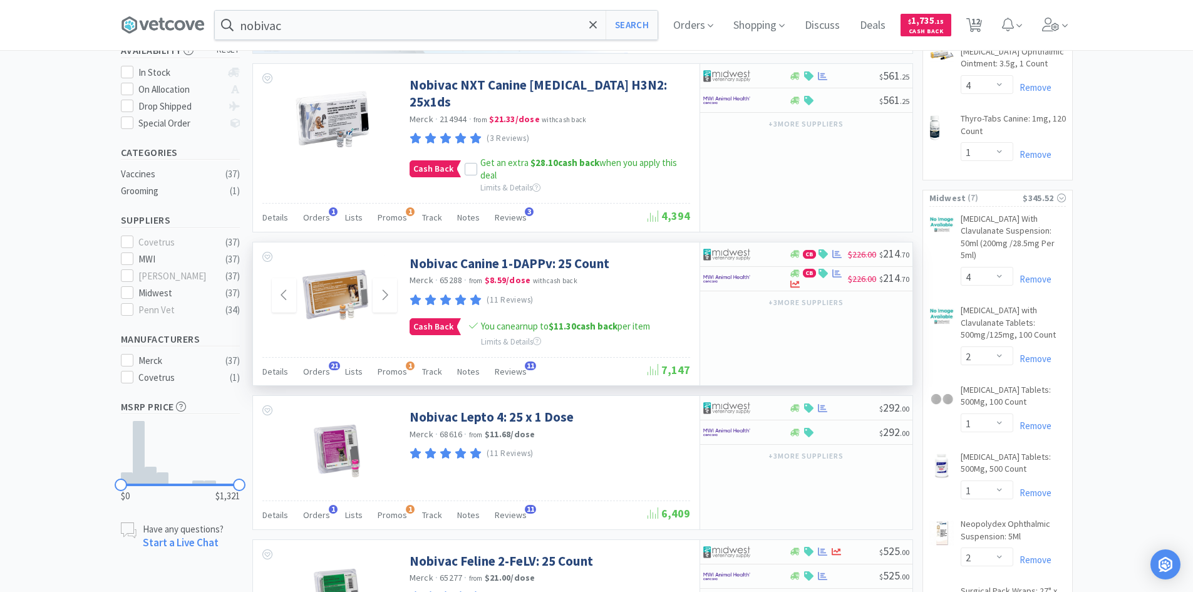
scroll to position [250, 0]
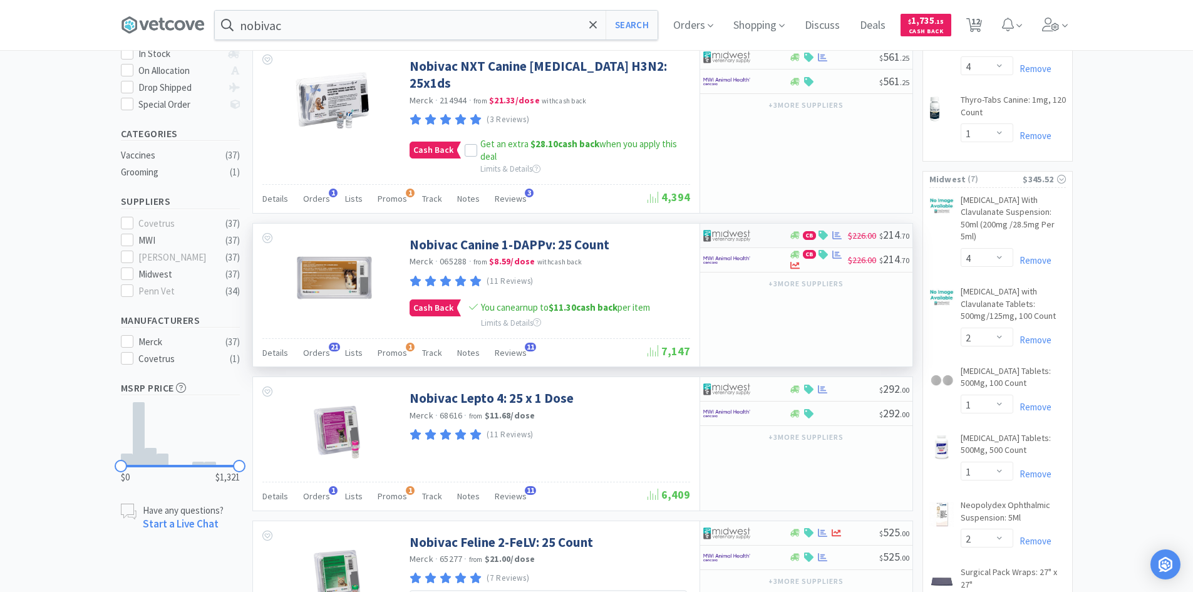
click at [760, 225] on div at bounding box center [737, 235] width 69 height 21
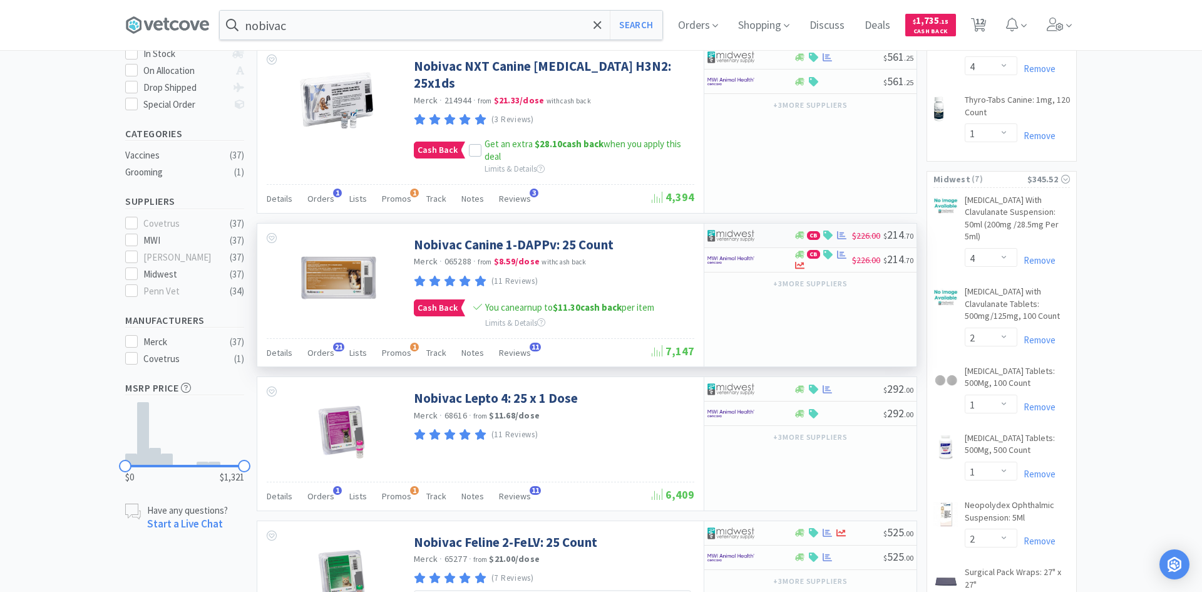
select select "1"
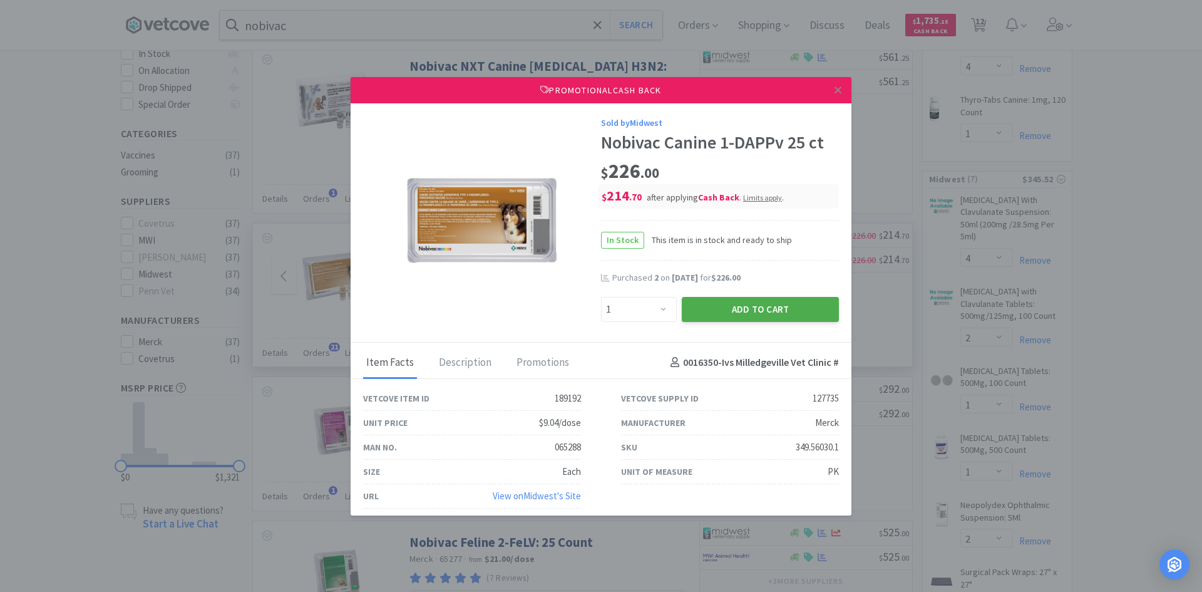
click at [728, 309] on button "Add to Cart" at bounding box center [760, 309] width 157 height 25
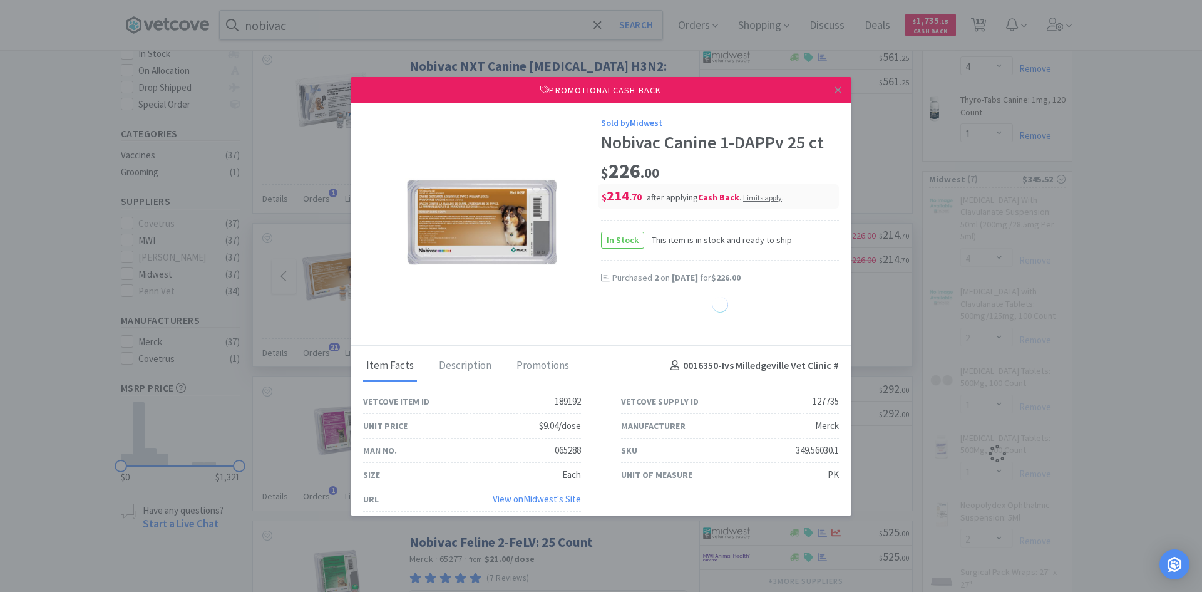
select select "1"
select select "2"
select select "1"
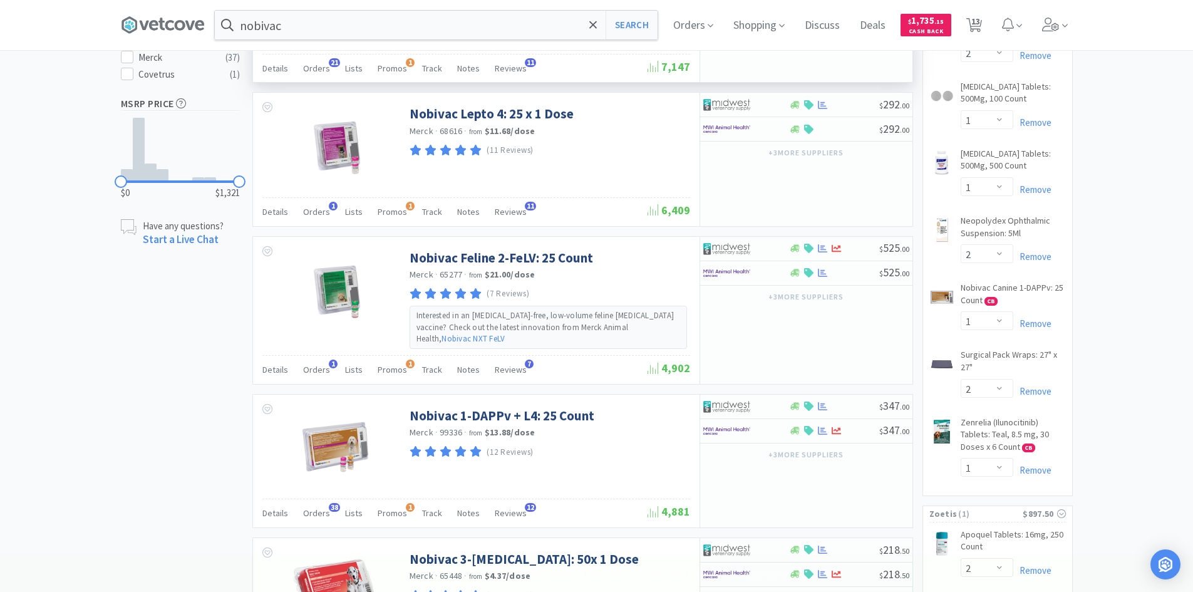
scroll to position [564, 0]
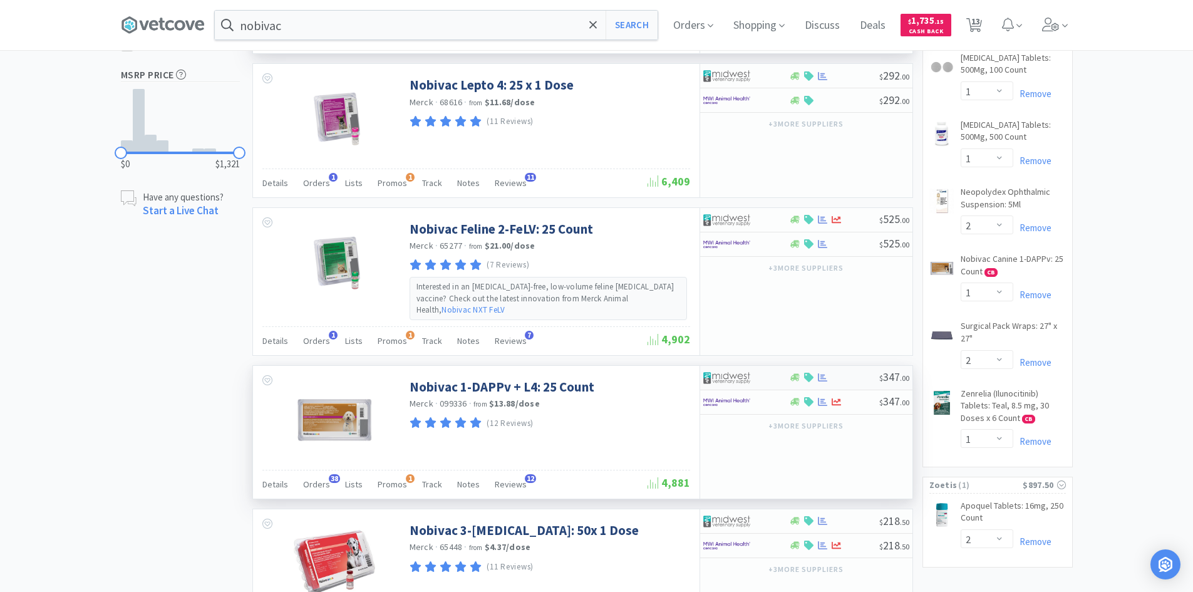
click at [770, 367] on div at bounding box center [737, 377] width 69 height 21
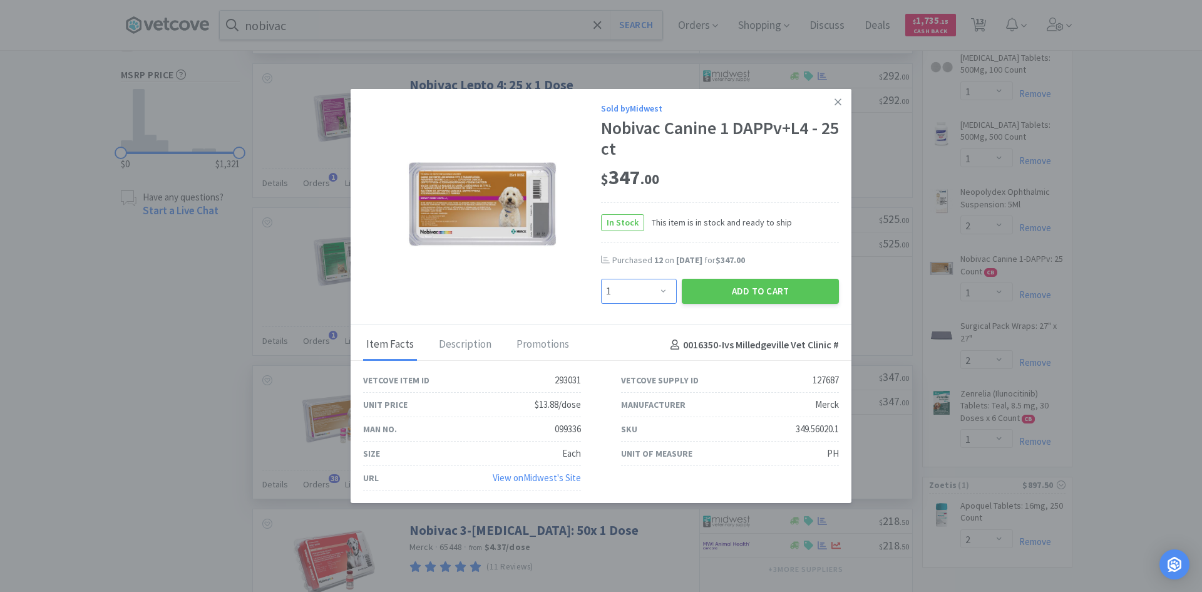
click at [667, 287] on select "Enter Quantity 1 2 3 4 5 6 7 8 9 10 11 12 13 14 15 16 17 18 19 20 Enter Quantity" at bounding box center [639, 291] width 76 height 25
select select "2"
click at [601, 279] on select "Enter Quantity 1 2 3 4 5 6 7 8 9 10 11 12 13 14 15 16 17 18 19 20 Enter Quantity" at bounding box center [639, 291] width 76 height 25
click at [768, 291] on button "Add to Cart" at bounding box center [760, 291] width 157 height 25
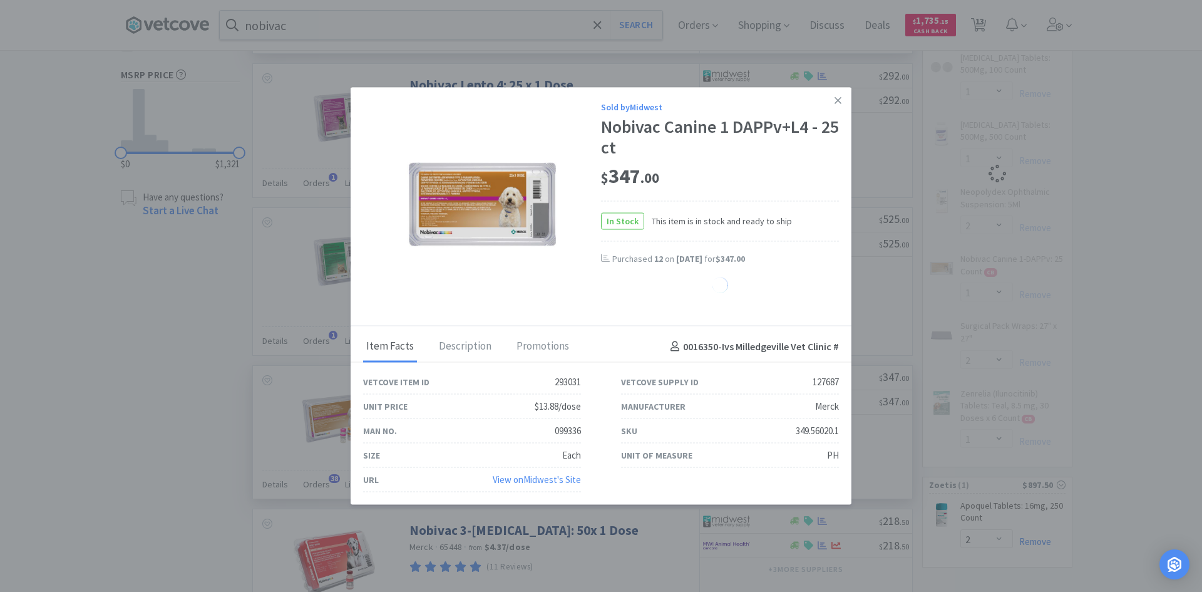
select select "2"
select select "1"
select select "2"
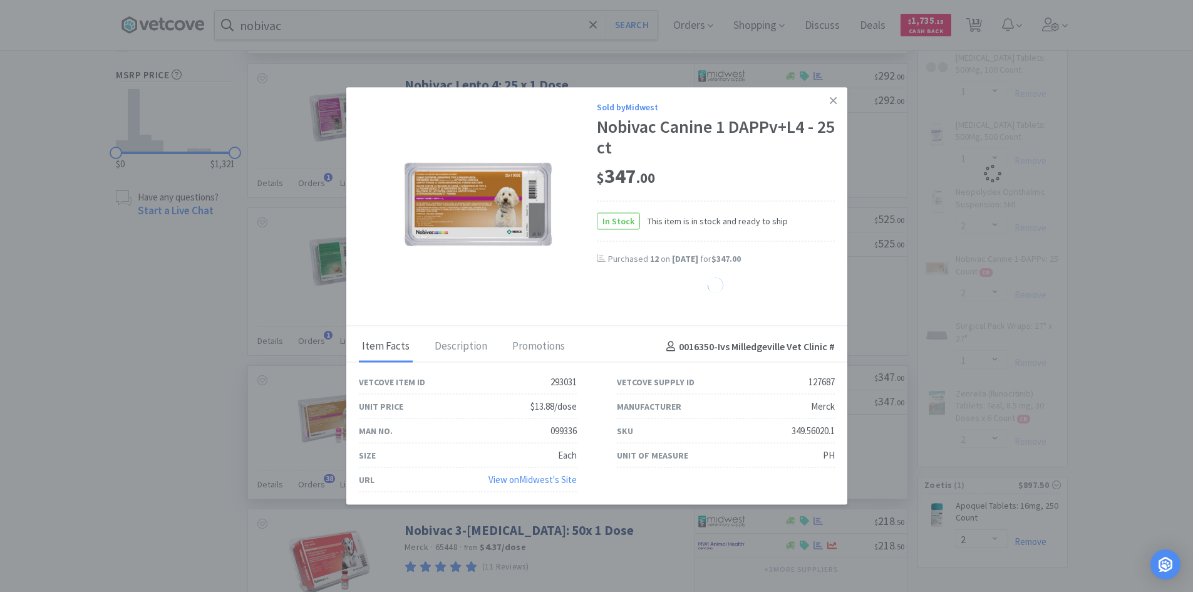
select select "1"
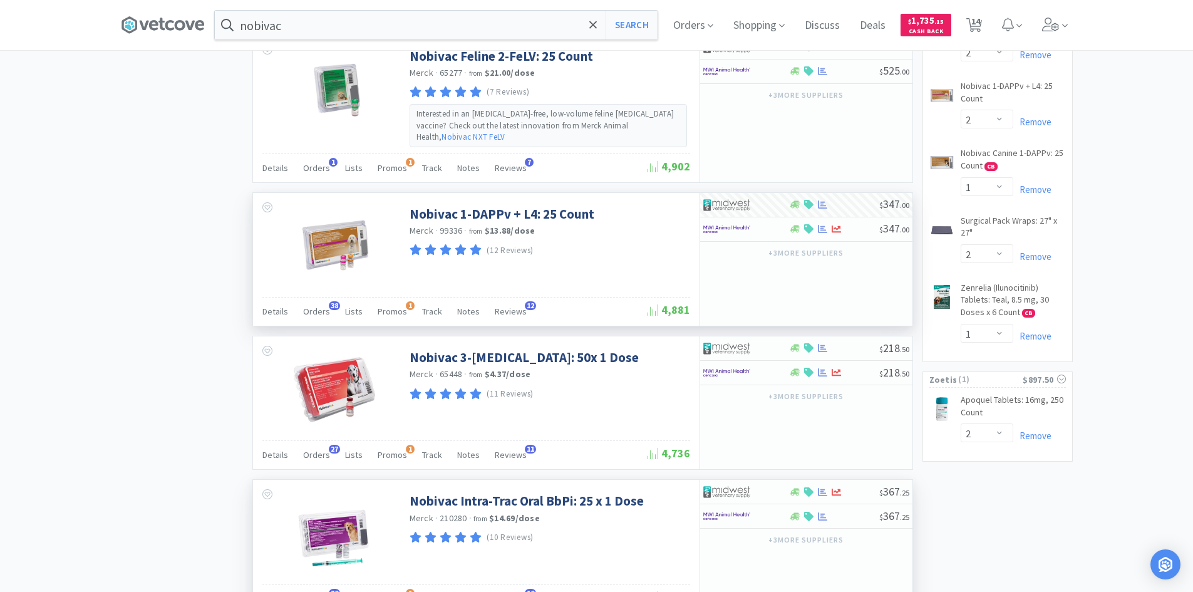
scroll to position [751, 0]
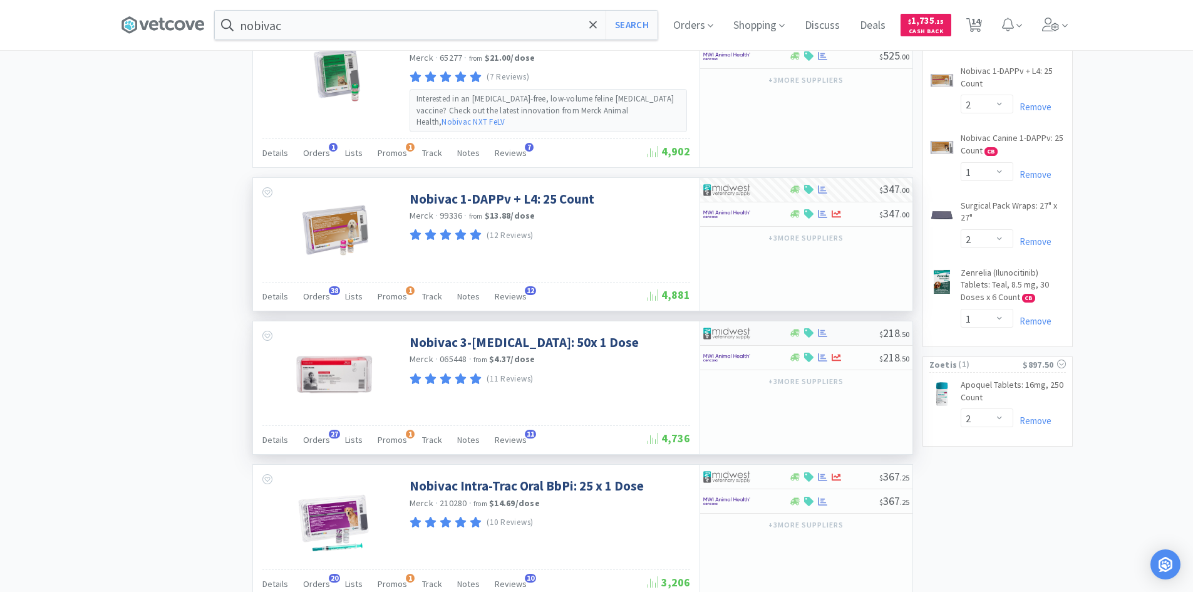
click at [780, 322] on div at bounding box center [746, 332] width 86 height 21
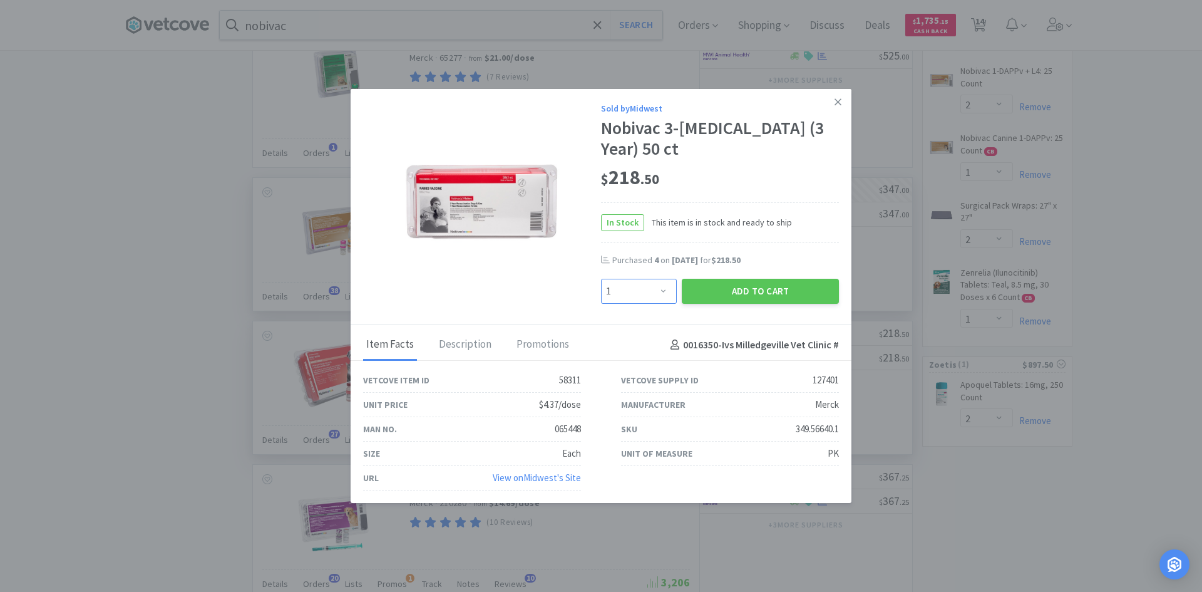
click at [662, 279] on select "Enter Quantity 1 2 3 4 5 6 7 8 9 10 11 12 13 14 15 16 17 18 19 20 Enter Quantity" at bounding box center [639, 291] width 76 height 25
select select "3"
click at [601, 279] on select "Enter Quantity 1 2 3 4 5 6 7 8 9 10 11 12 13 14 15 16 17 18 19 20 Enter Quantity" at bounding box center [639, 291] width 76 height 25
click at [743, 282] on button "Add to Cart" at bounding box center [760, 291] width 157 height 25
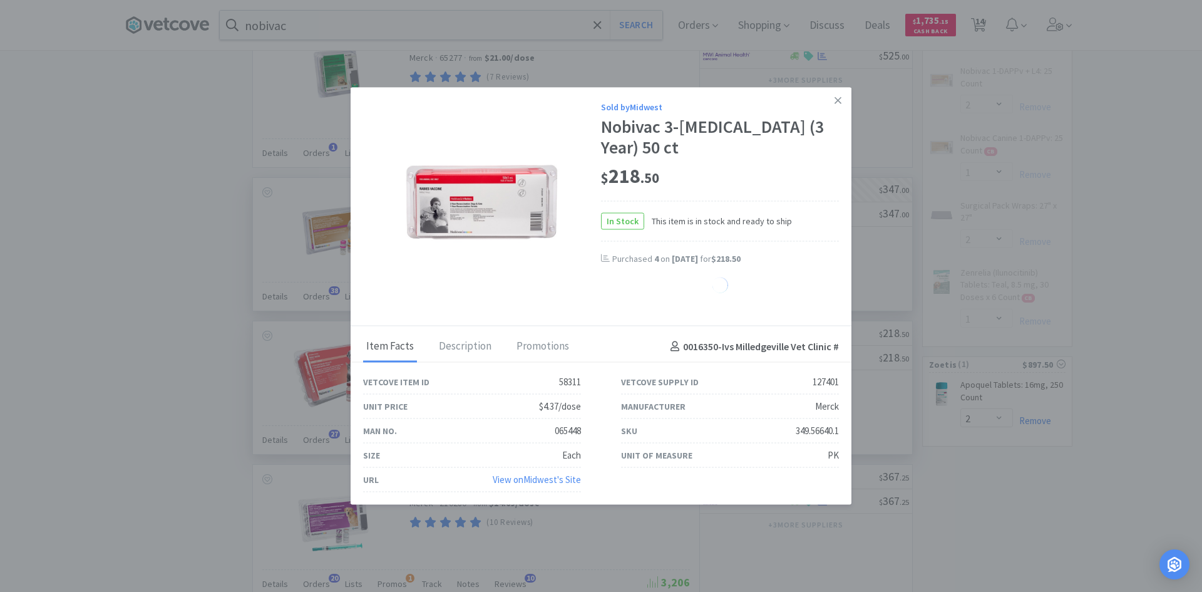
select select "3"
select select "1"
select select "2"
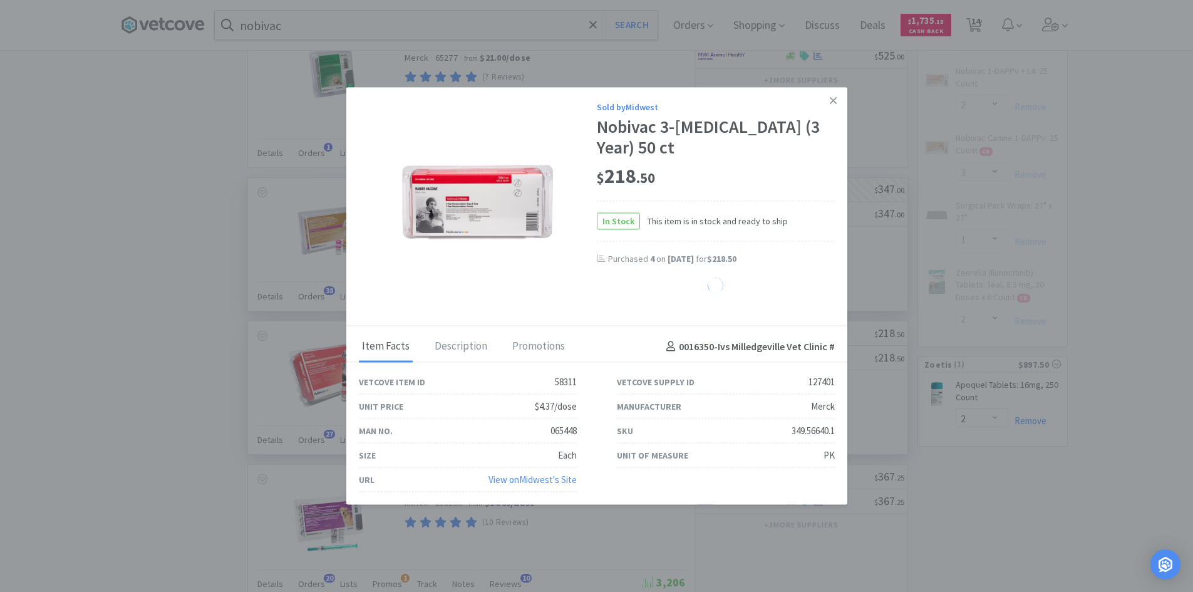
select select "1"
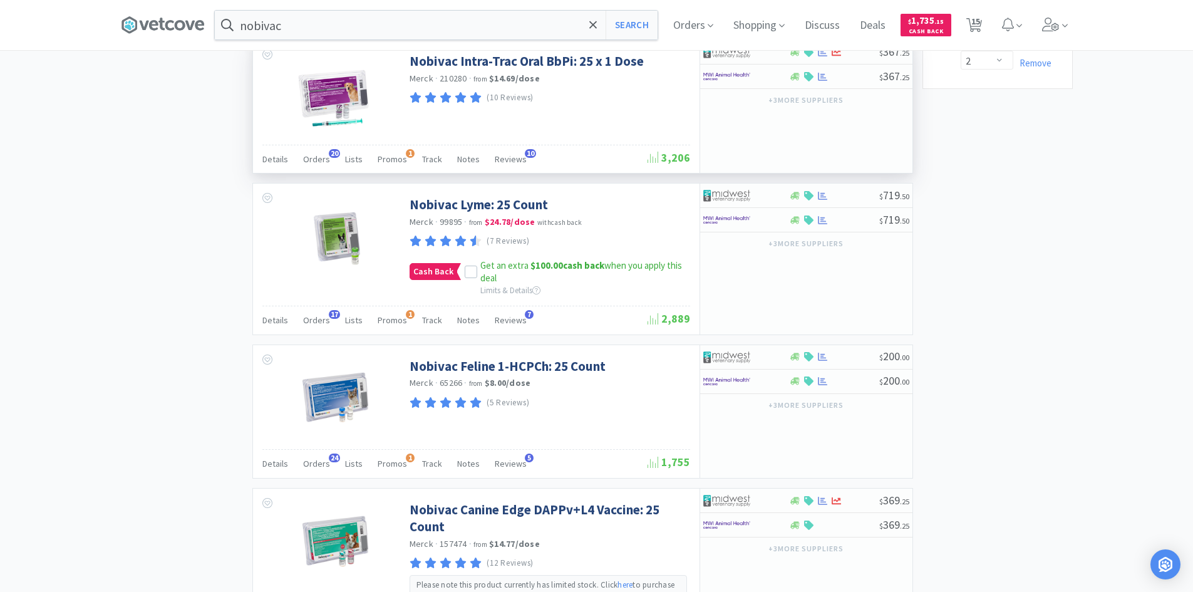
scroll to position [1190, 0]
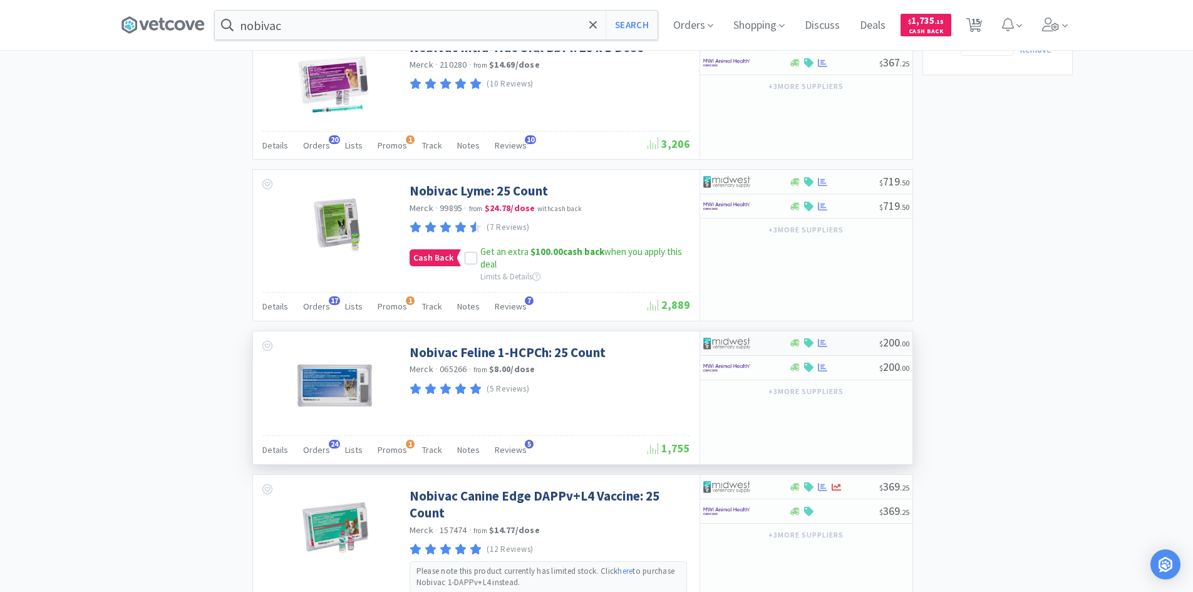
click at [778, 332] on div at bounding box center [746, 342] width 86 height 21
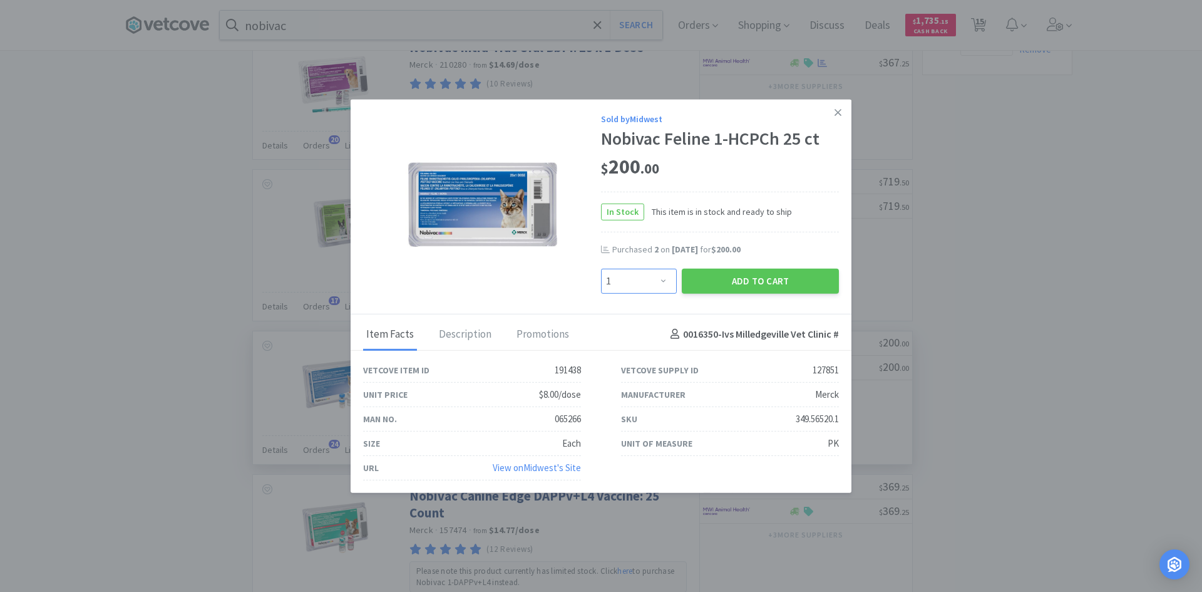
click at [669, 279] on select "Enter Quantity 1 2 3 4 5 6 7 8 9 10 11 12 13 14 15 16 17 18 19 20 Enter Quantity" at bounding box center [639, 280] width 76 height 25
select select "3"
click at [601, 268] on select "Enter Quantity 1 2 3 4 5 6 7 8 9 10 11 12 13 14 15 16 17 18 19 20 Enter Quantity" at bounding box center [639, 280] width 76 height 25
click at [743, 277] on button "Add to Cart" at bounding box center [760, 280] width 157 height 25
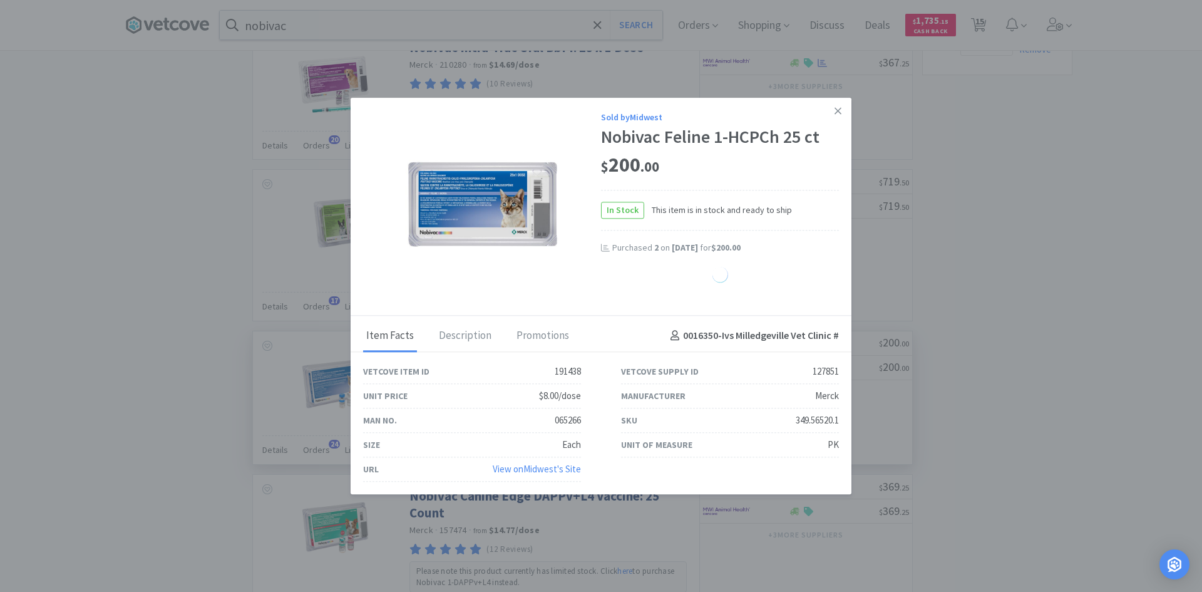
select select "3"
select select "2"
select select "1"
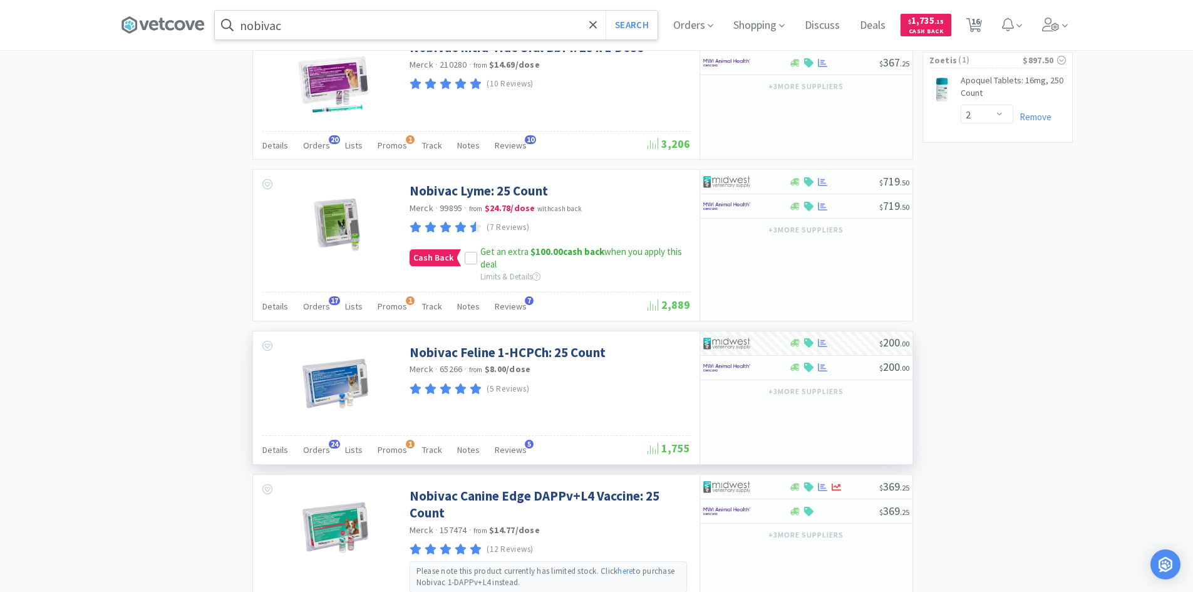
click at [333, 28] on input "nobivac" at bounding box center [436, 25] width 443 height 29
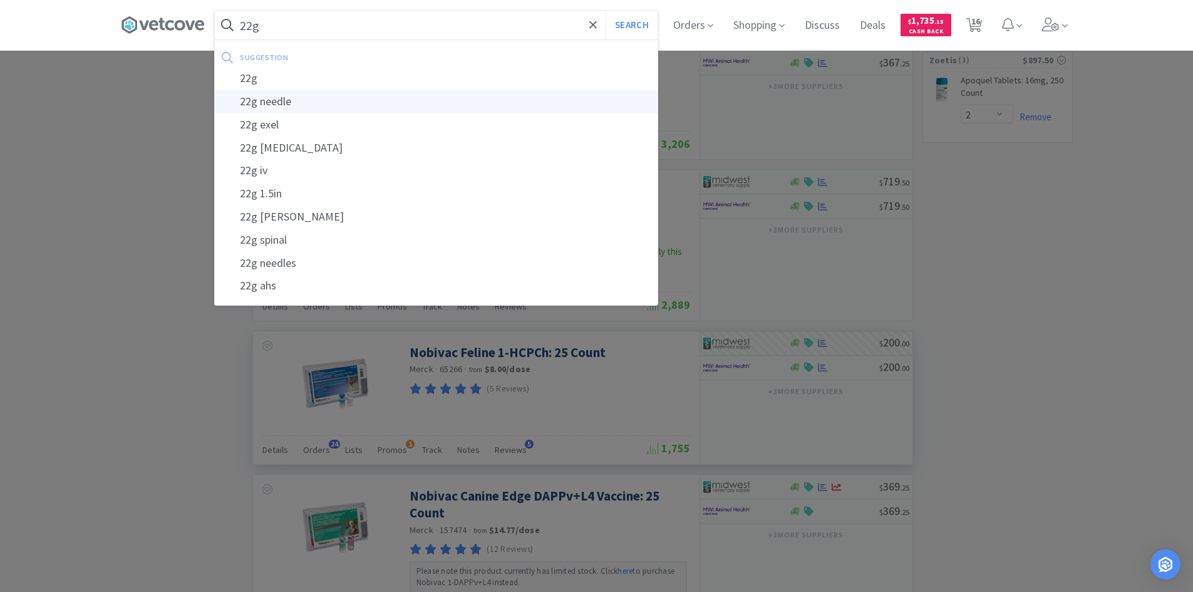
click at [279, 98] on div "22g needle" at bounding box center [436, 101] width 443 height 23
type input "22g needle"
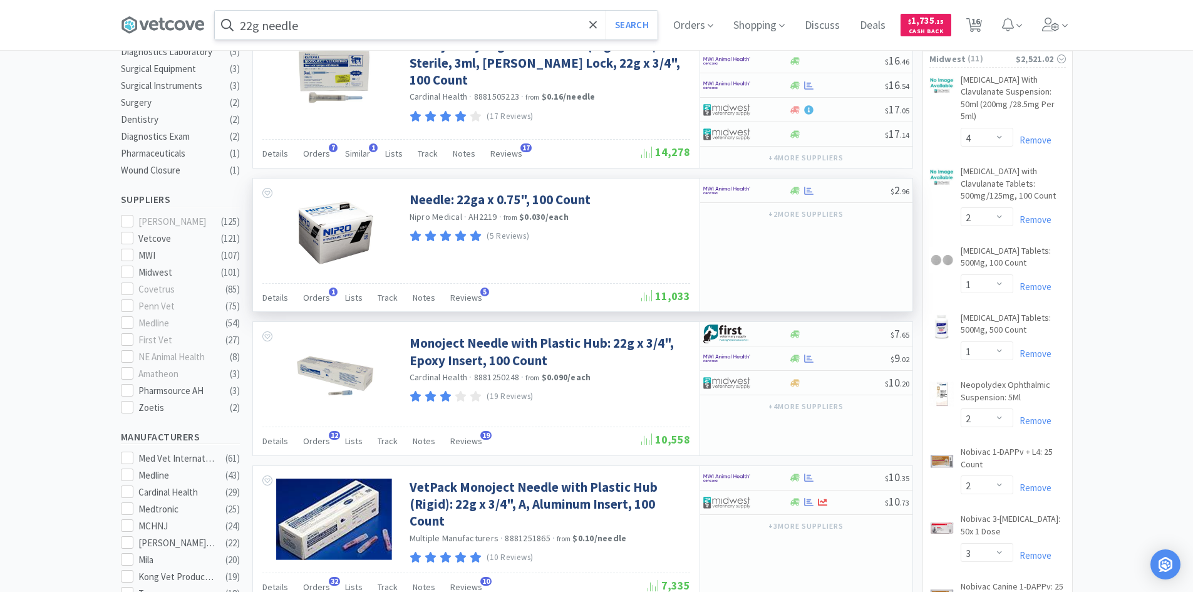
scroll to position [376, 0]
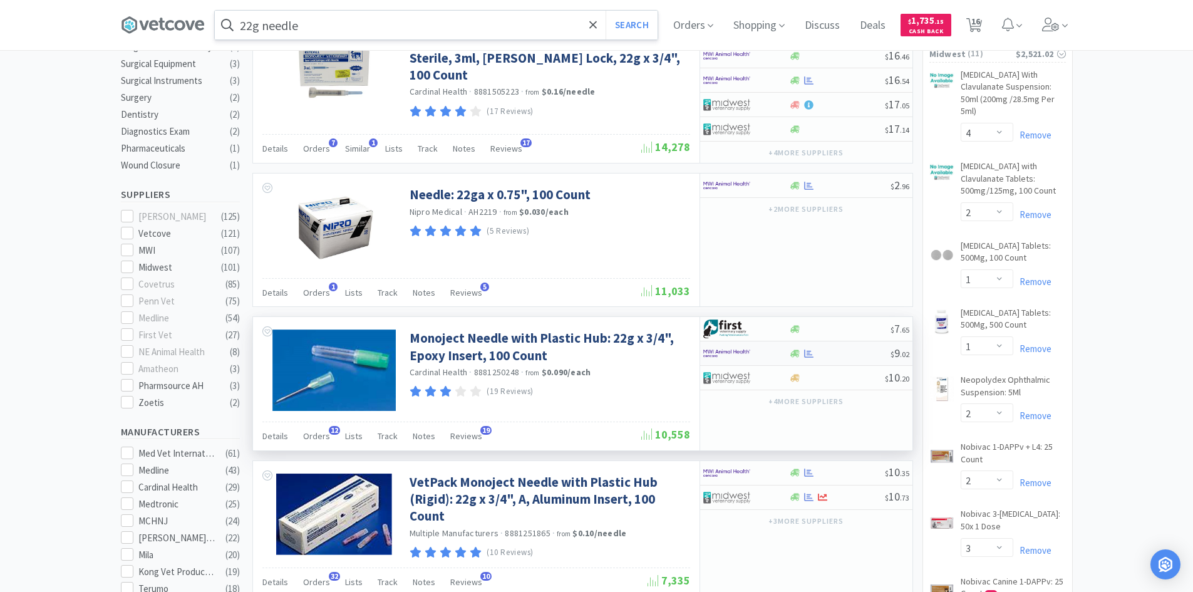
click at [773, 354] on div at bounding box center [746, 353] width 86 height 21
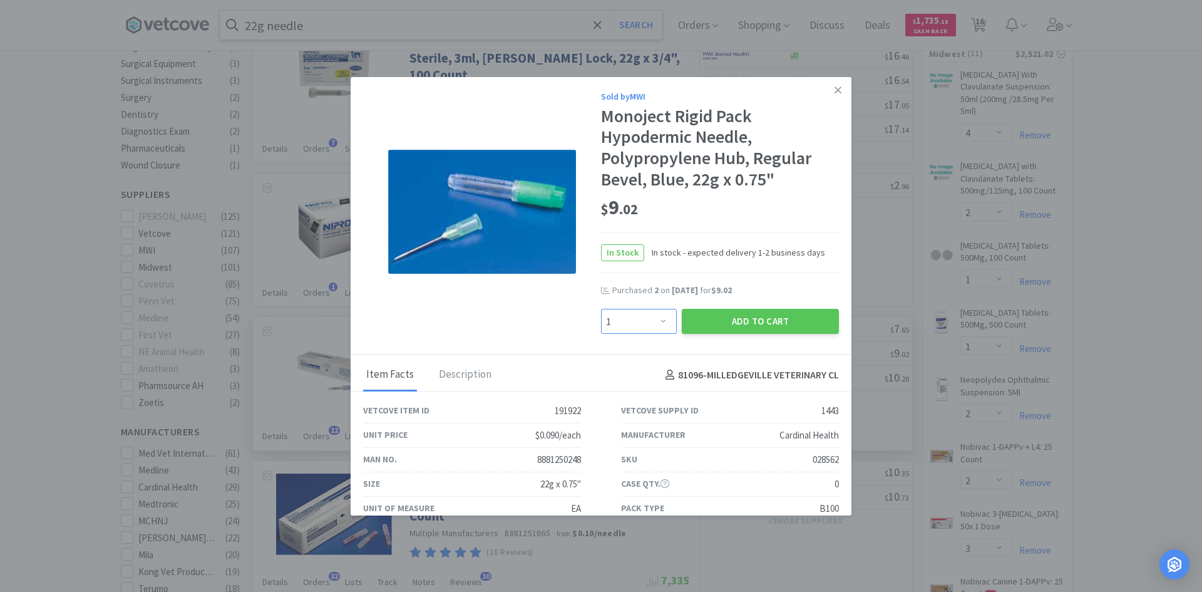
click at [652, 320] on select "Enter Quantity 1 2 3 4 5 6 7 8 9 10 11 12 13 14 15 16 17 18 19 20 Enter Quantity" at bounding box center [639, 321] width 76 height 25
select select "2"
click at [601, 309] on select "Enter Quantity 1 2 3 4 5 6 7 8 9 10 11 12 13 14 15 16 17 18 19 20 Enter Quantity" at bounding box center [639, 321] width 76 height 25
click at [727, 320] on button "Add to Cart" at bounding box center [760, 321] width 157 height 25
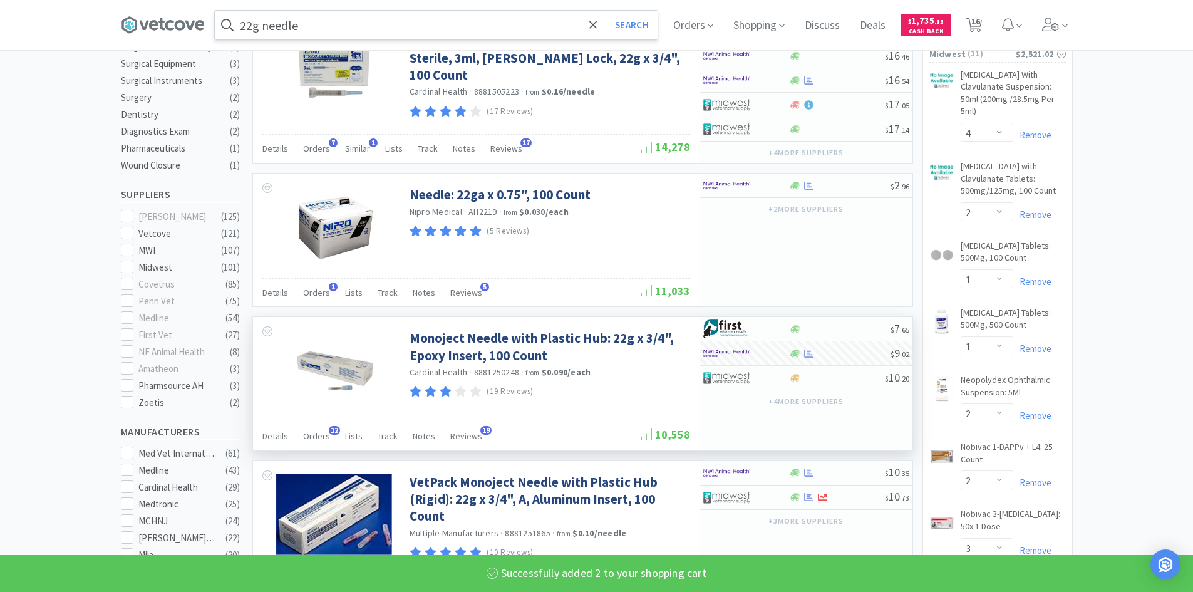
select select "2"
select select "4"
select select "1"
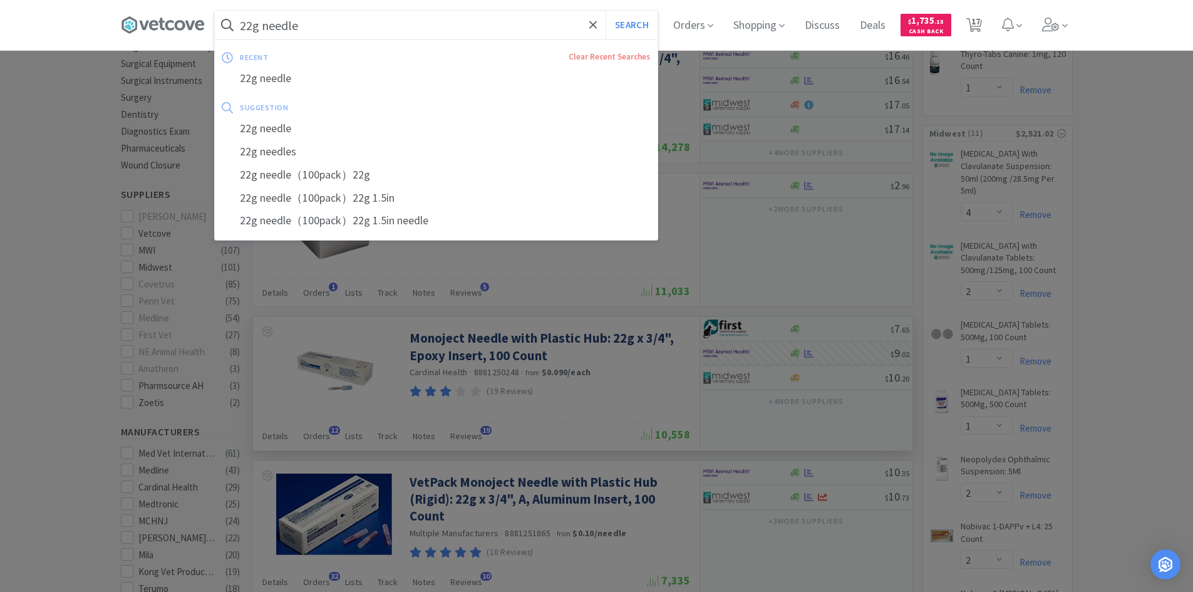
click at [319, 30] on input "22g needle" at bounding box center [436, 25] width 443 height 29
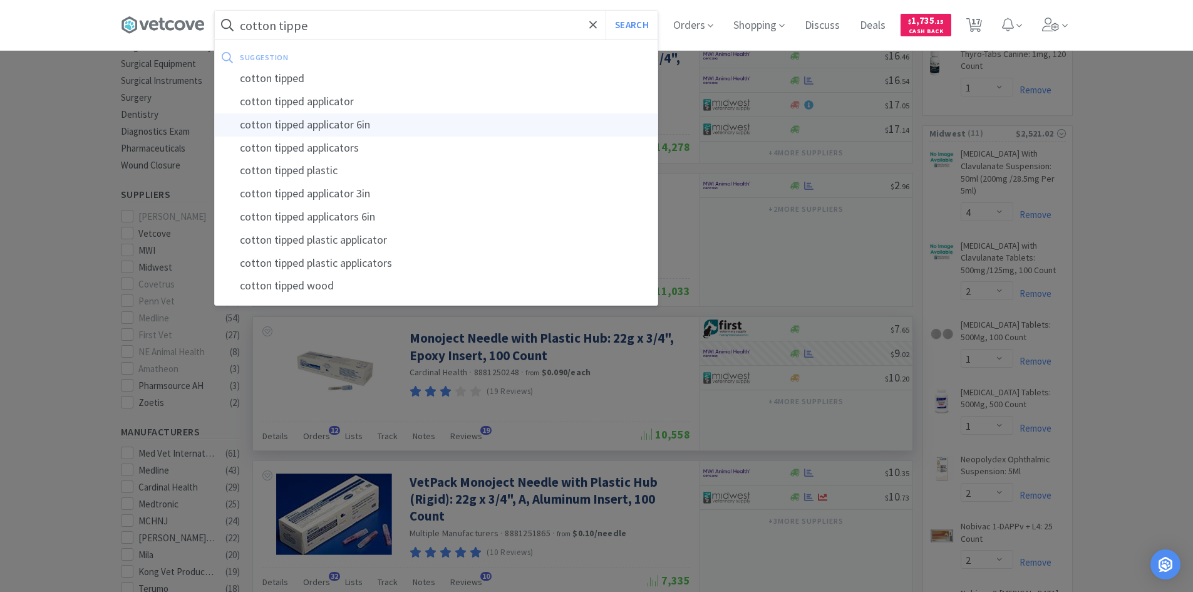
click at [353, 127] on div "cotton tipped applicator 6in" at bounding box center [436, 124] width 443 height 23
type input "cotton tipped applicator 6in"
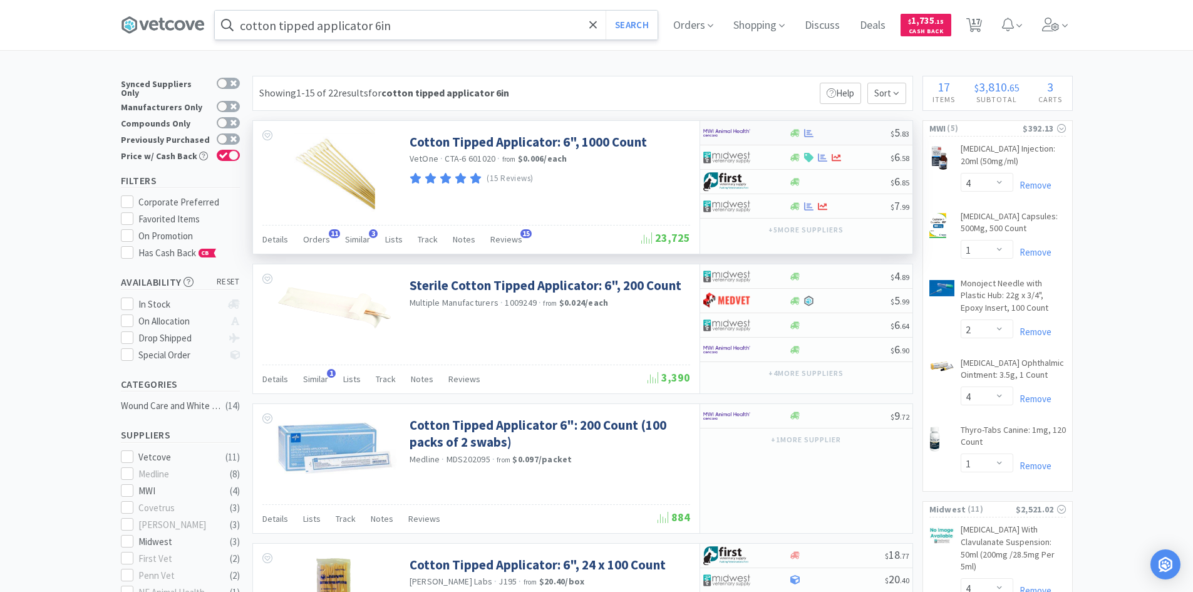
click at [815, 133] on div at bounding box center [839, 132] width 101 height 9
select select "1"
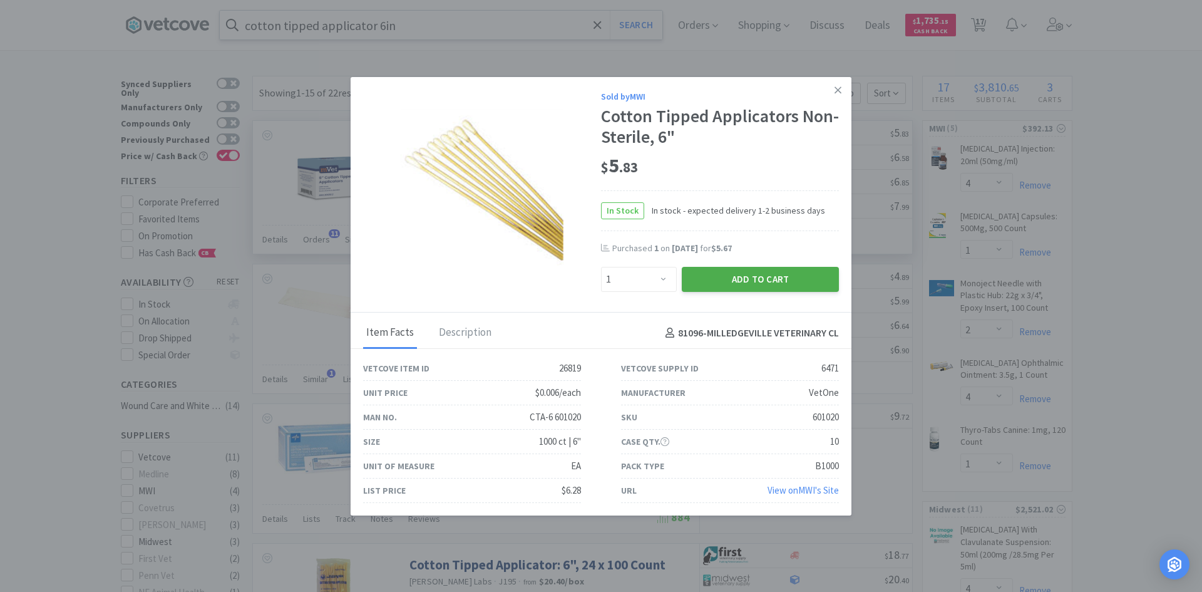
click at [723, 279] on button "Add to Cart" at bounding box center [760, 279] width 157 height 25
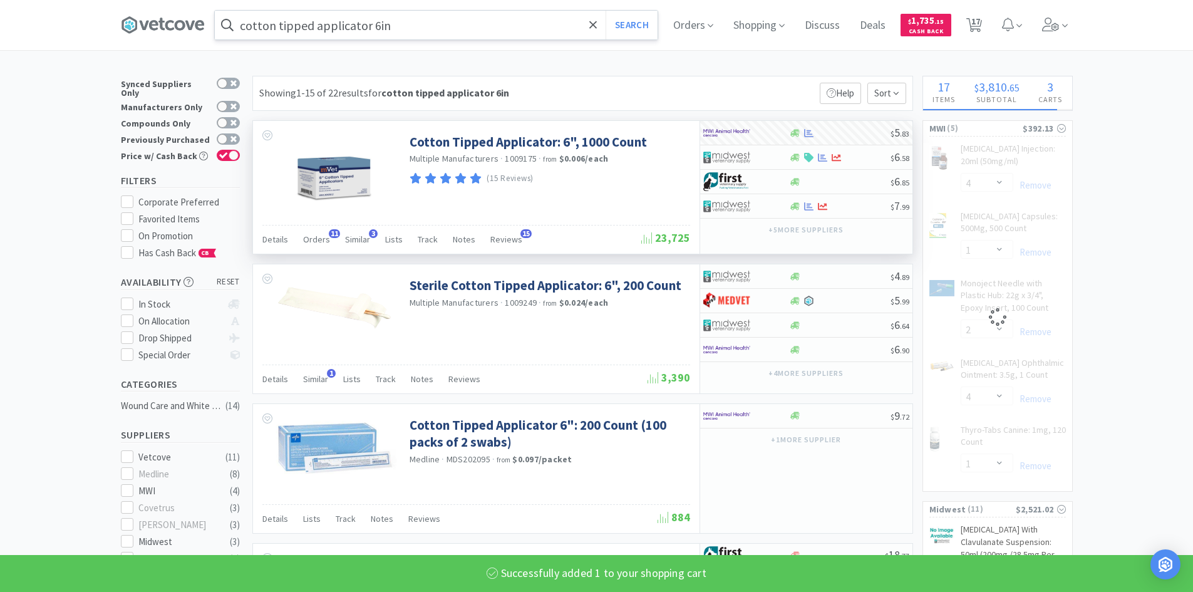
select select "1"
select select "2"
select select "4"
select select "1"
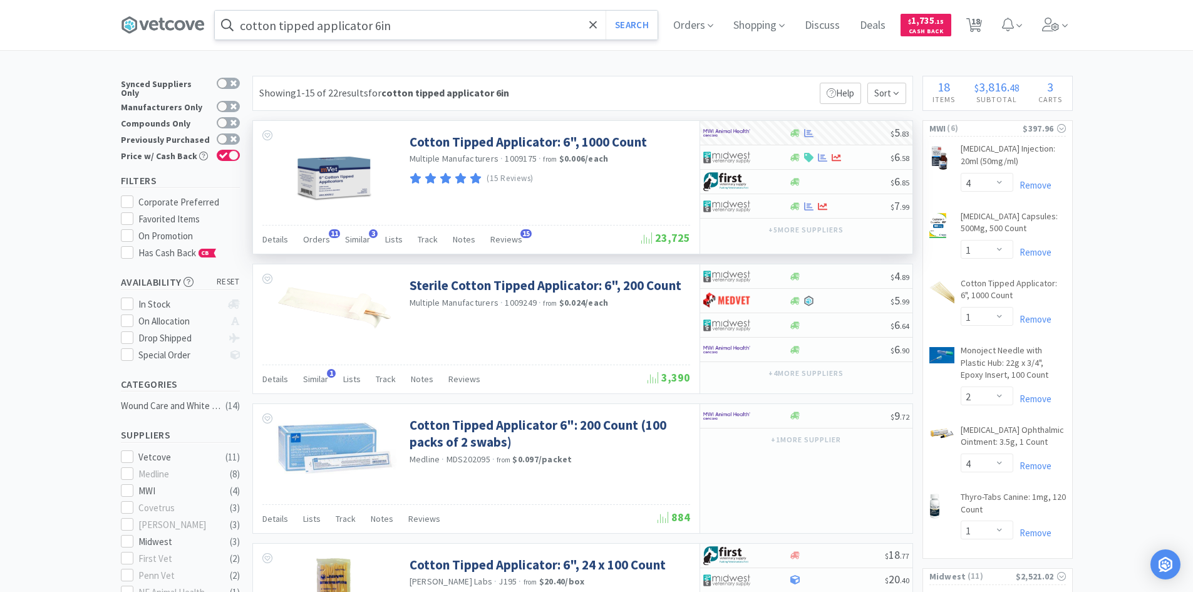
click at [437, 27] on input "cotton tipped applicator 6in" at bounding box center [436, 25] width 443 height 29
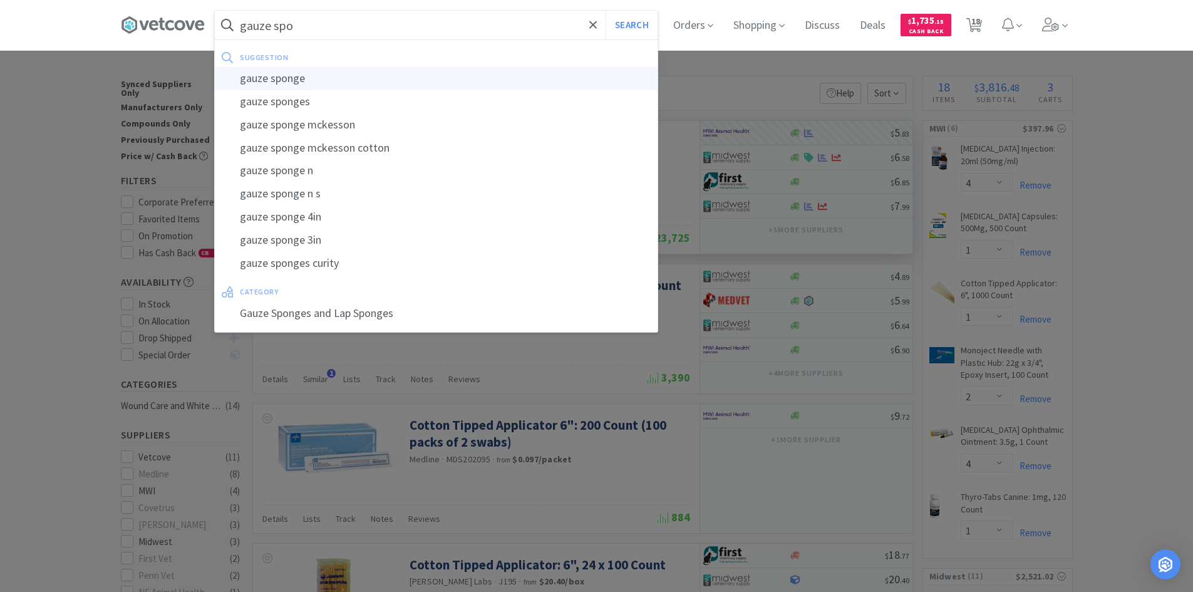
click at [290, 79] on div "gauze sponge" at bounding box center [436, 78] width 443 height 23
type input "gauze sponge"
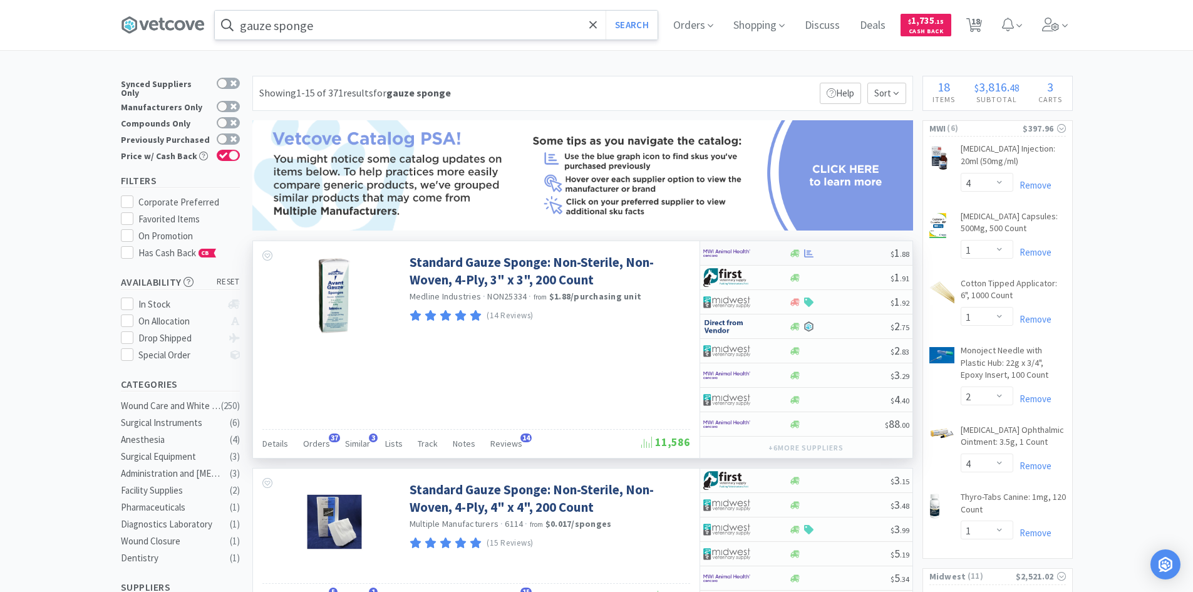
click at [763, 256] on div at bounding box center [737, 252] width 69 height 21
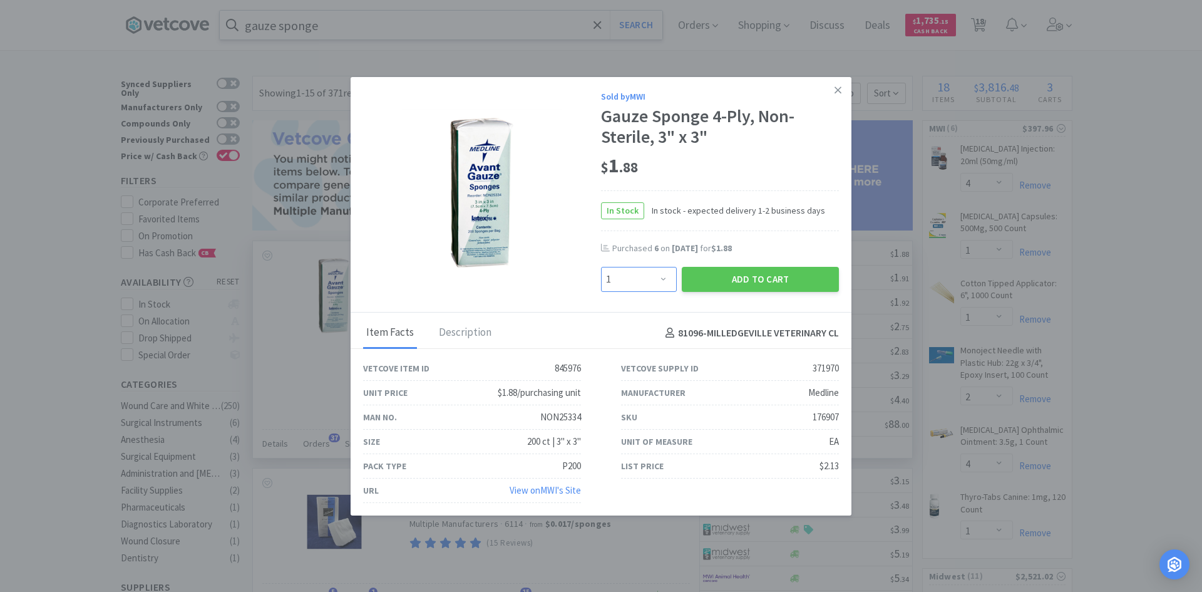
click at [659, 279] on select "Enter Quantity 1 2 3 4 5 6 7 8 9 10 11 12 13 14 15 16 17 18 19 20 Enter Quantity" at bounding box center [639, 279] width 76 height 25
select select "4"
click at [601, 267] on select "Enter Quantity 1 2 3 4 5 6 7 8 9 10 11 12 13 14 15 16 17 18 19 20 Enter Quantity" at bounding box center [639, 279] width 76 height 25
click at [711, 281] on button "Add to Cart" at bounding box center [760, 279] width 157 height 25
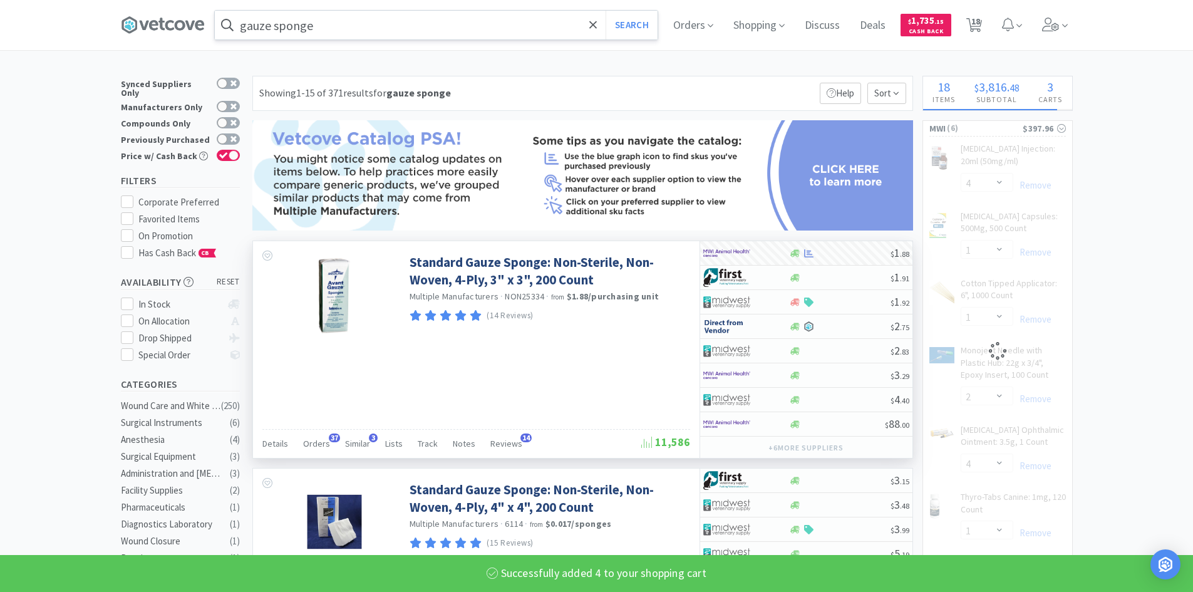
select select "4"
select select "1"
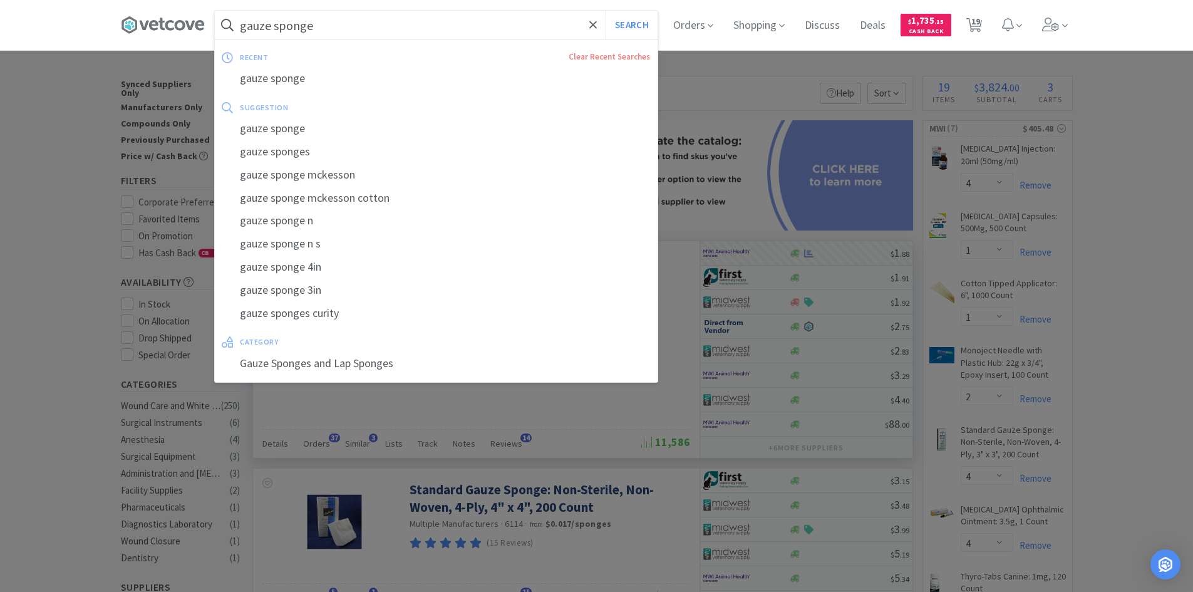
click at [381, 30] on input "gauze sponge" at bounding box center [436, 25] width 443 height 29
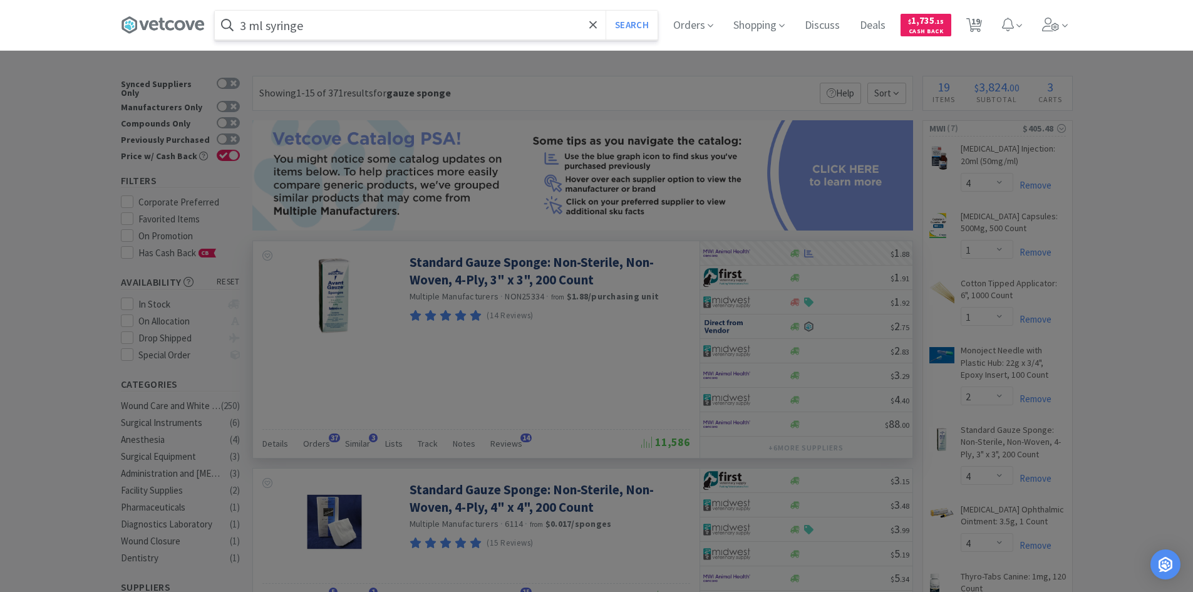
type input "3 ml syringe"
click at [605, 11] on button "Search" at bounding box center [631, 25] width 52 height 29
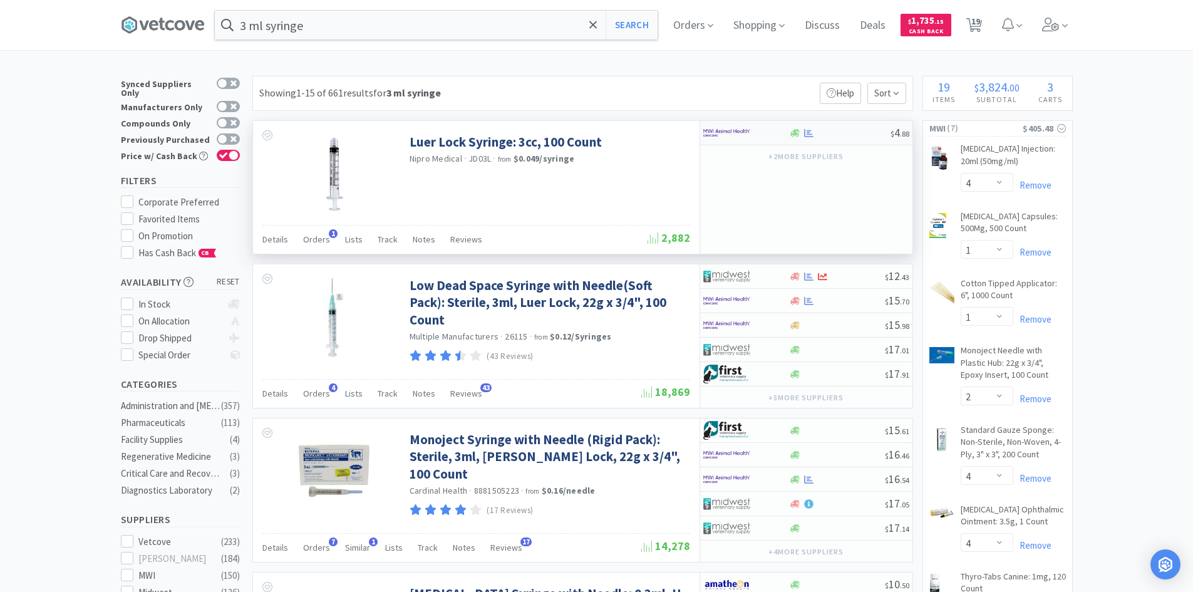
click at [782, 133] on div at bounding box center [746, 132] width 86 height 21
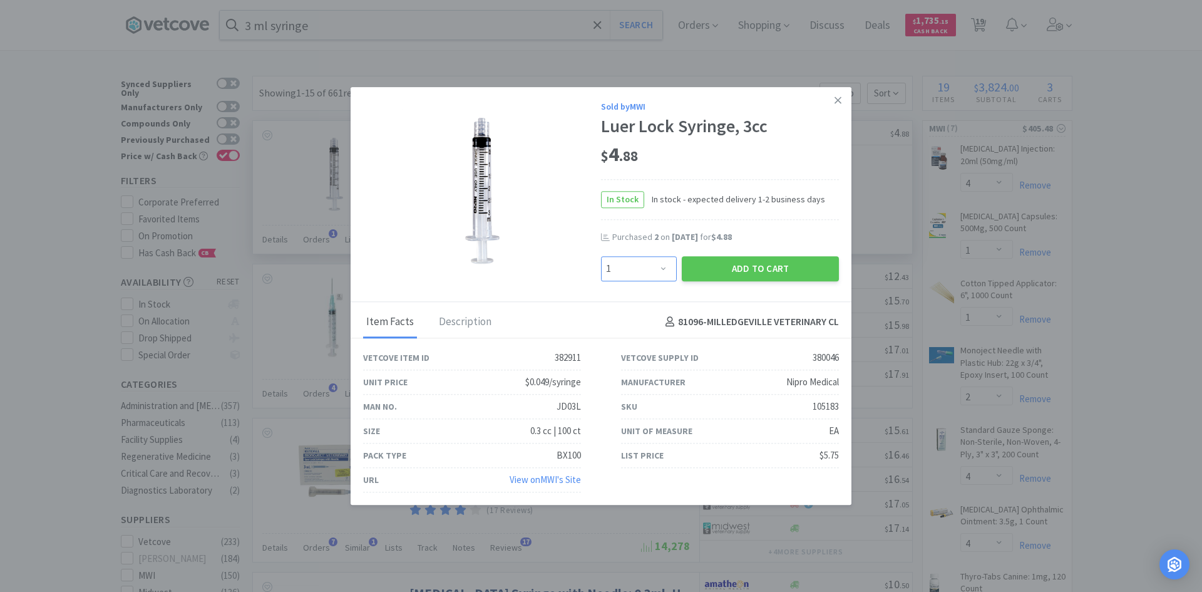
click at [670, 274] on select "Enter Quantity 1 2 3 4 5 6 7 8 9 10 11 12 13 14 15 16 17 18 19 20 Enter Quantity" at bounding box center [639, 268] width 76 height 25
select select "3"
click at [601, 256] on select "Enter Quantity 1 2 3 4 5 6 7 8 9 10 11 12 13 14 15 16 17 18 19 20 Enter Quantity" at bounding box center [639, 268] width 76 height 25
click at [736, 271] on button "Add to Cart" at bounding box center [760, 268] width 157 height 25
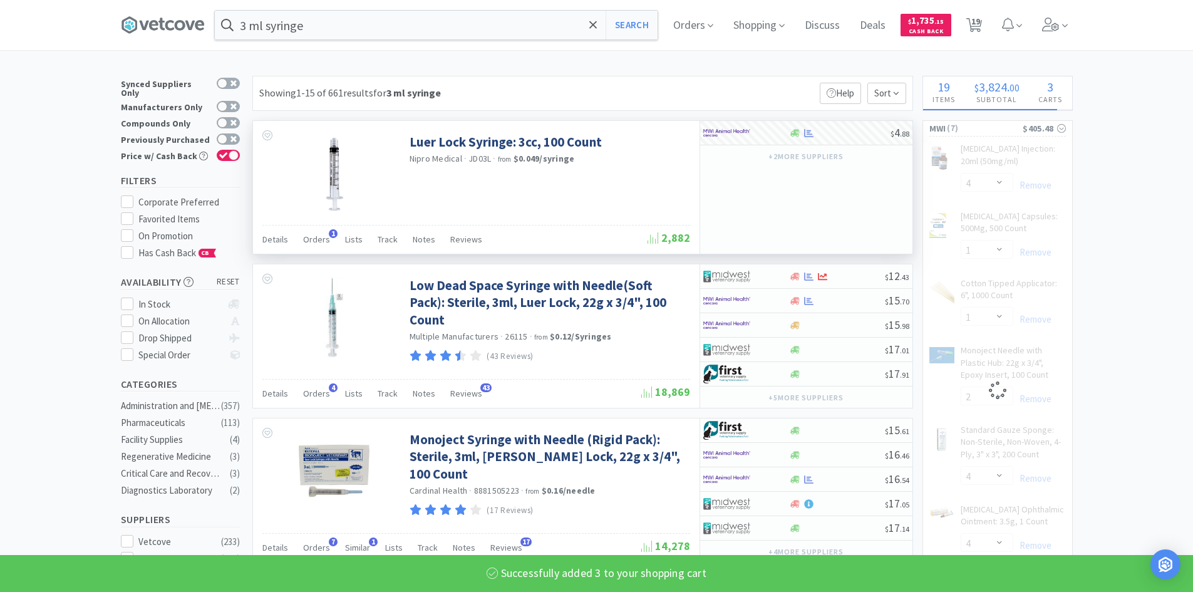
select select "3"
select select "2"
select select "4"
select select "1"
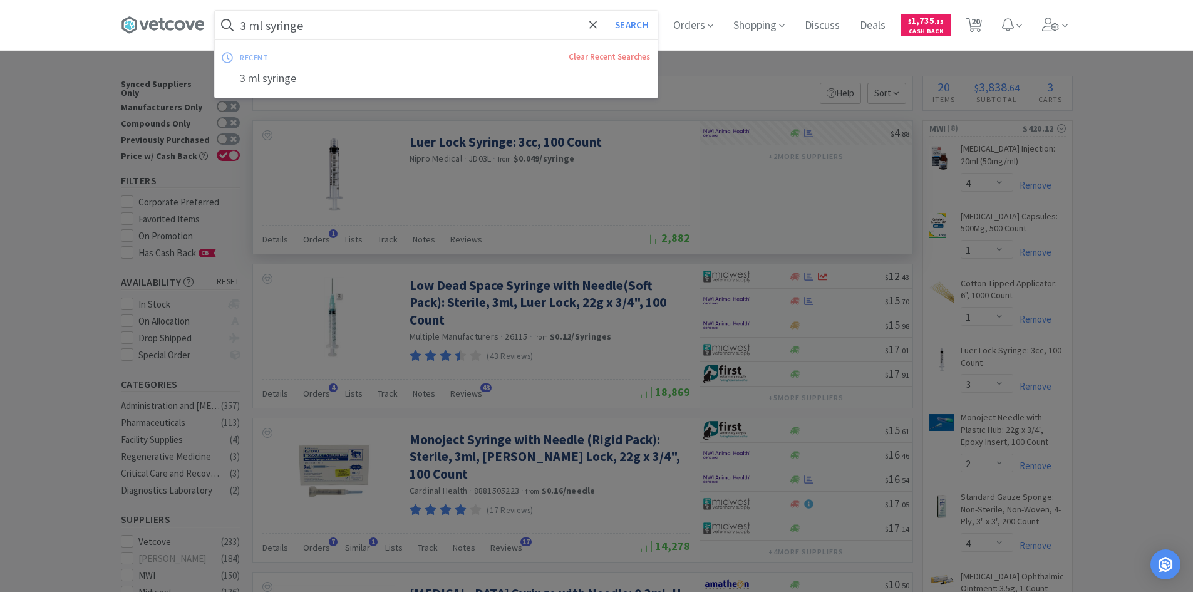
click at [376, 30] on input "3 ml syringe" at bounding box center [436, 25] width 443 height 29
click at [301, 81] on div "e-collar" at bounding box center [436, 78] width 443 height 23
type input "e-collar"
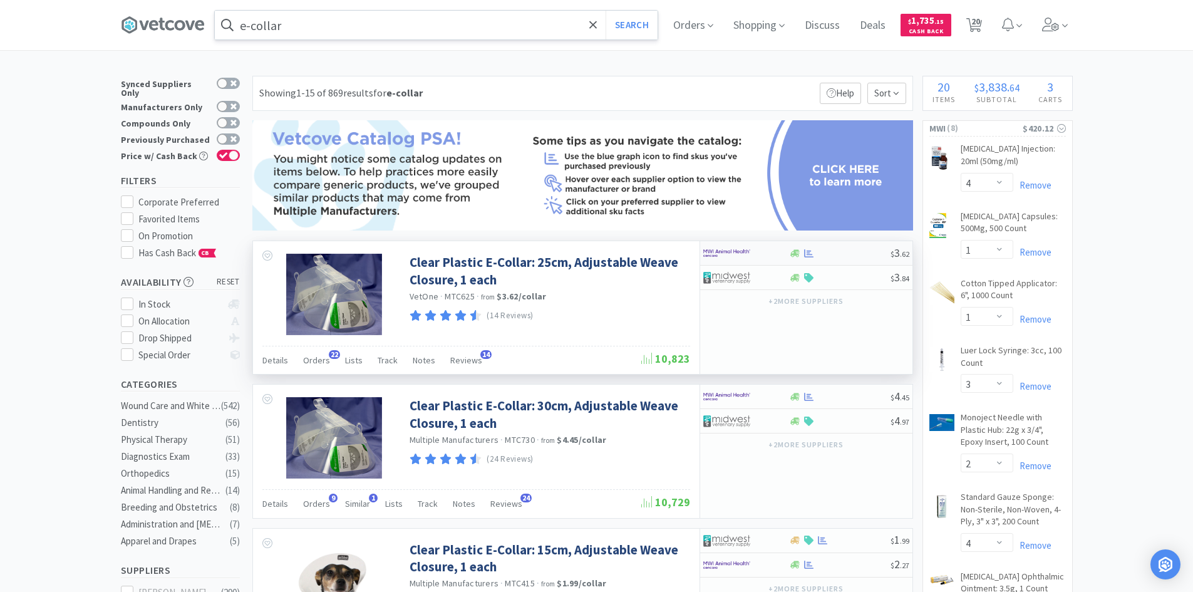
click at [755, 255] on div at bounding box center [737, 252] width 69 height 21
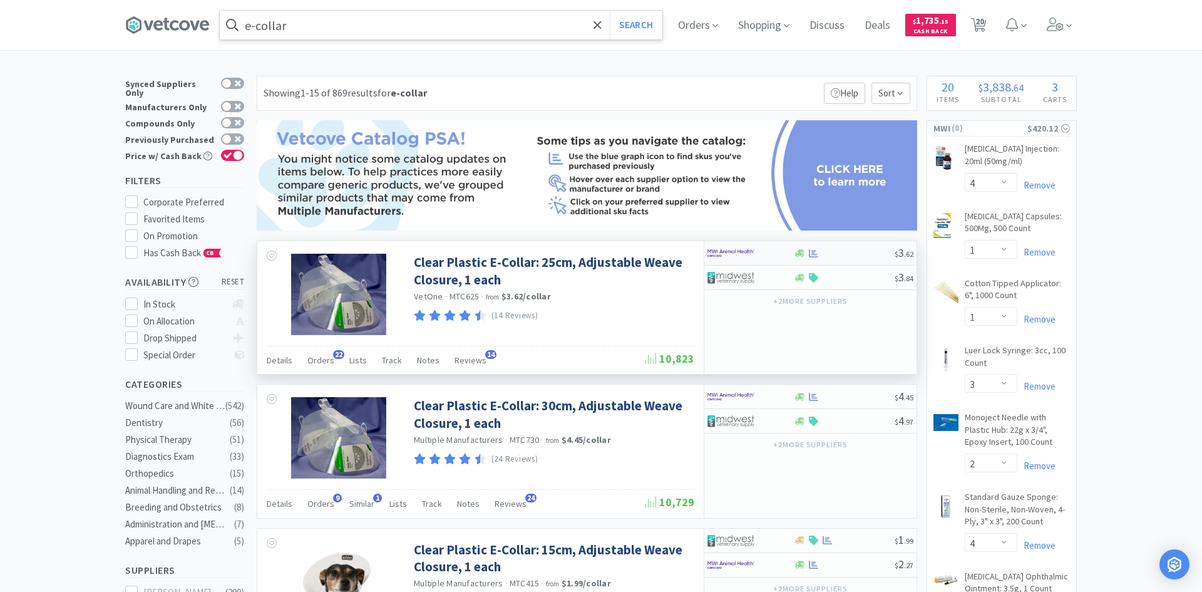
select select "10"
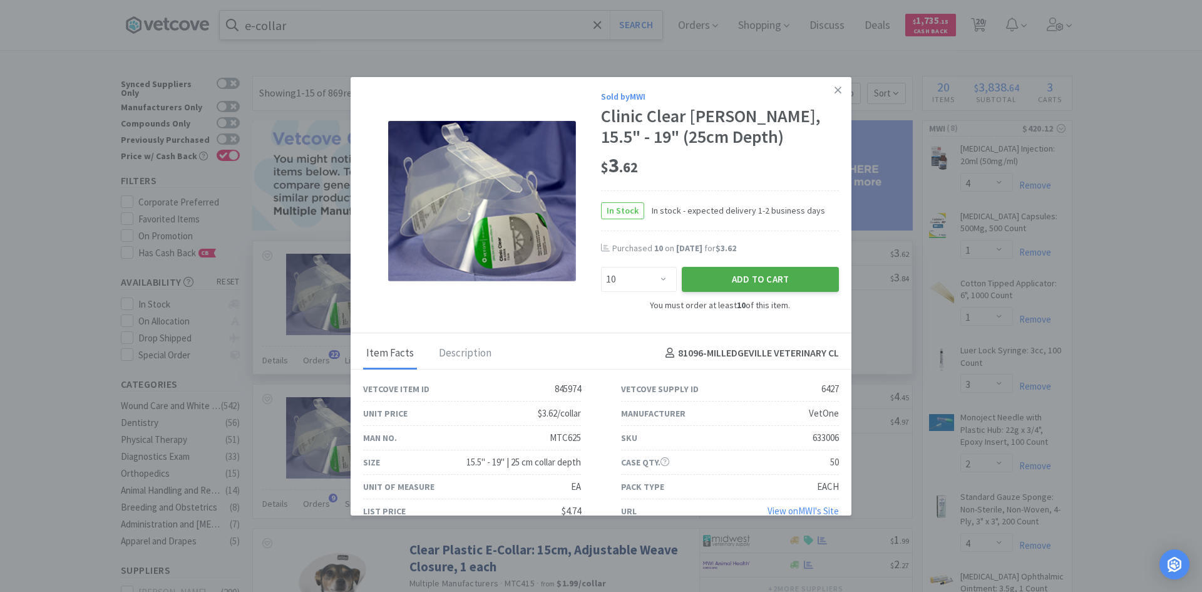
click at [751, 282] on button "Add to Cart" at bounding box center [760, 279] width 157 height 25
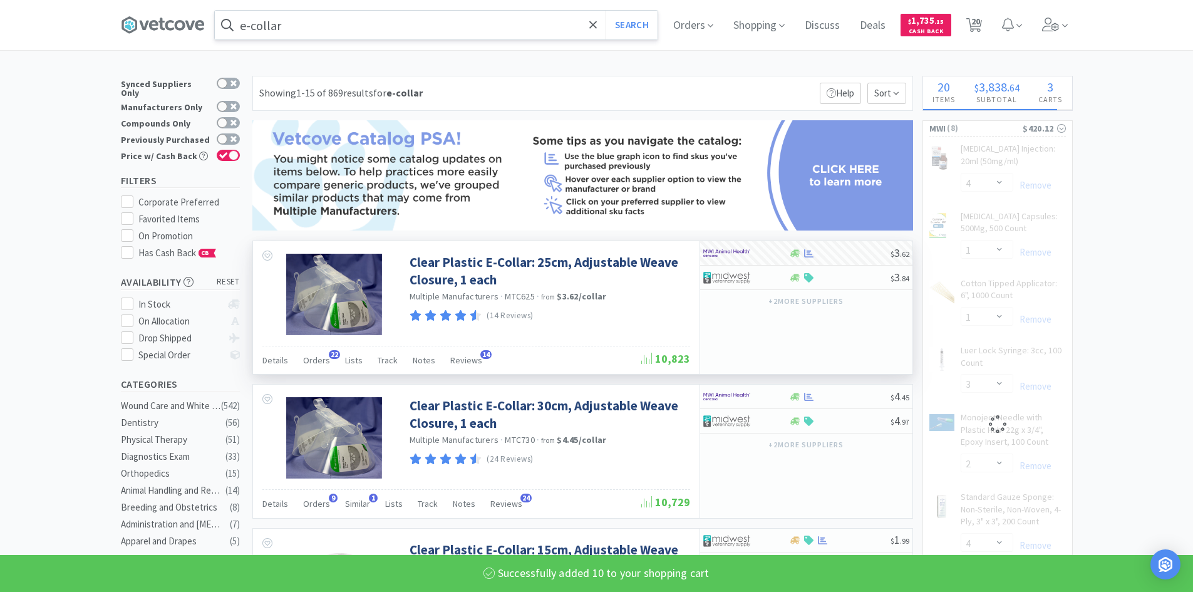
select select "10"
select select "1"
select select "3"
select select "2"
select select "4"
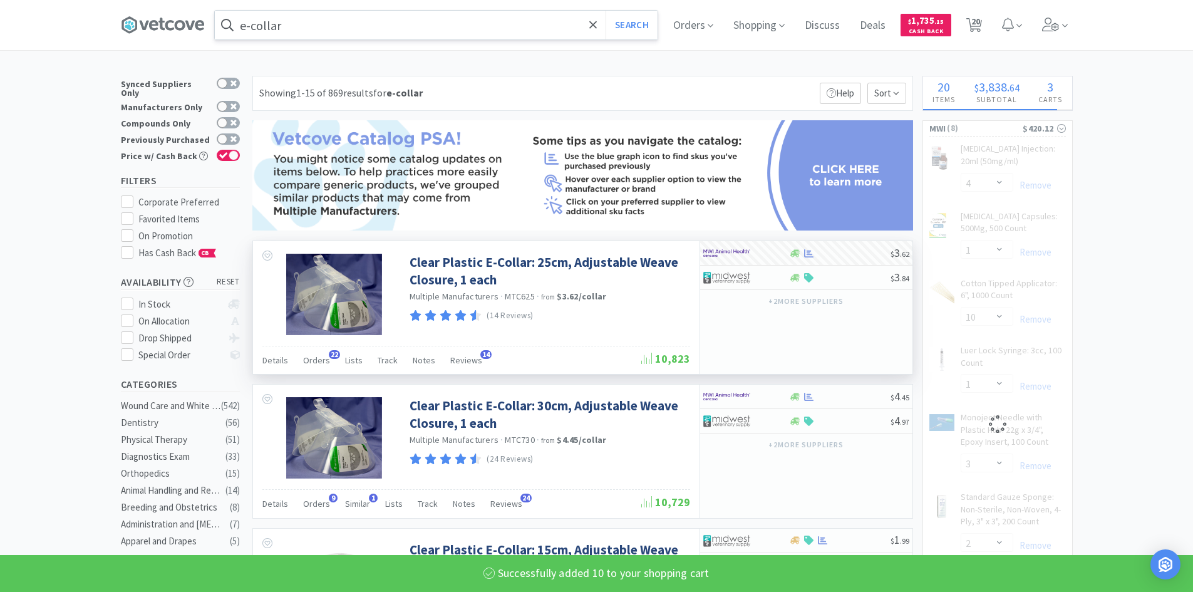
select select "1"
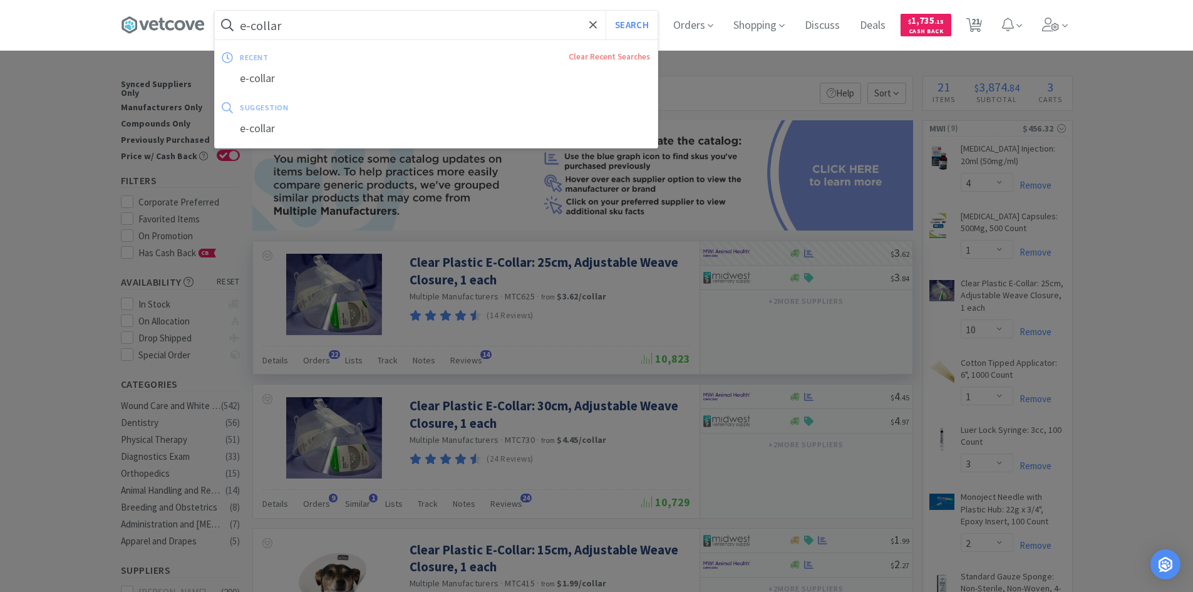
click at [296, 28] on input "e-collar" at bounding box center [436, 25] width 443 height 29
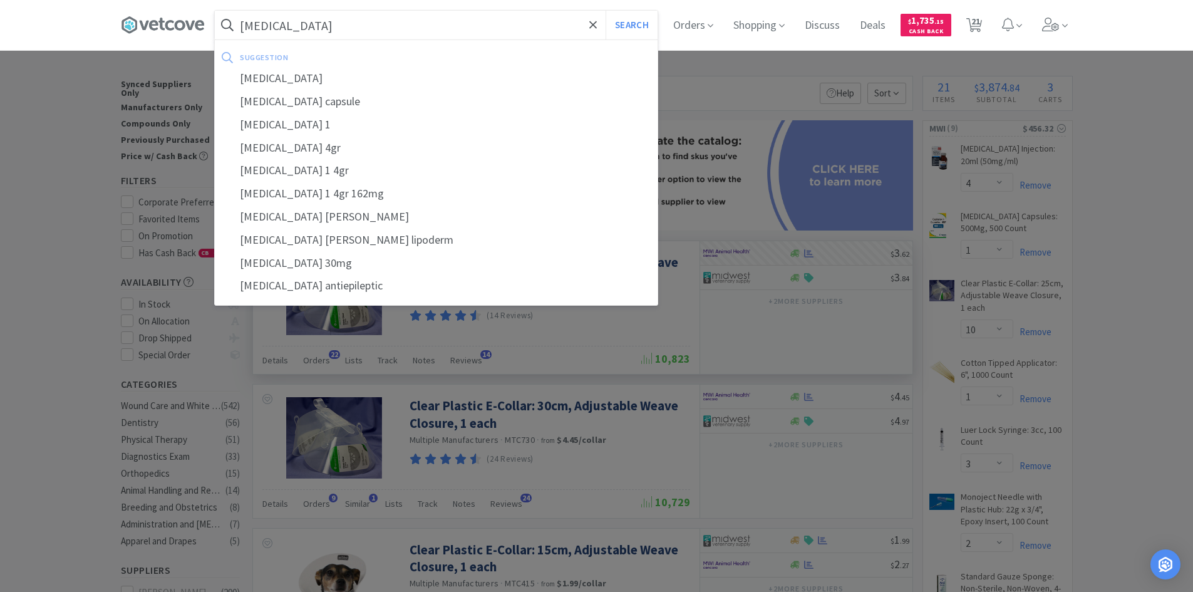
type input "[MEDICAL_DATA]"
click at [605, 11] on button "Search" at bounding box center [631, 25] width 52 height 29
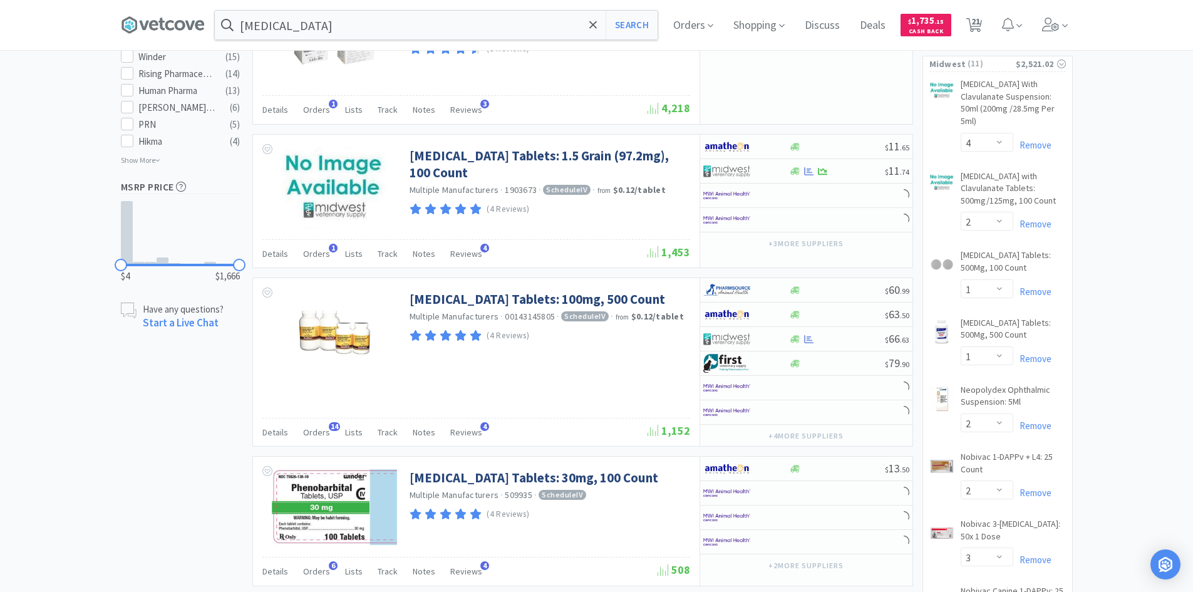
scroll to position [751, 0]
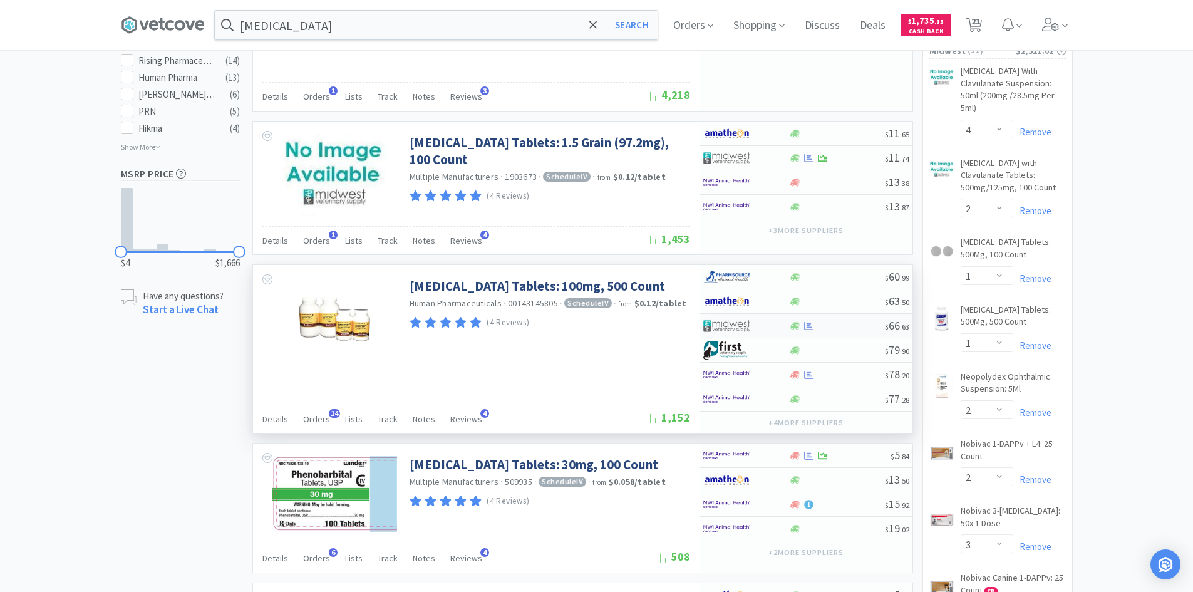
click at [749, 327] on img at bounding box center [726, 325] width 47 height 19
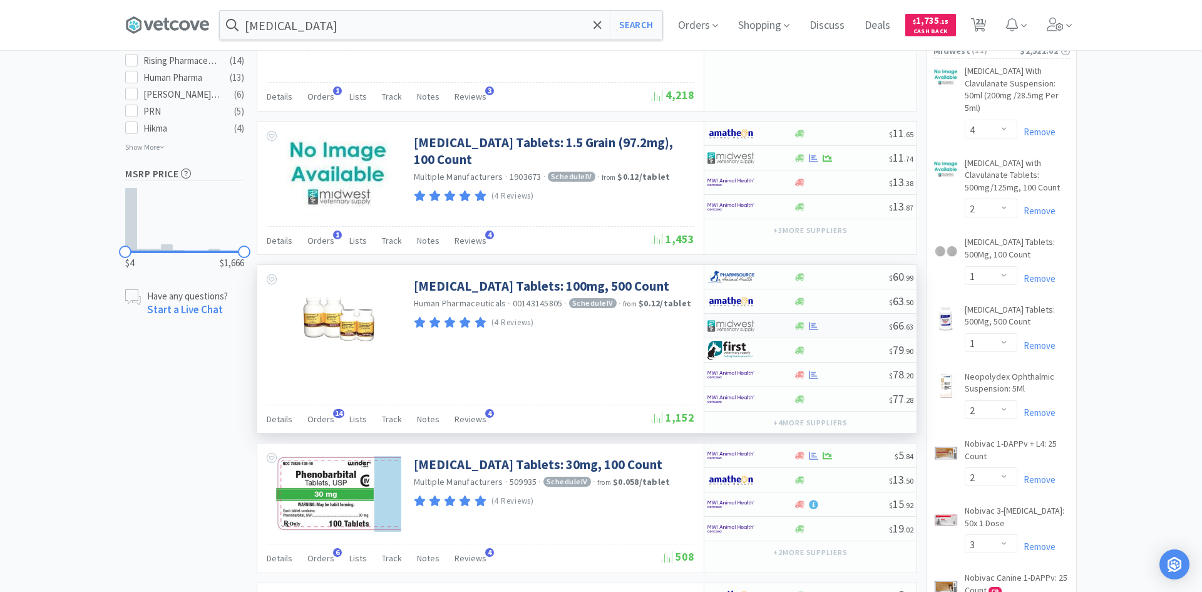
select select "1"
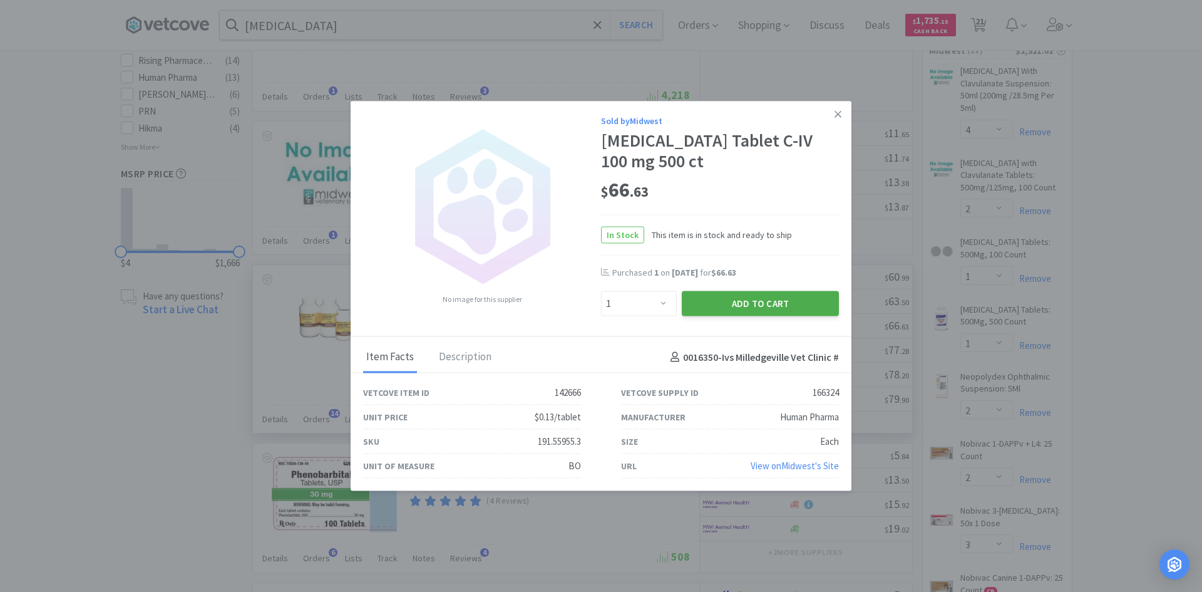
click at [756, 297] on button "Add to Cart" at bounding box center [760, 303] width 157 height 25
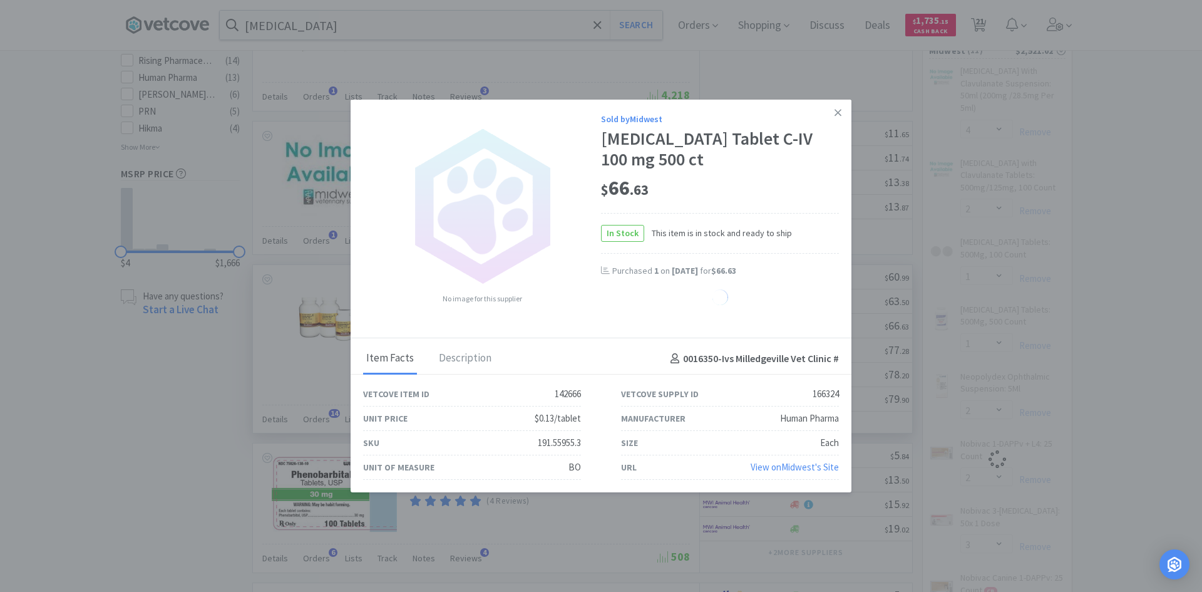
select select "1"
select select "2"
select select "1"
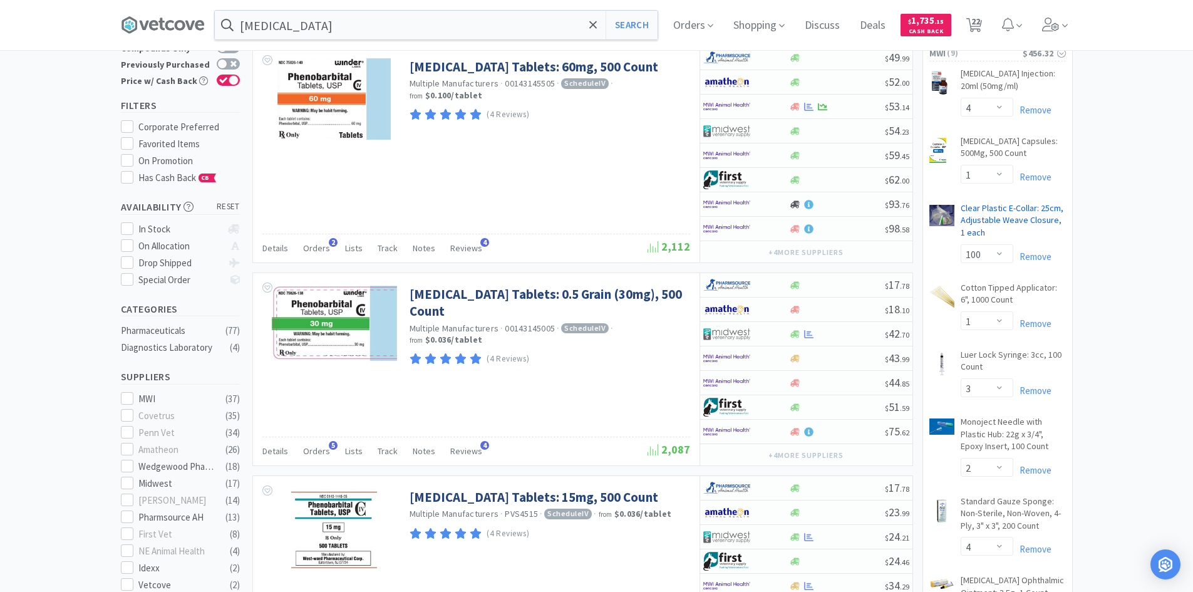
scroll to position [0, 0]
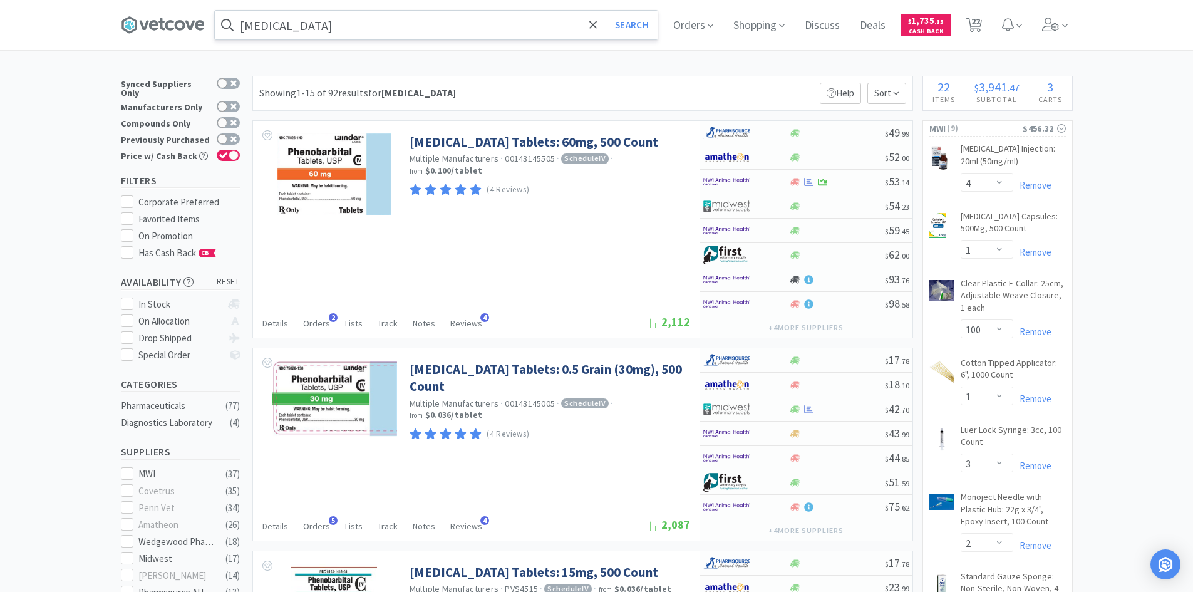
click at [376, 24] on input "[MEDICAL_DATA]" at bounding box center [436, 25] width 443 height 29
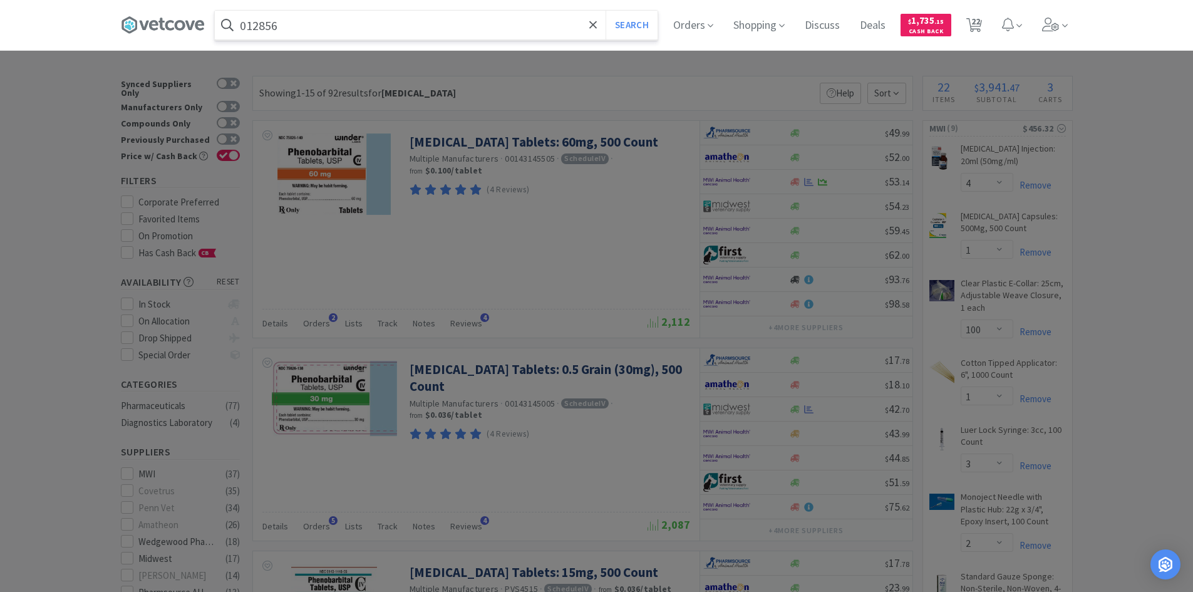
type input "012856"
click at [605, 11] on button "Search" at bounding box center [631, 25] width 52 height 29
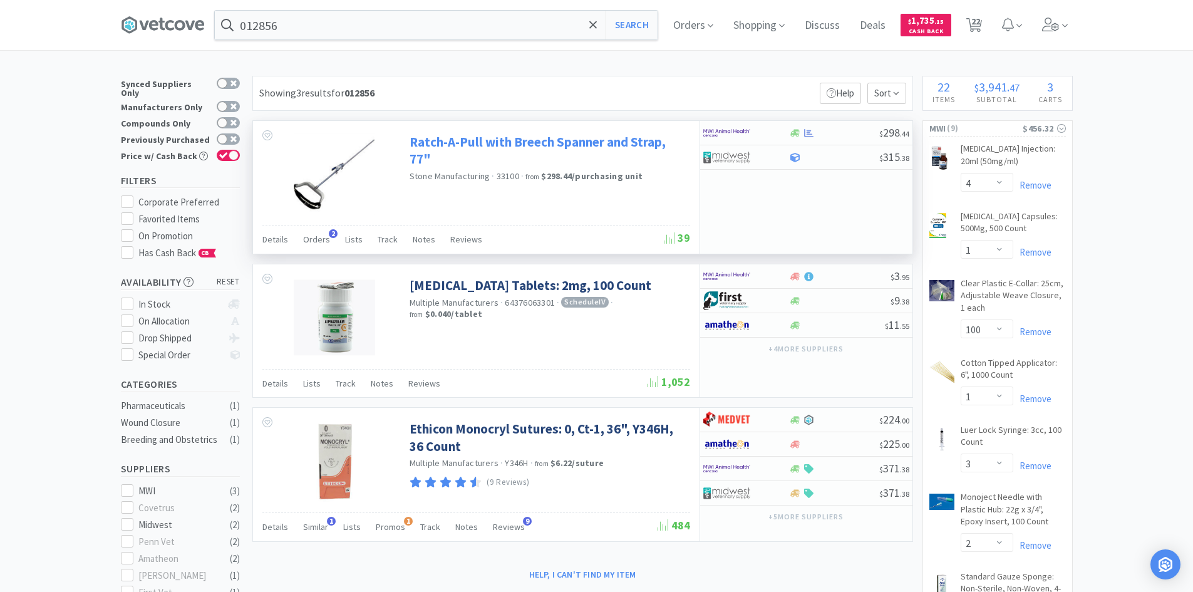
click at [602, 149] on link "Ratch-A-Pull with Breech Spanner and Strap, 77"" at bounding box center [547, 150] width 277 height 34
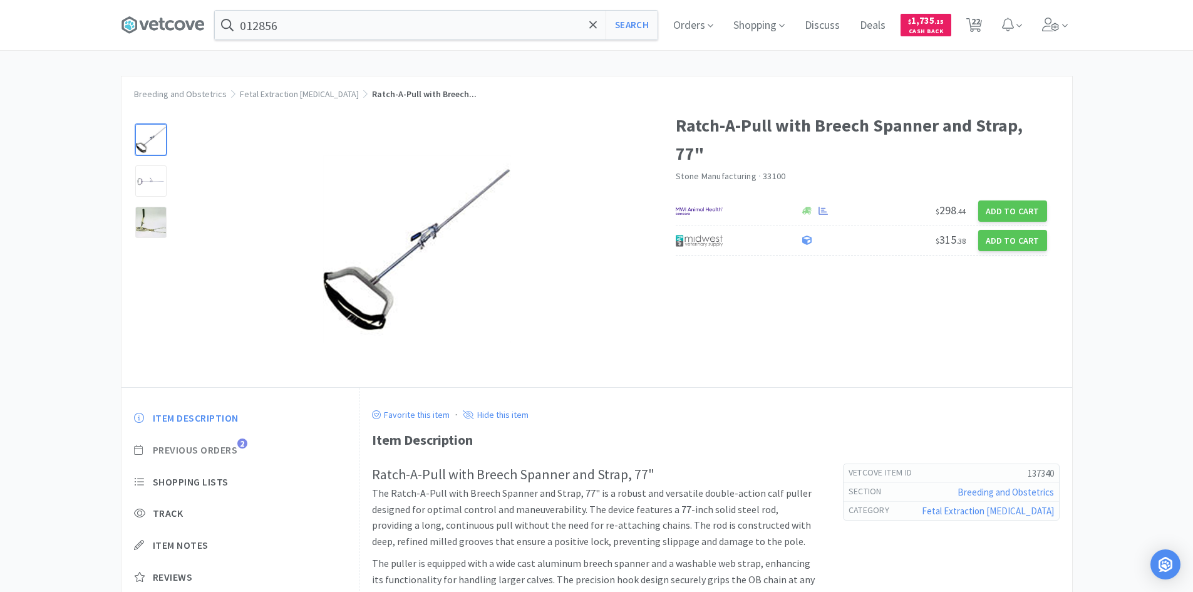
click at [217, 453] on span "Previous Orders" at bounding box center [195, 449] width 85 height 13
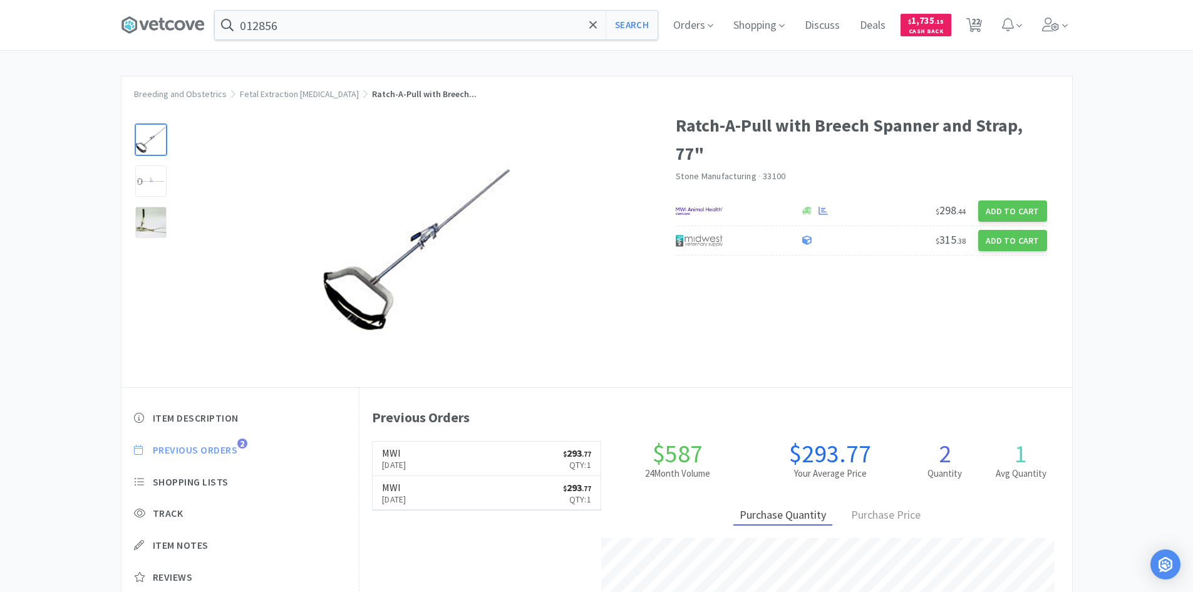
scroll to position [344, 712]
click at [220, 450] on span "Previous Orders" at bounding box center [195, 449] width 85 height 13
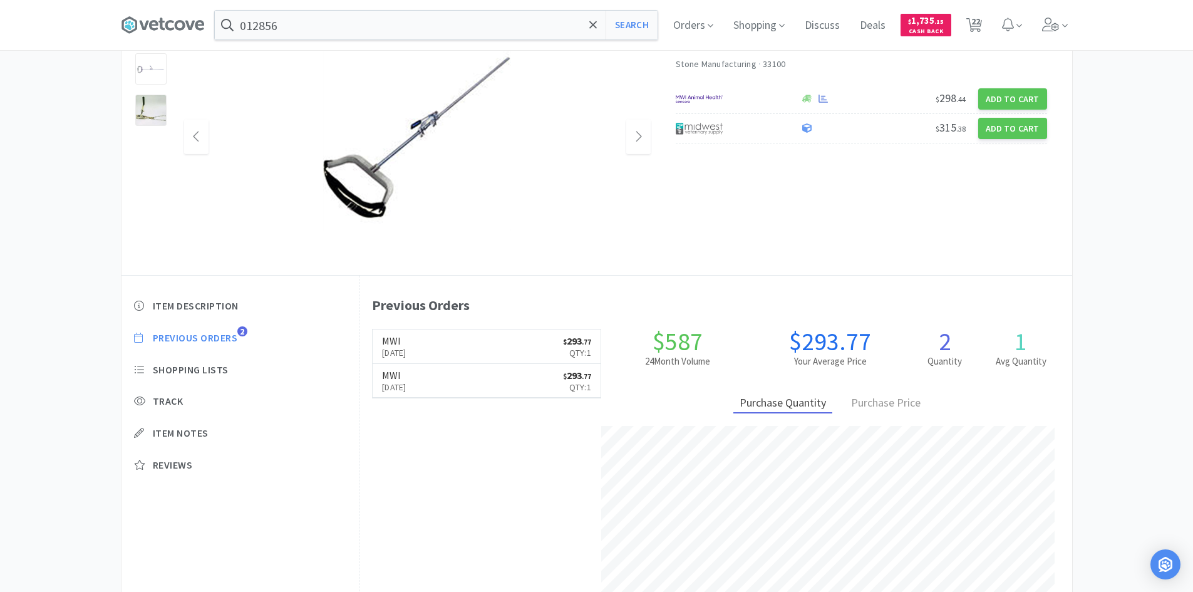
scroll to position [0, 0]
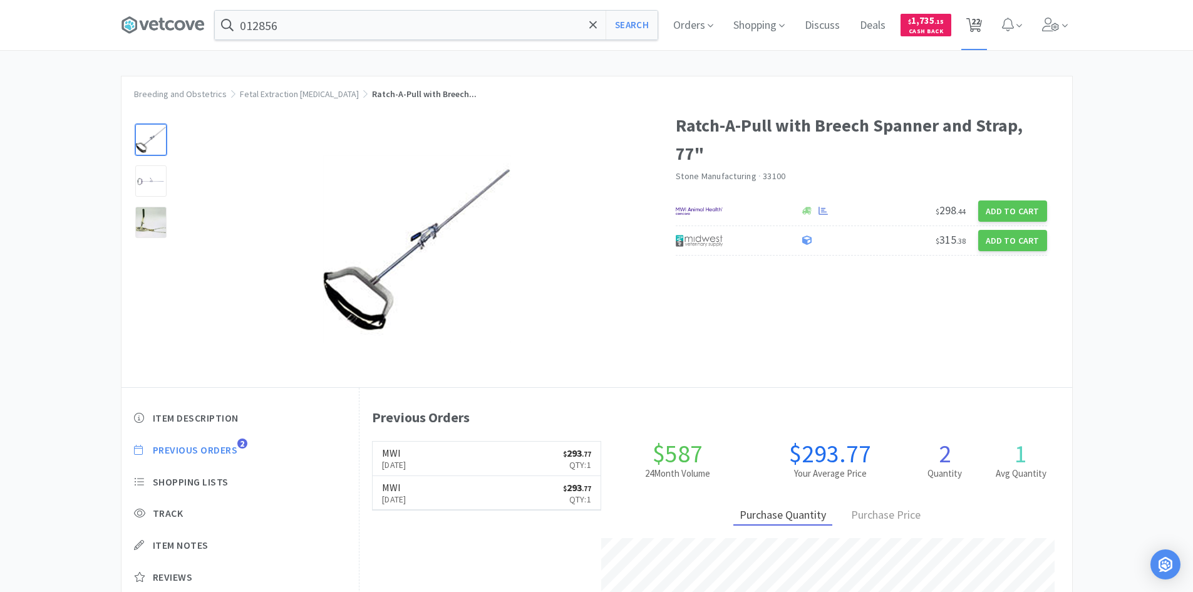
click at [976, 31] on span "22" at bounding box center [975, 21] width 9 height 50
select select "2"
select select "4"
select select "1"
select select "10"
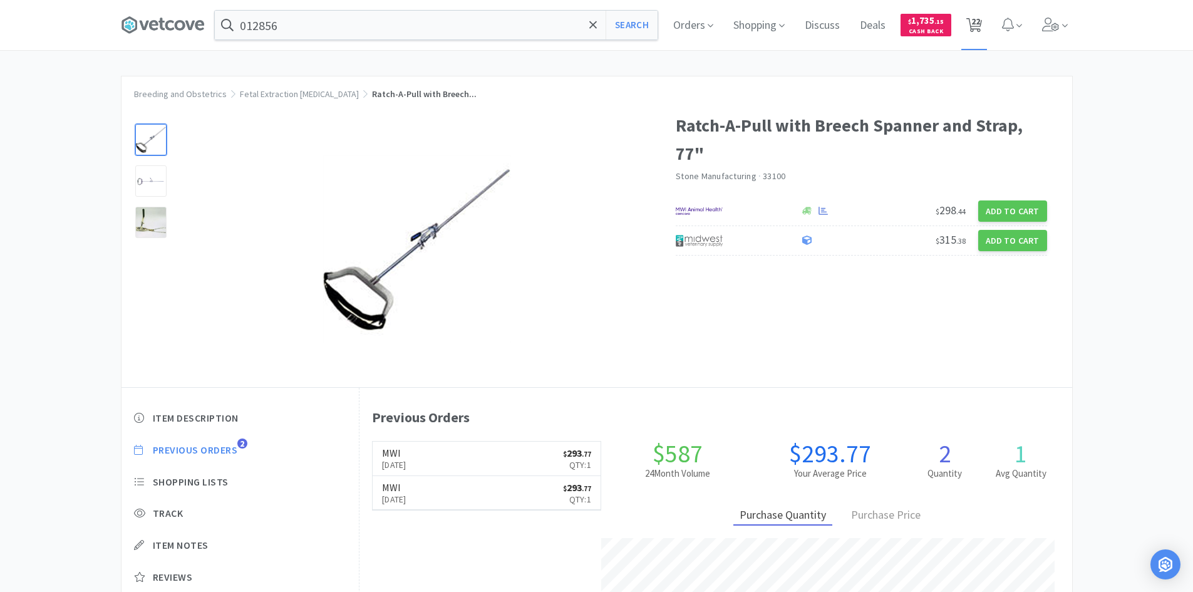
select select "1"
select select "3"
select select "2"
select select "4"
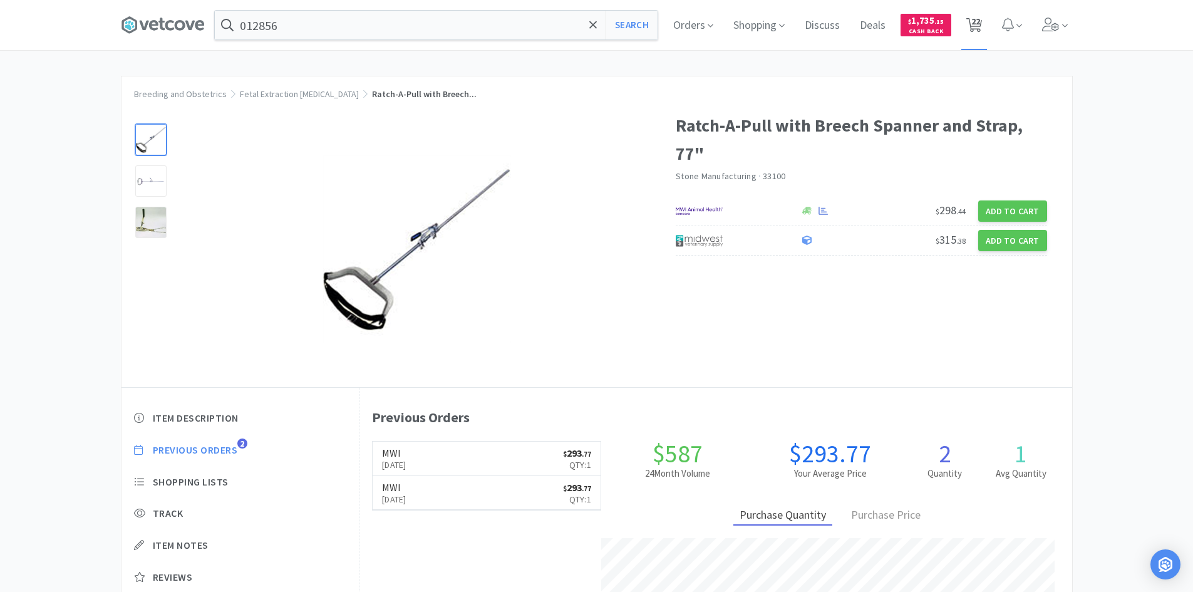
select select "1"
select select "4"
select select "2"
select select "1"
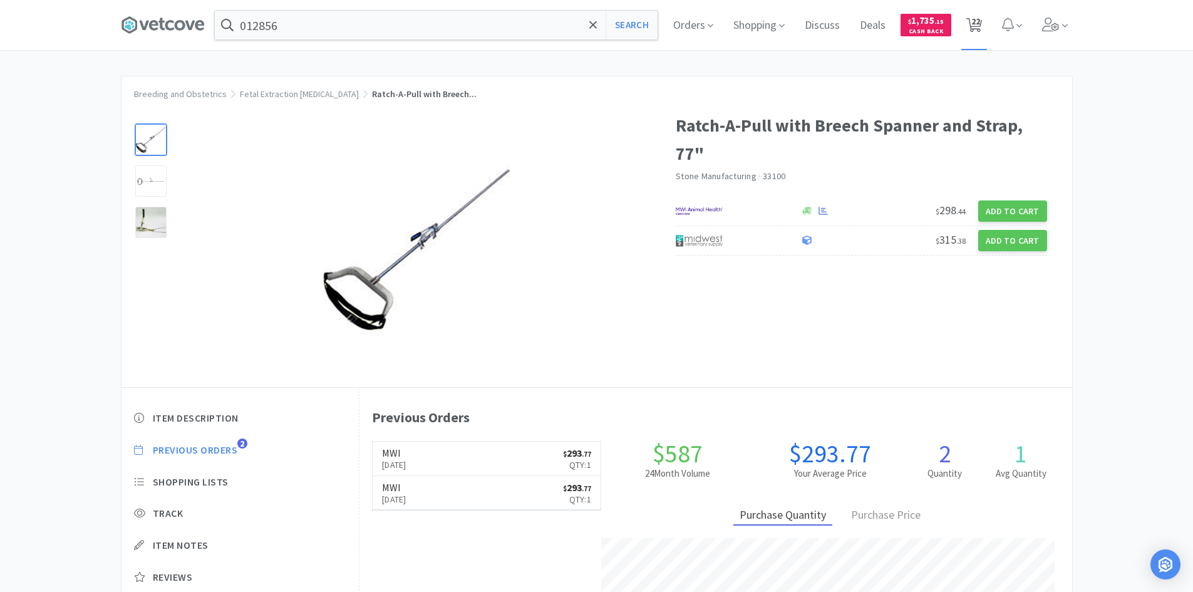
select select "2"
select select "3"
select select "1"
select select "3"
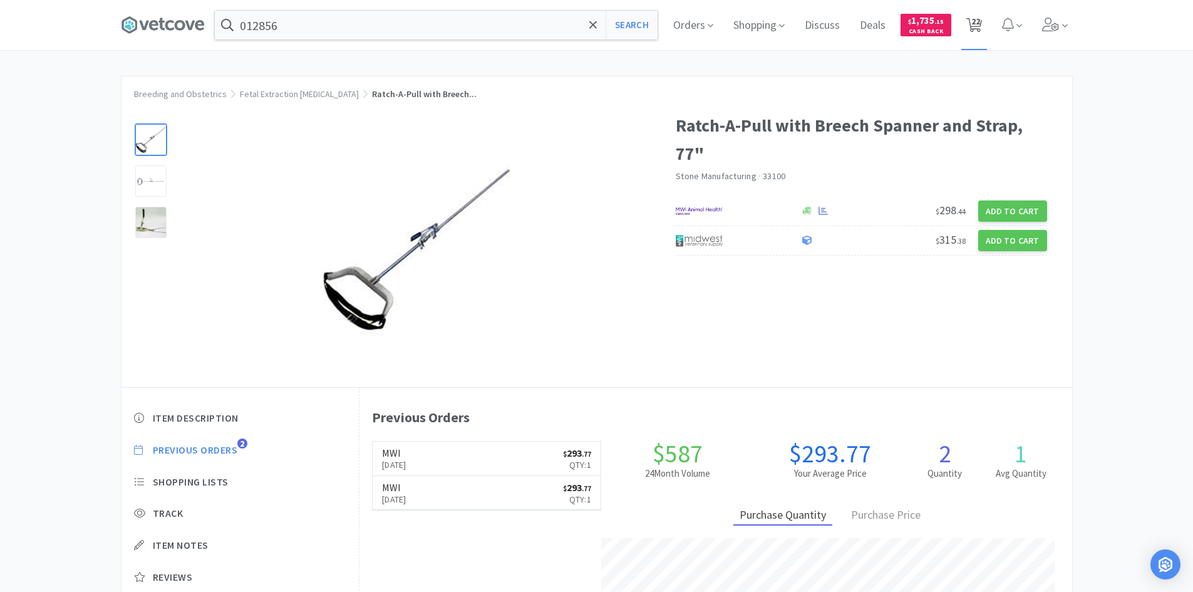
select select "1"
select select "2"
select select "1"
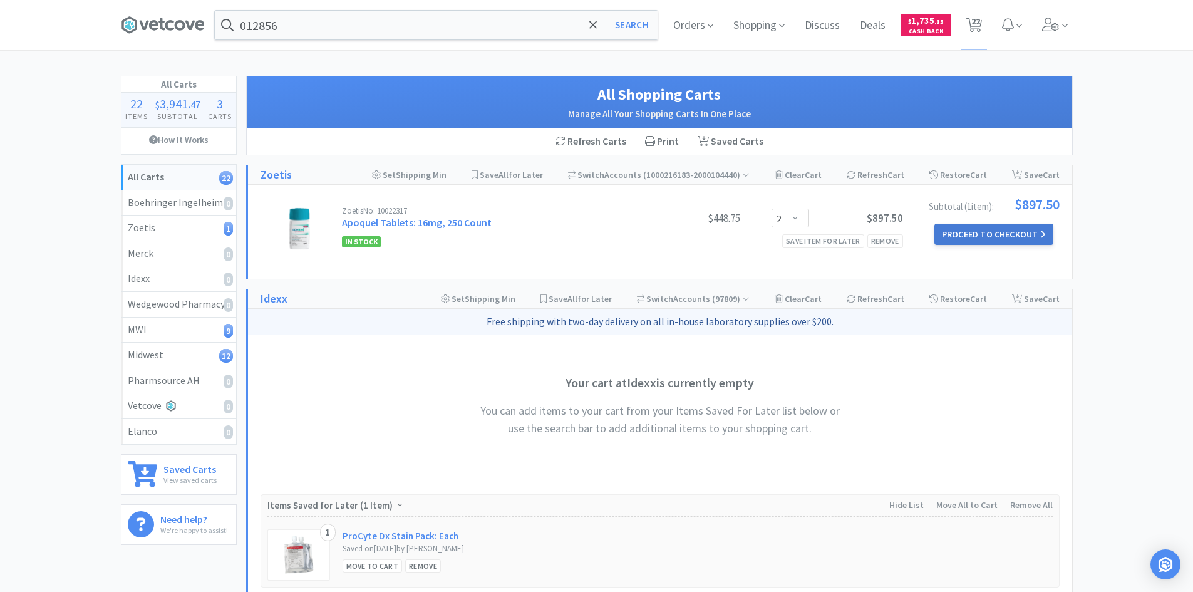
click at [972, 233] on button "Proceed to Checkout" at bounding box center [993, 234] width 119 height 21
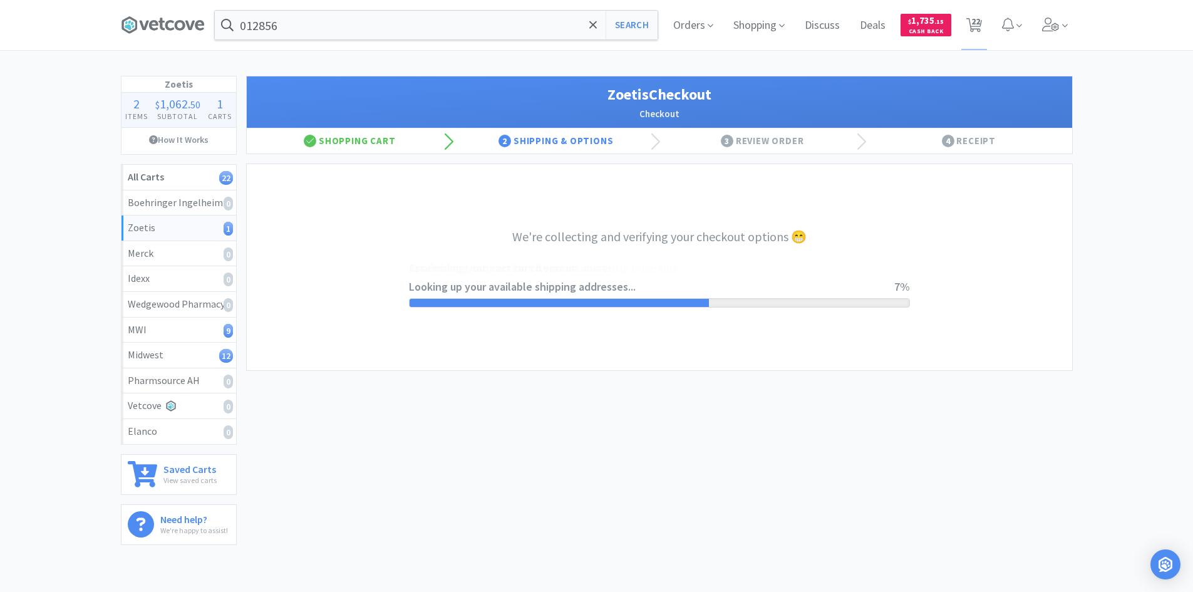
select select "invoice"
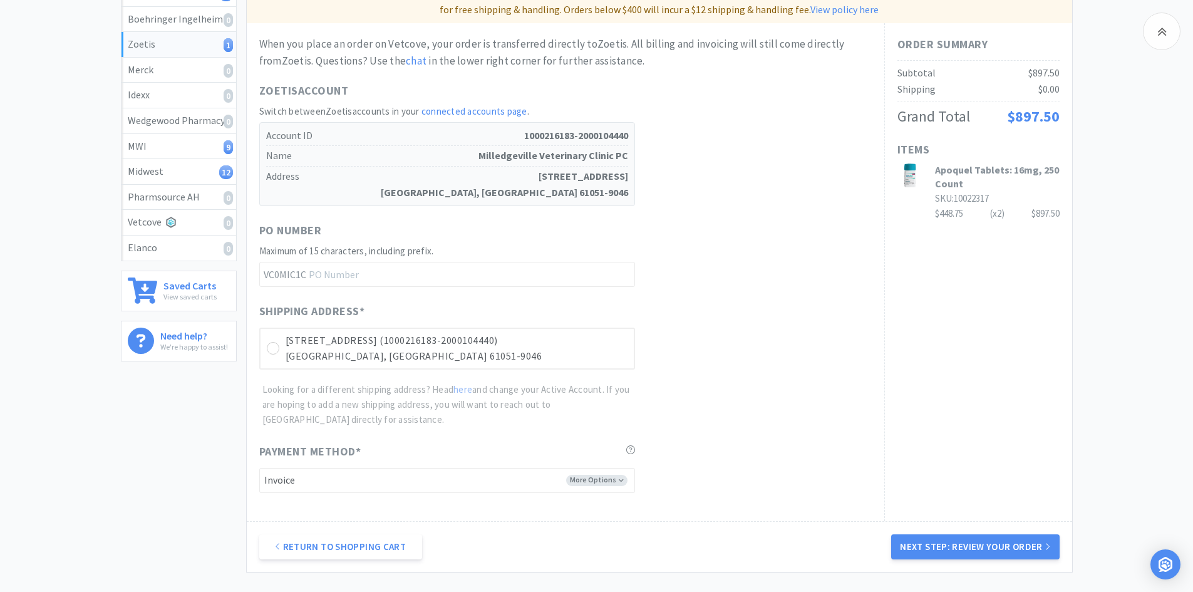
scroll to position [188, 0]
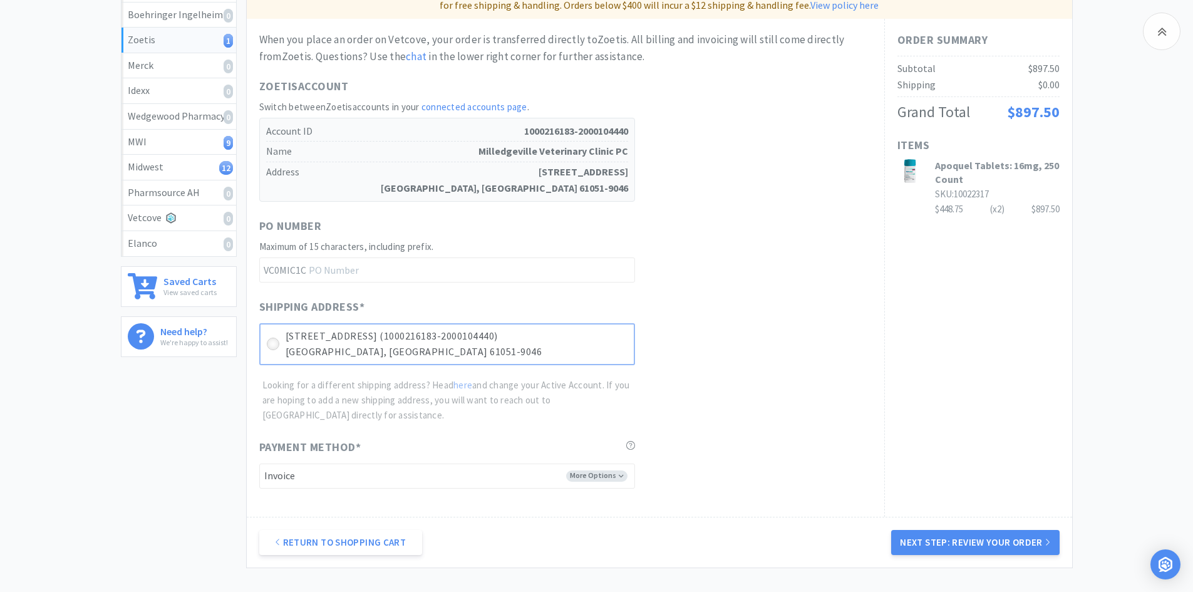
click at [274, 344] on icon at bounding box center [272, 343] width 9 height 9
click at [1031, 547] on button "Next Step: Review Your Order" at bounding box center [975, 542] width 168 height 25
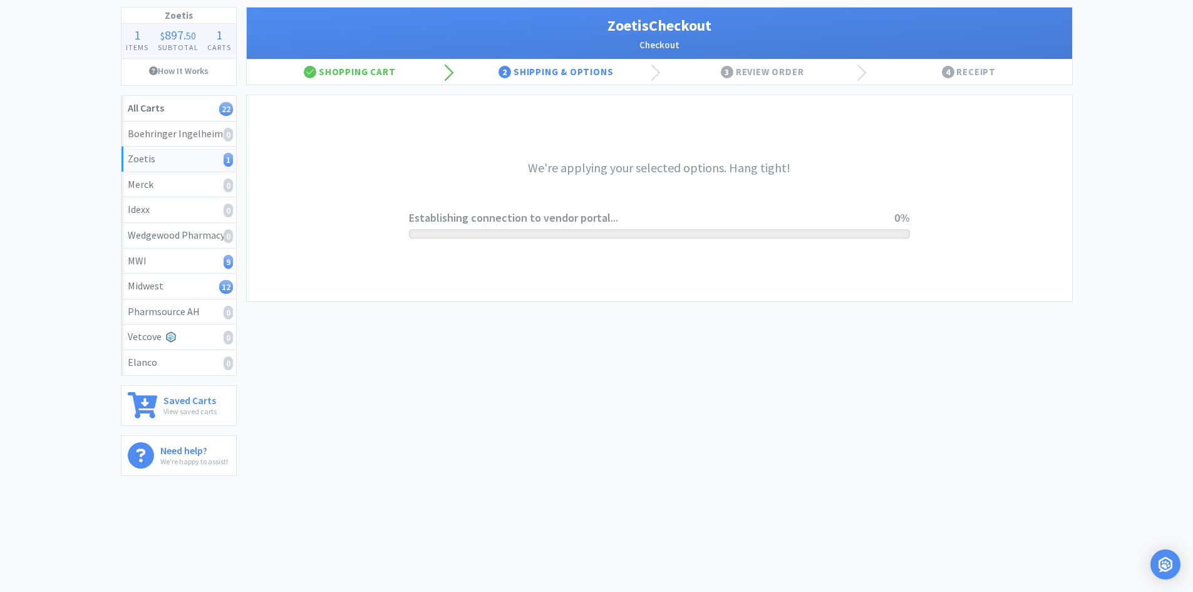
scroll to position [0, 0]
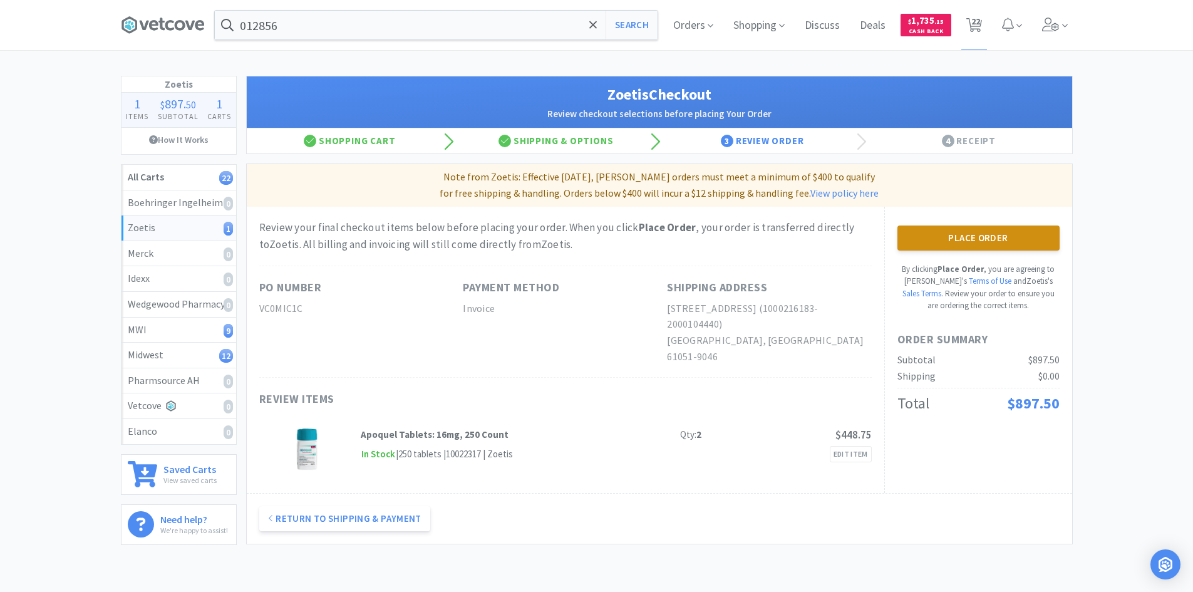
click at [959, 236] on button "Place Order" at bounding box center [978, 237] width 162 height 25
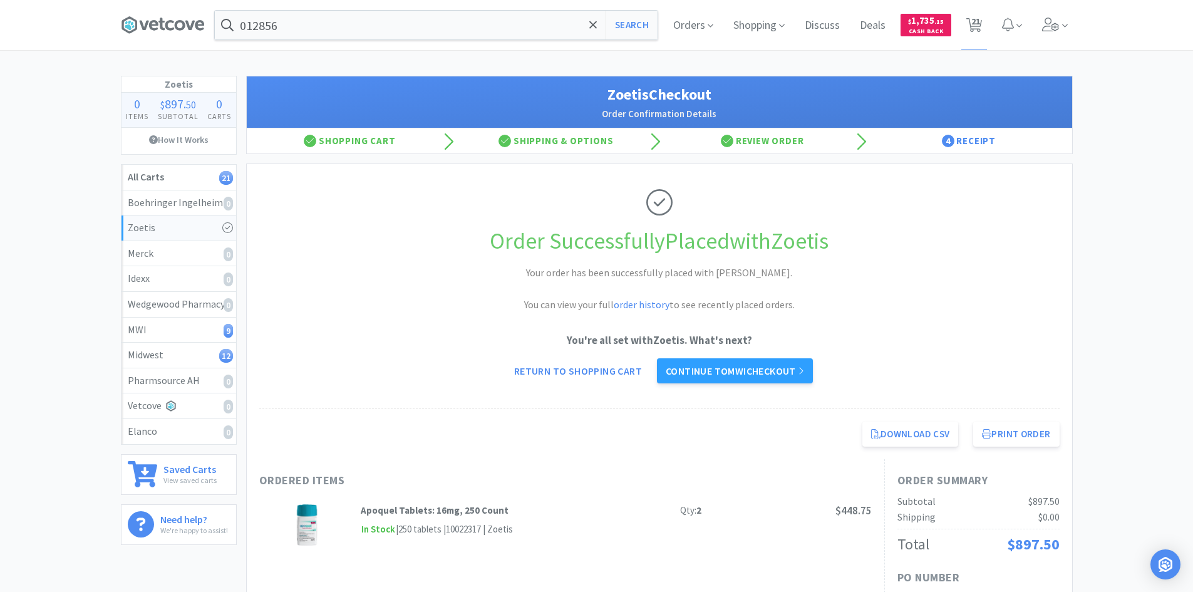
click at [727, 372] on link "Continue to MWI checkout" at bounding box center [735, 370] width 156 height 25
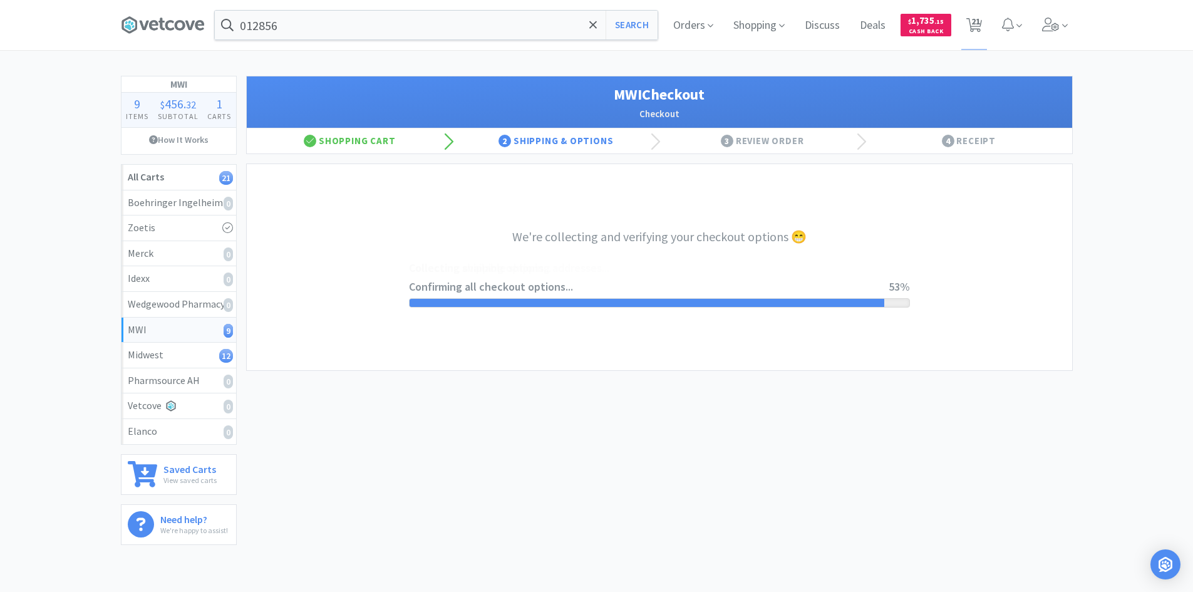
select select "STD_"
select select "FDX"
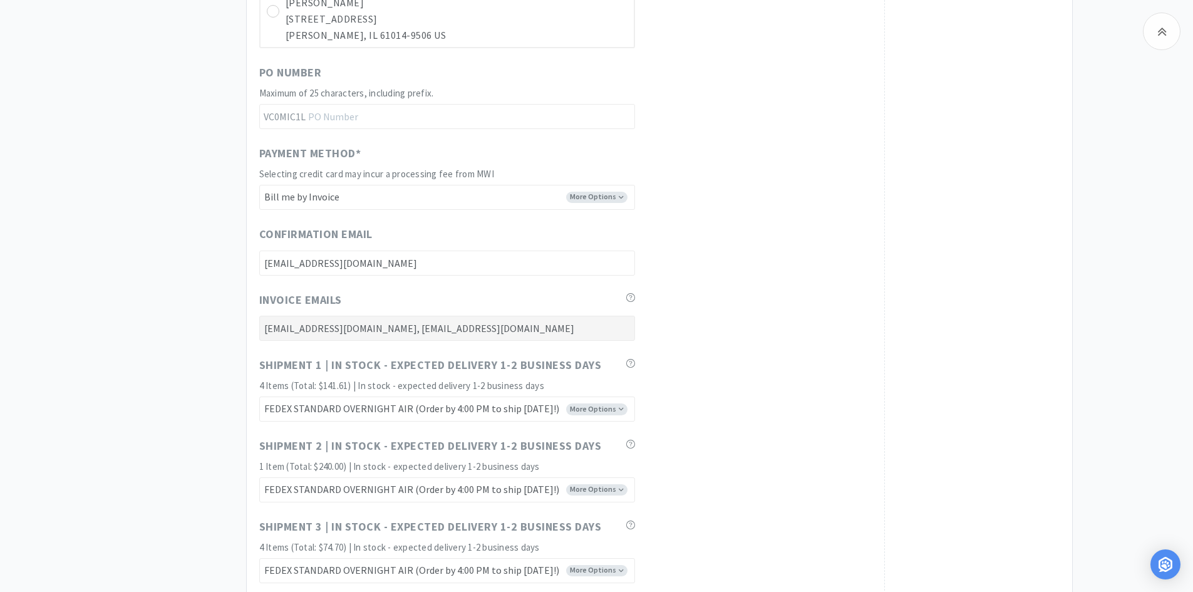
scroll to position [6199, 0]
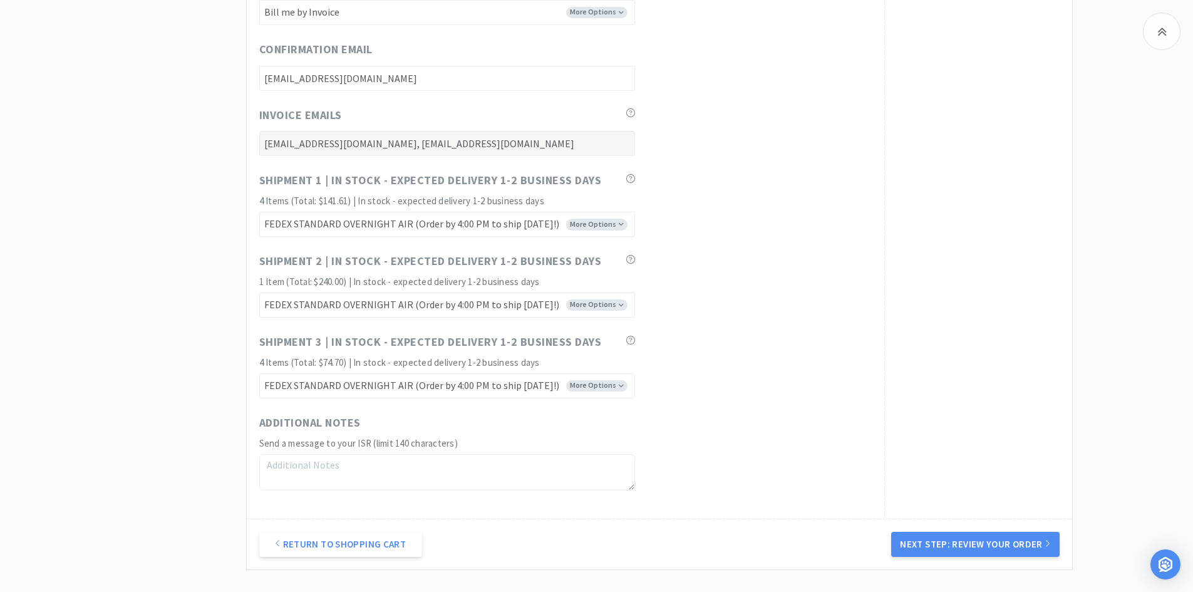
click at [987, 539] on button "Next Step: Review Your Order" at bounding box center [975, 544] width 168 height 25
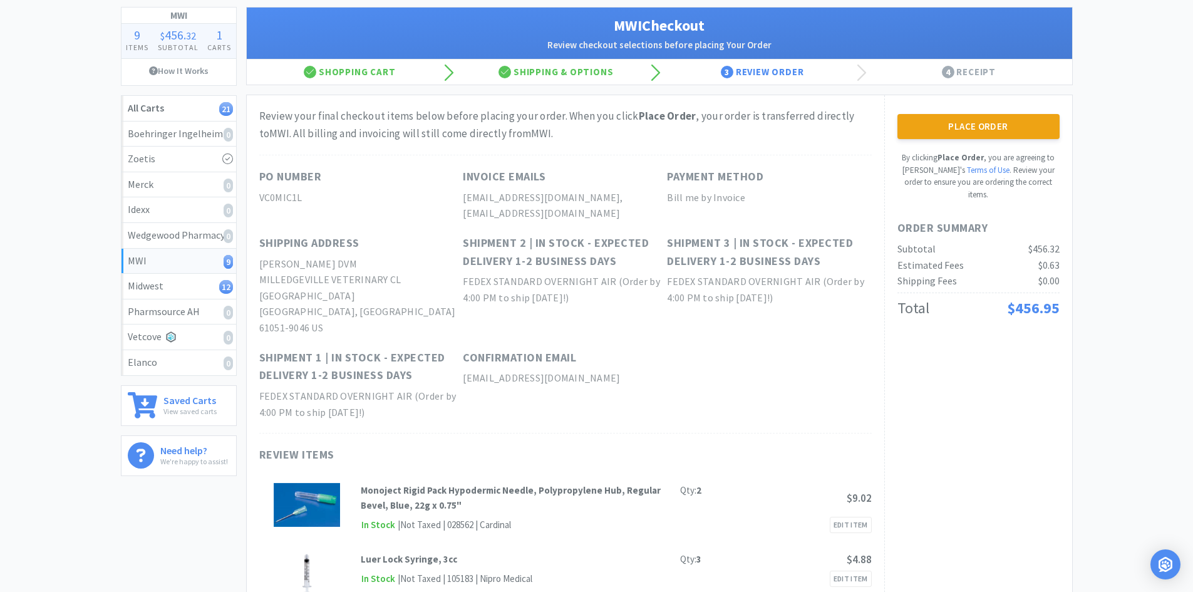
scroll to position [0, 0]
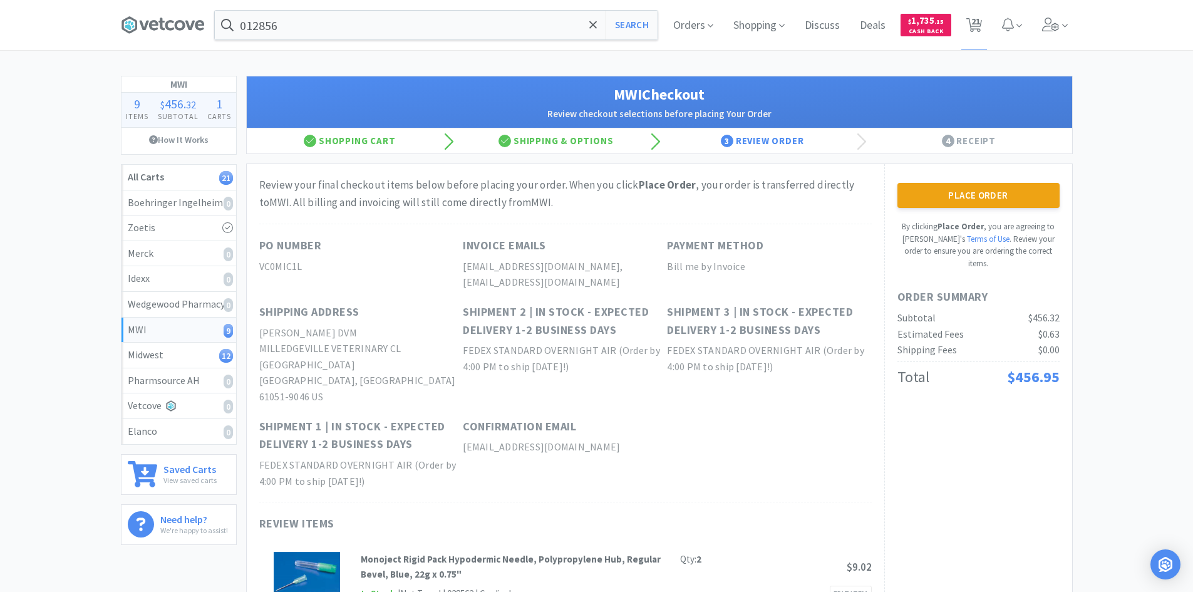
click at [987, 190] on button "Place Order" at bounding box center [978, 195] width 162 height 25
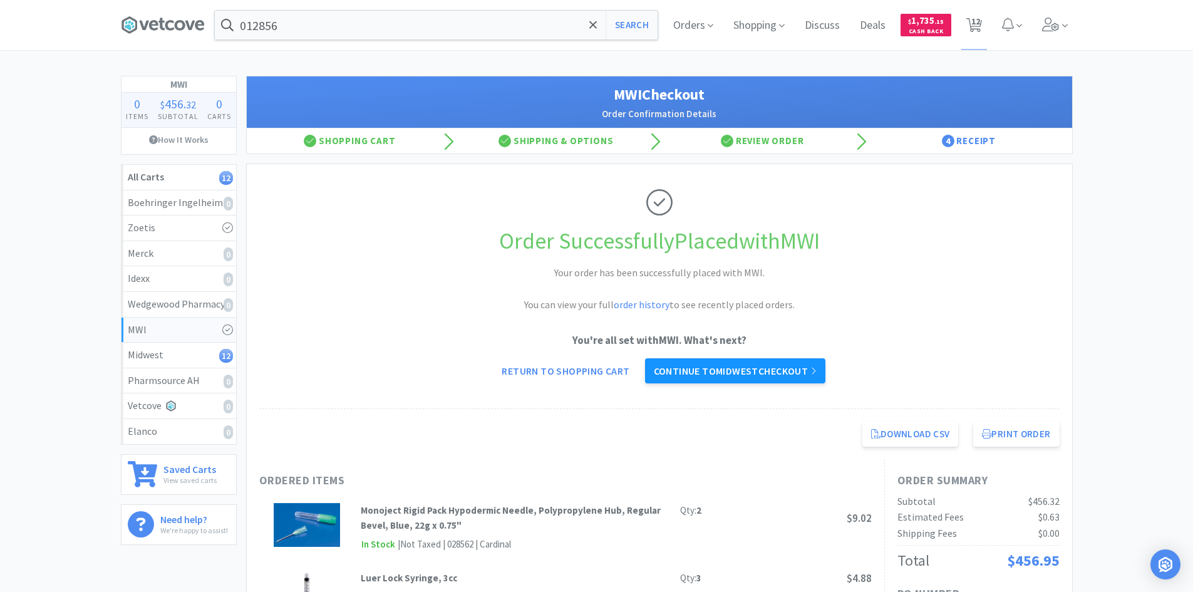
click at [780, 364] on link "Continue to Midwest checkout" at bounding box center [735, 370] width 180 height 25
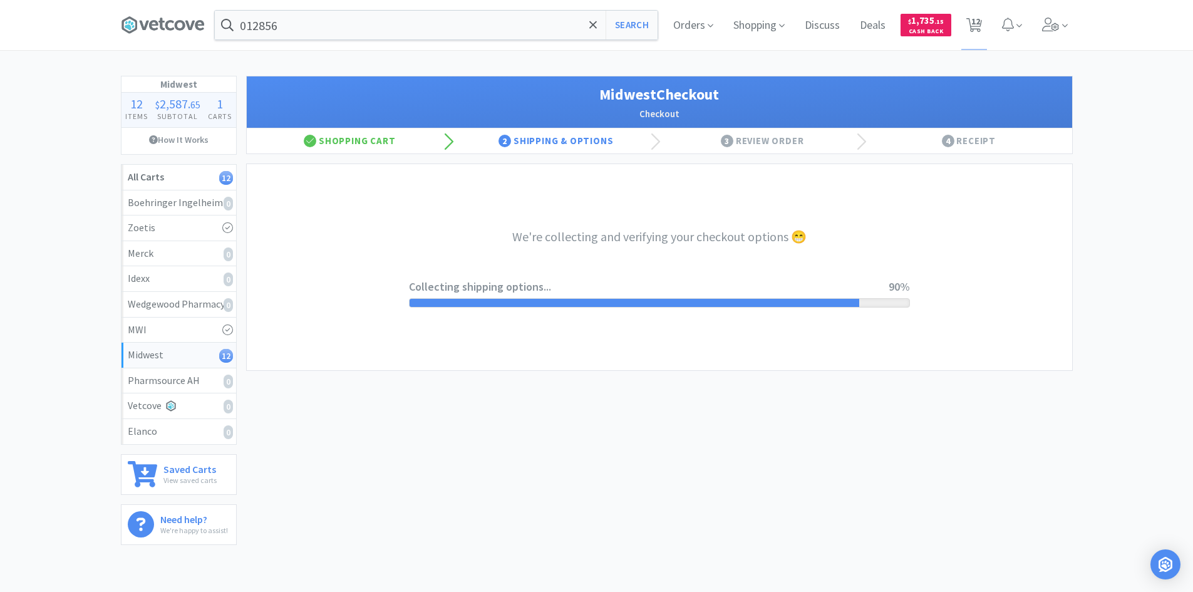
select select "3"
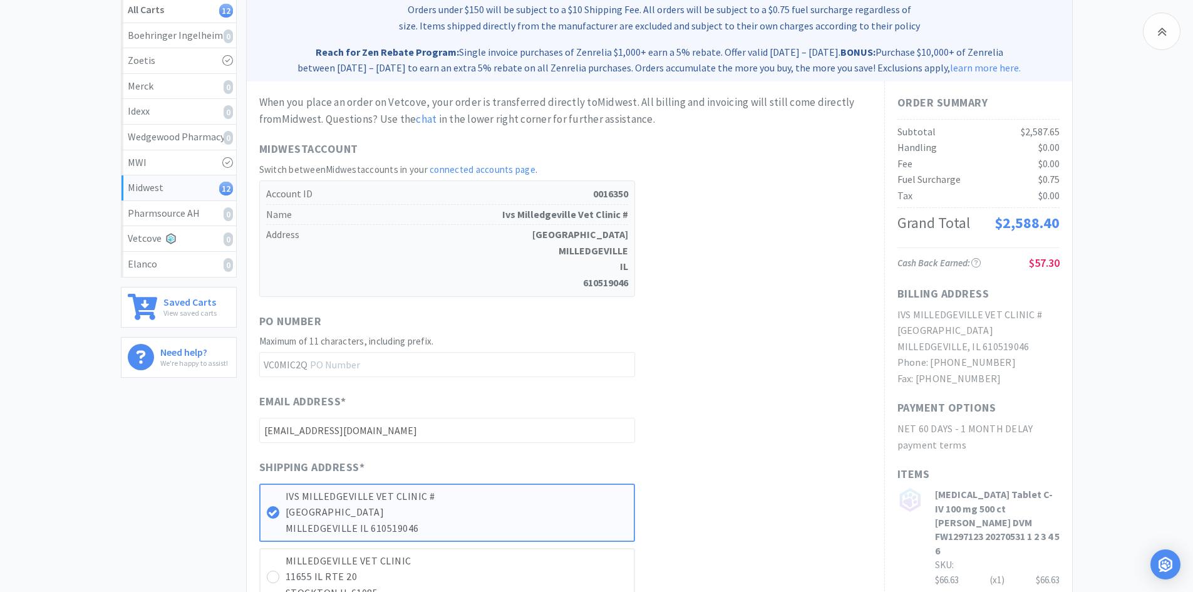
scroll to position [376, 0]
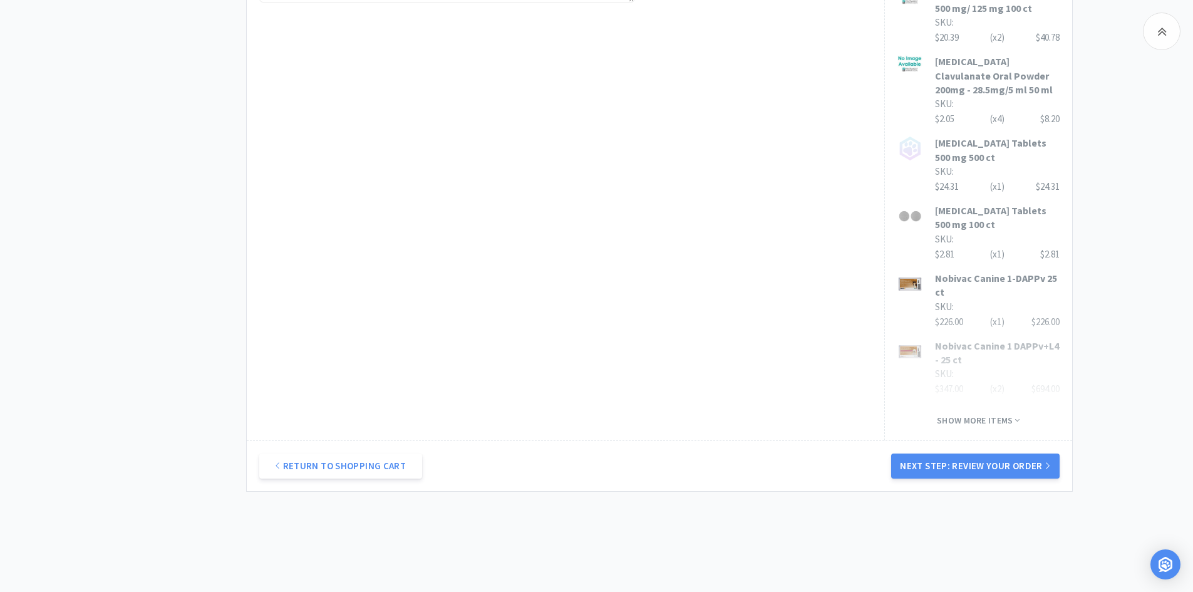
click at [972, 453] on button "Next Step: Review Your Order" at bounding box center [975, 465] width 168 height 25
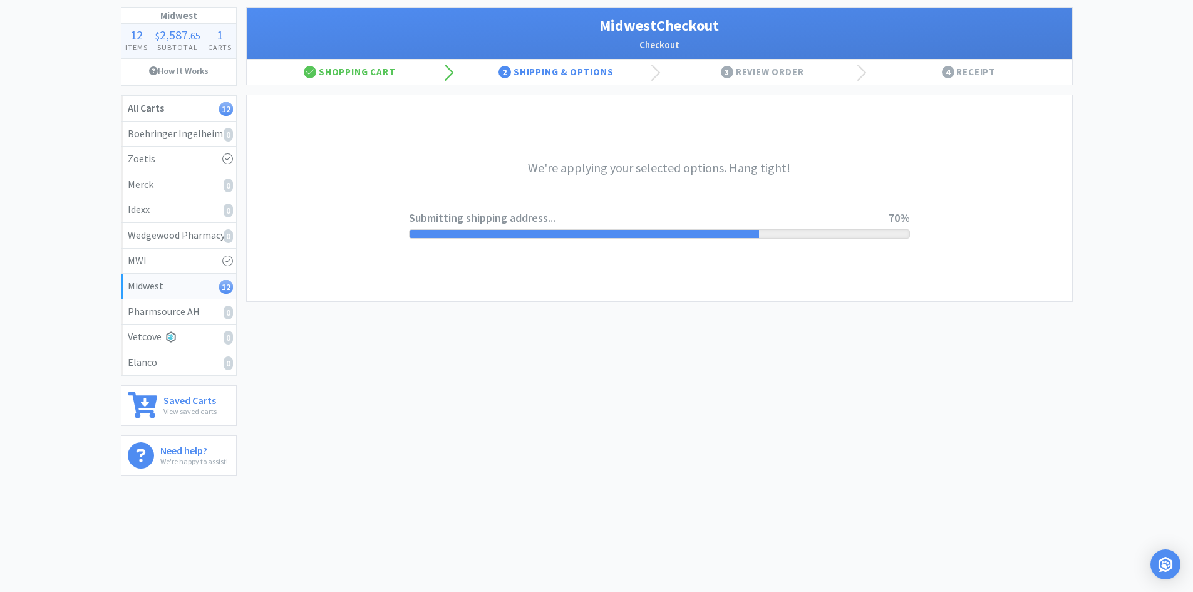
scroll to position [0, 0]
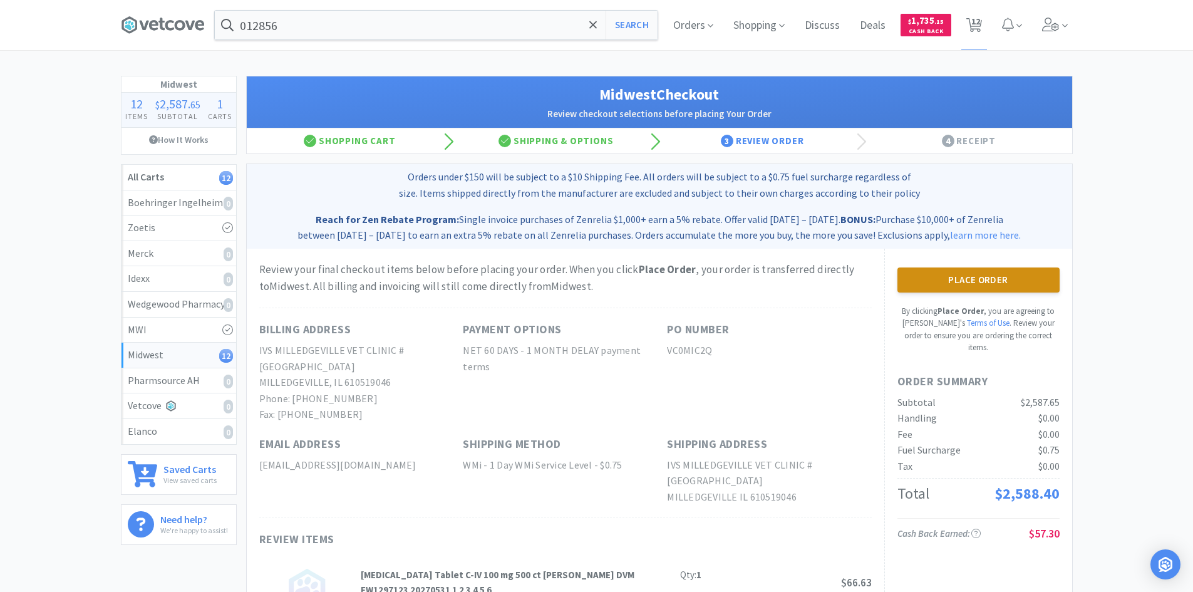
click at [978, 278] on button "Place Order" at bounding box center [978, 279] width 162 height 25
